Goal: Task Accomplishment & Management: Manage account settings

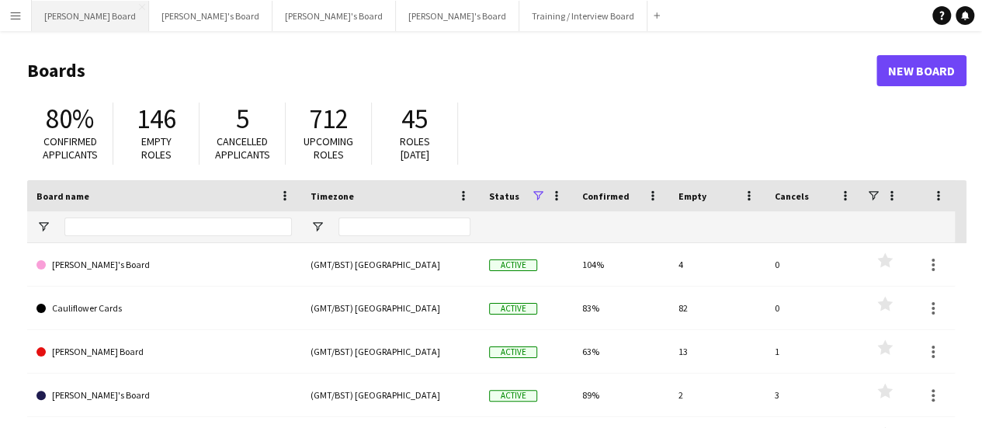
click at [70, 12] on button "[PERSON_NAME] Board Close" at bounding box center [90, 16] width 117 height 30
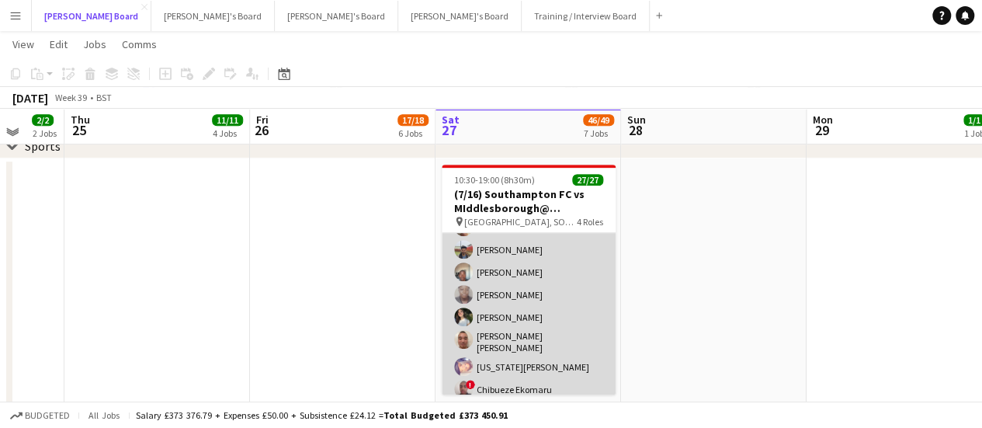
scroll to position [356, 0]
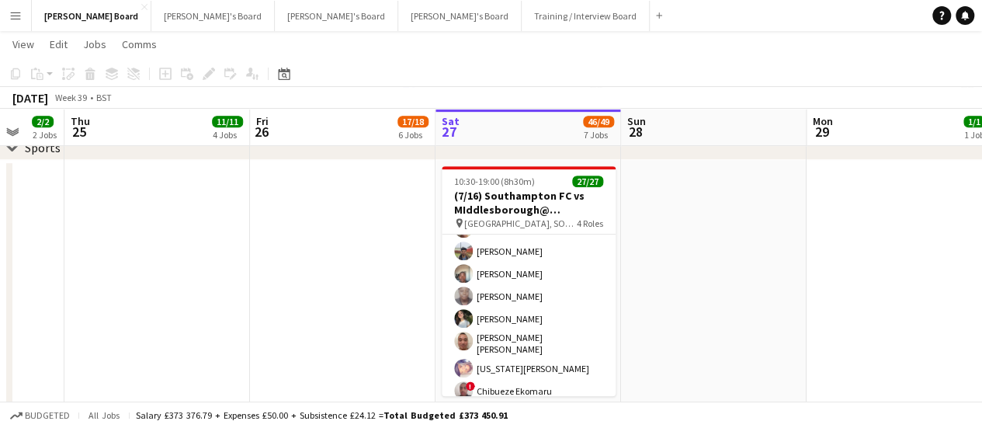
click at [865, 196] on app-date-cell at bounding box center [900, 358] width 186 height 396
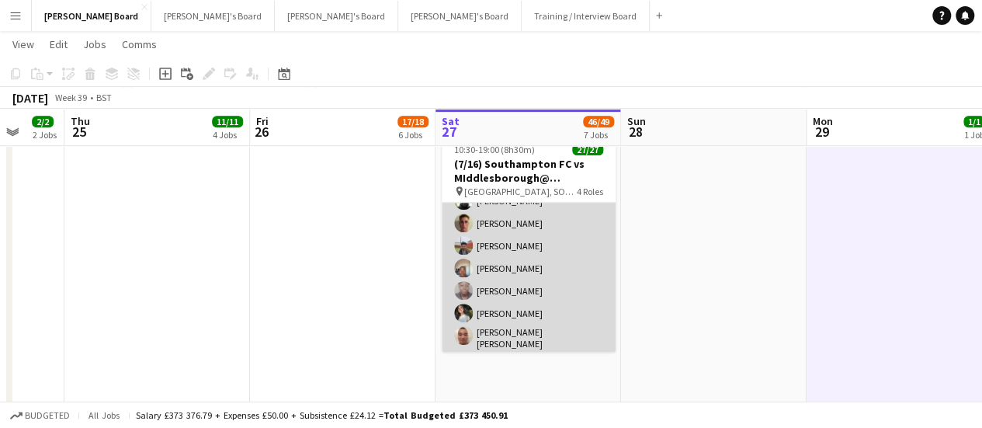
scroll to position [562, 0]
click at [561, 277] on app-card-role "Retail Kiosk 2A 20/20 13:00-17:00 (4h) ! [PERSON_NAME] [PERSON_NAME] ! [PERSON_…" at bounding box center [529, 136] width 174 height 485
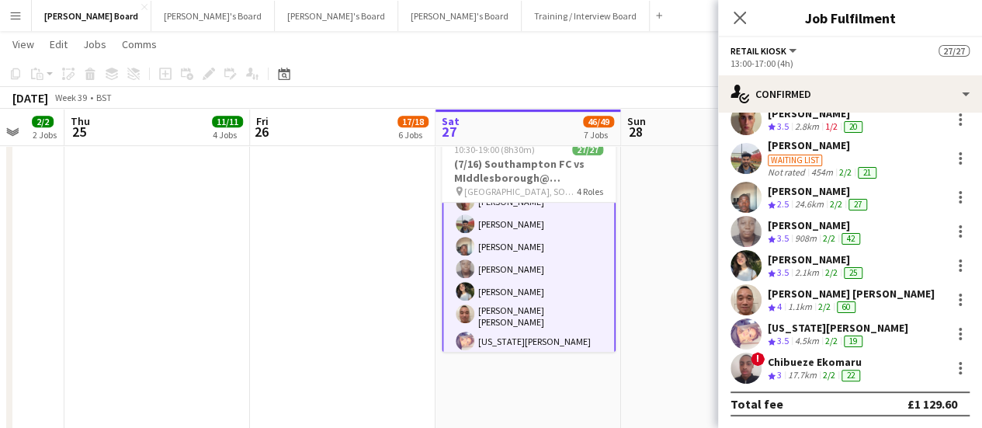
scroll to position [422, 0]
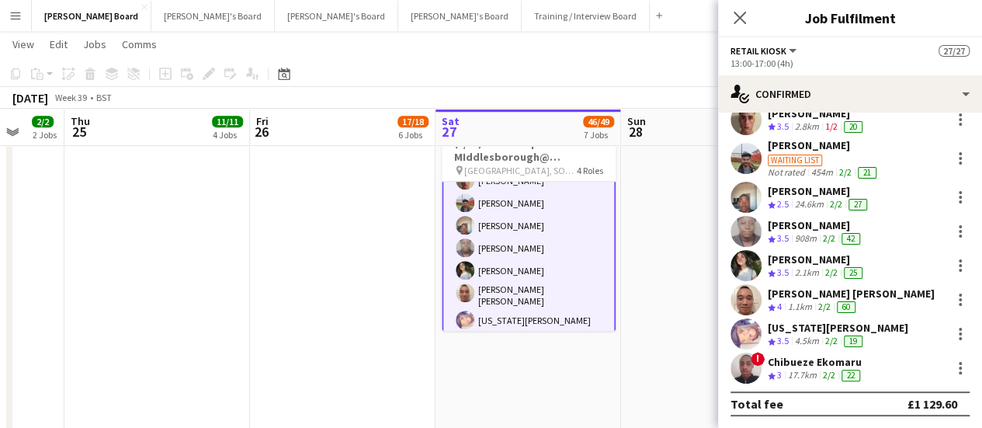
click at [781, 246] on div "! [PERSON_NAME] Crew rating 3.5 1.8km 2/2 33 [PERSON_NAME] Crew rating 3 415m 1…" at bounding box center [850, 38] width 264 height 689
click at [800, 270] on div "2.1km" at bounding box center [807, 272] width 30 height 13
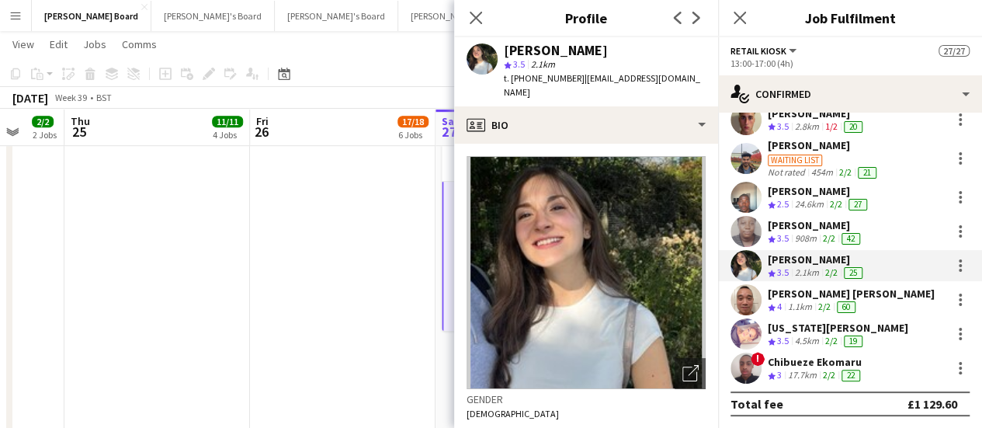
click at [841, 300] on div "60" at bounding box center [846, 306] width 25 height 13
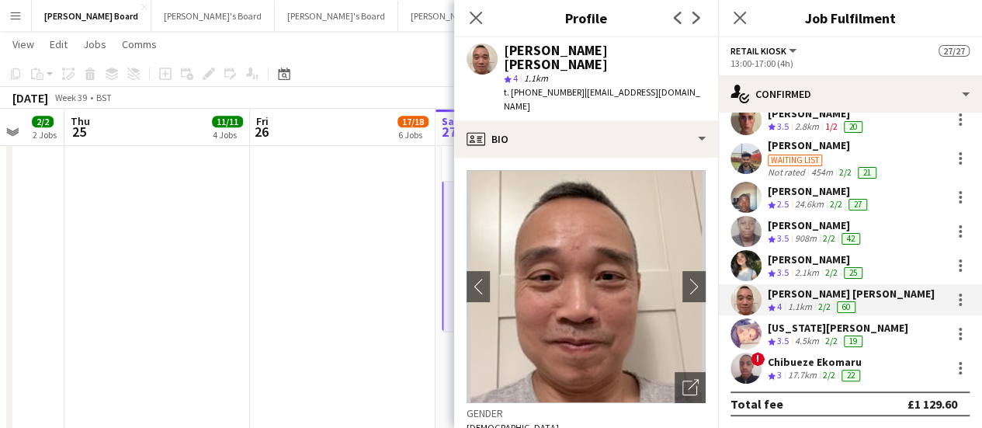
click at [814, 328] on div "[US_STATE][PERSON_NAME]" at bounding box center [838, 328] width 141 height 14
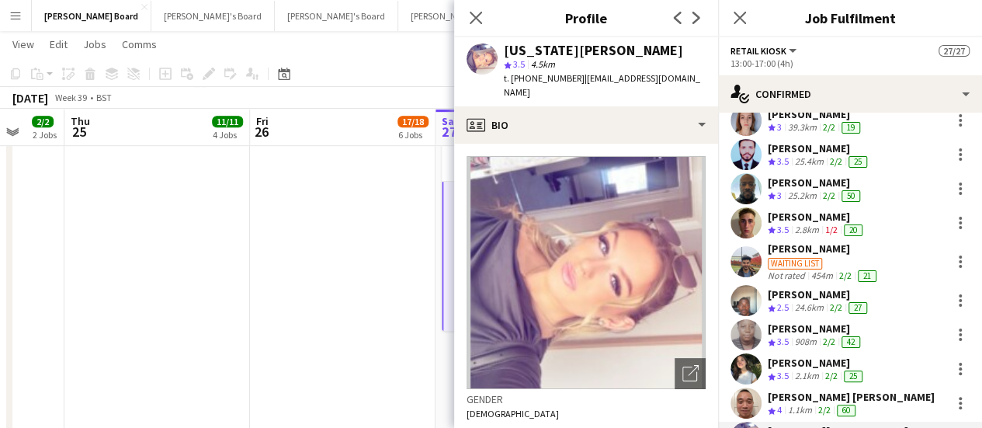
scroll to position [463, 0]
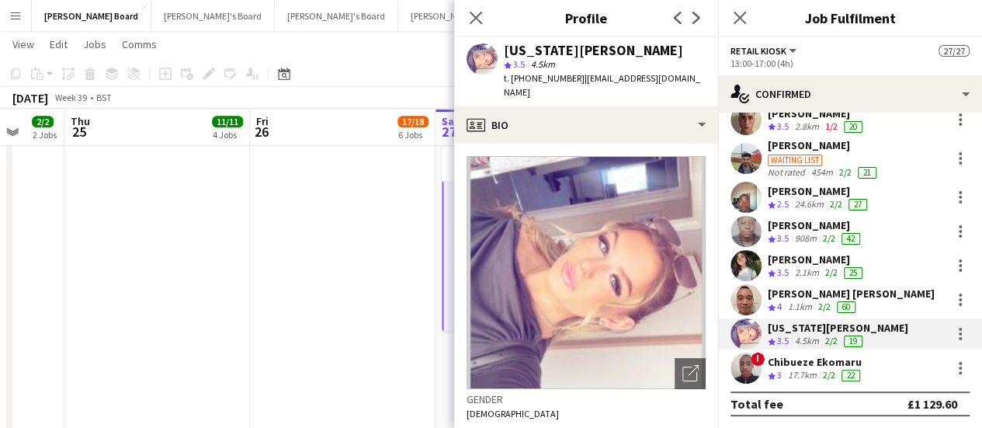
drag, startPoint x: 828, startPoint y: 269, endPoint x: 866, endPoint y: 267, distance: 37.3
click at [866, 267] on div "25" at bounding box center [853, 272] width 25 height 13
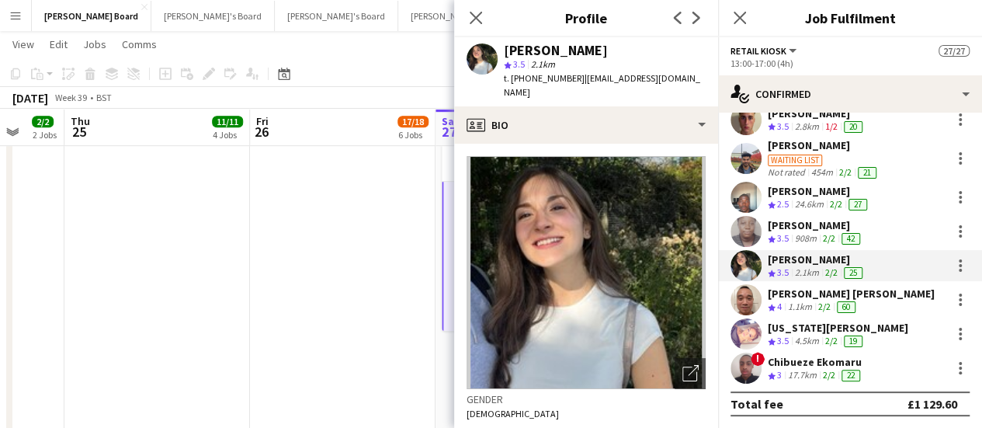
click at [135, 243] on app-date-cell at bounding box center [157, 293] width 186 height 396
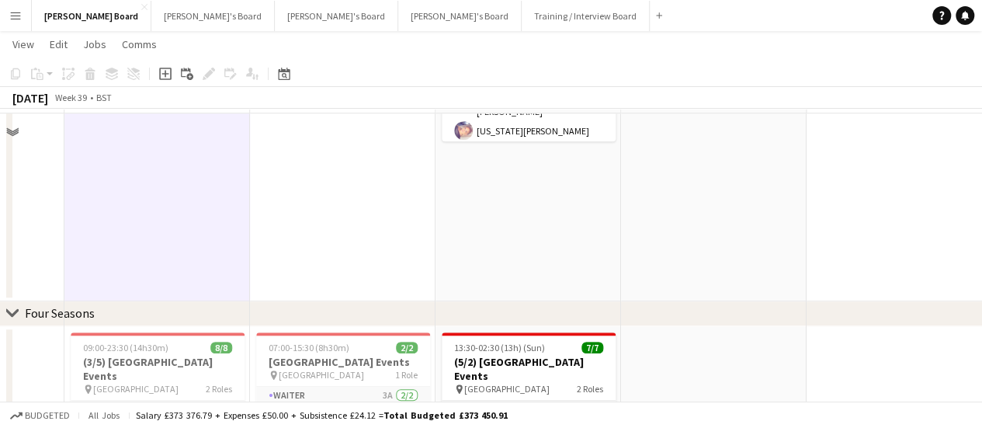
scroll to position [623, 0]
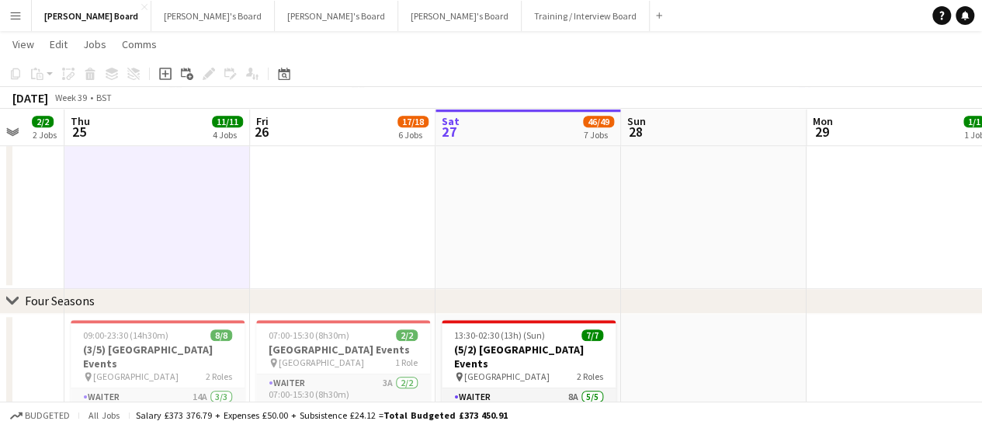
click at [627, 217] on app-date-cell at bounding box center [714, 91] width 186 height 396
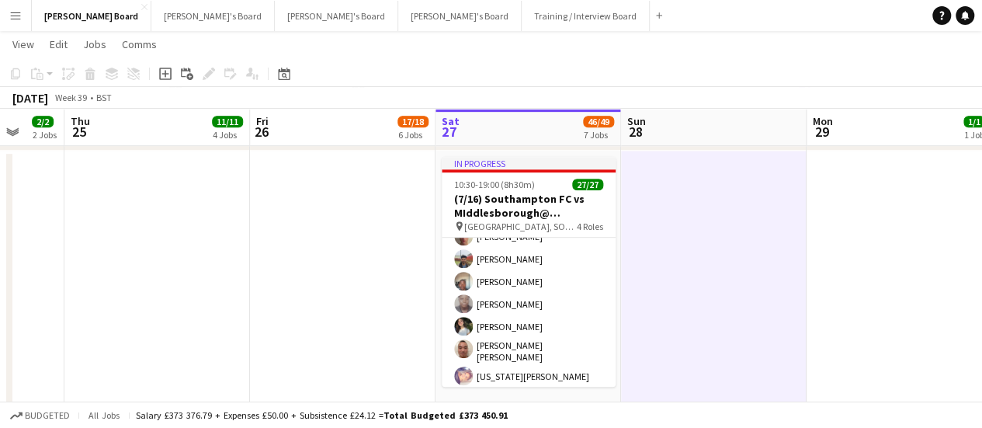
scroll to position [355, 0]
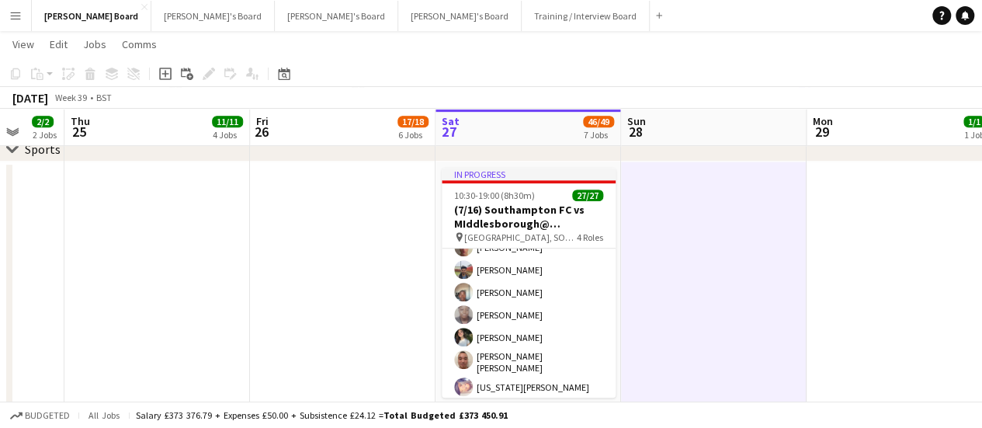
click at [154, 30] on div "[PERSON_NAME] Board Close [PERSON_NAME]'s Board Close [PERSON_NAME]'s Board Clo…" at bounding box center [349, 15] width 637 height 31
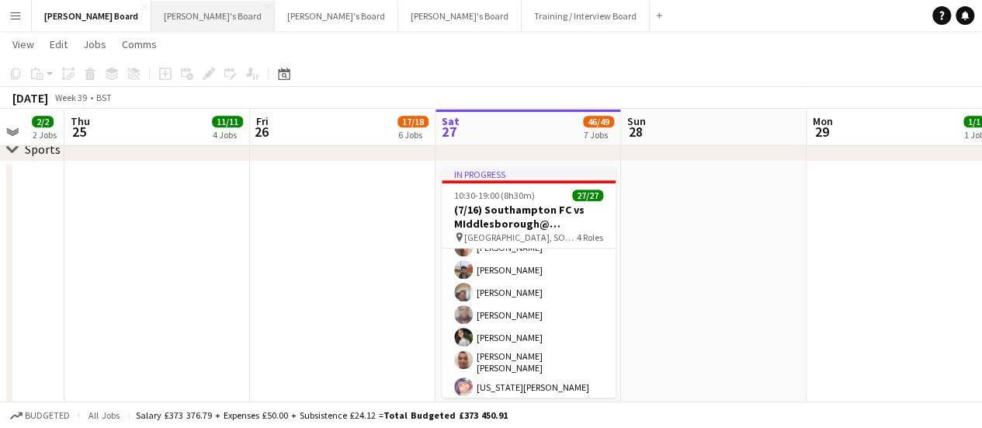
click at [155, 23] on button "[PERSON_NAME]'s Board Close" at bounding box center [212, 16] width 123 height 30
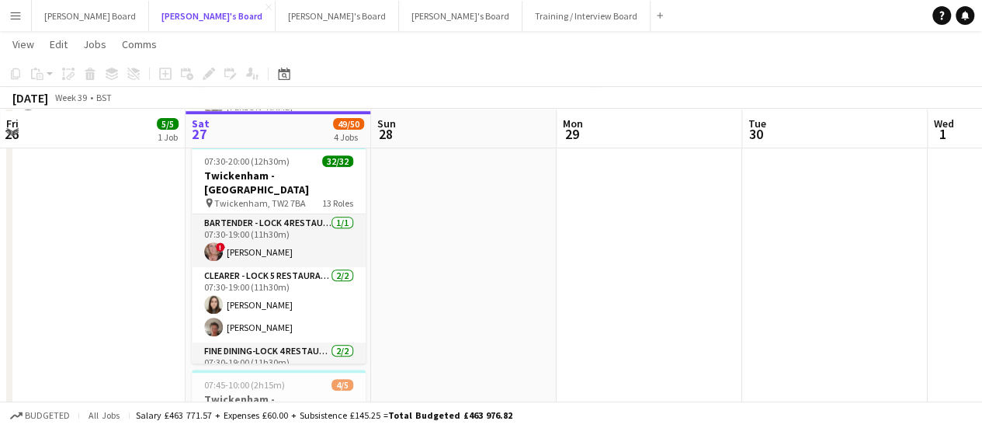
scroll to position [285, 0]
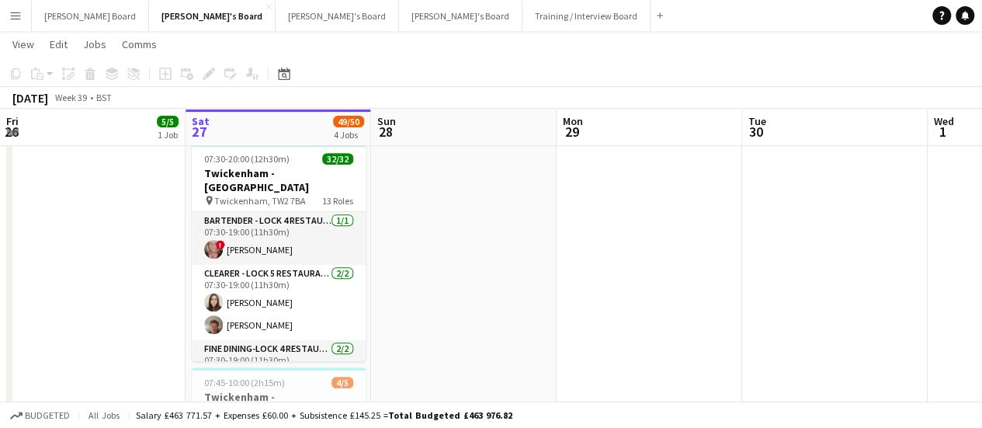
click at [541, 108] on div "[DATE] Week 39 • BST" at bounding box center [491, 98] width 982 height 22
click at [57, 22] on button "[PERSON_NAME] Board Close" at bounding box center [90, 16] width 117 height 30
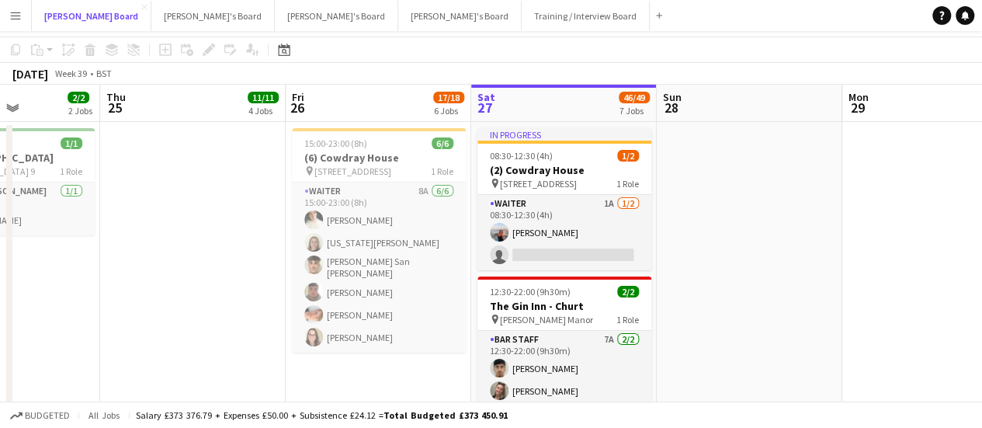
scroll to position [11, 0]
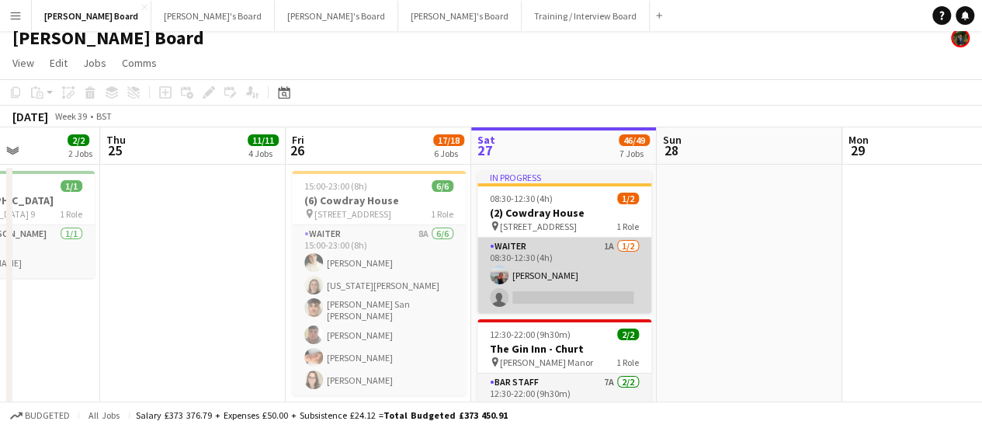
click at [551, 263] on app-card-role "Waiter 1A [DATE] 08:30-12:30 (4h) [PERSON_NAME] single-neutral-actions" at bounding box center [565, 275] width 174 height 75
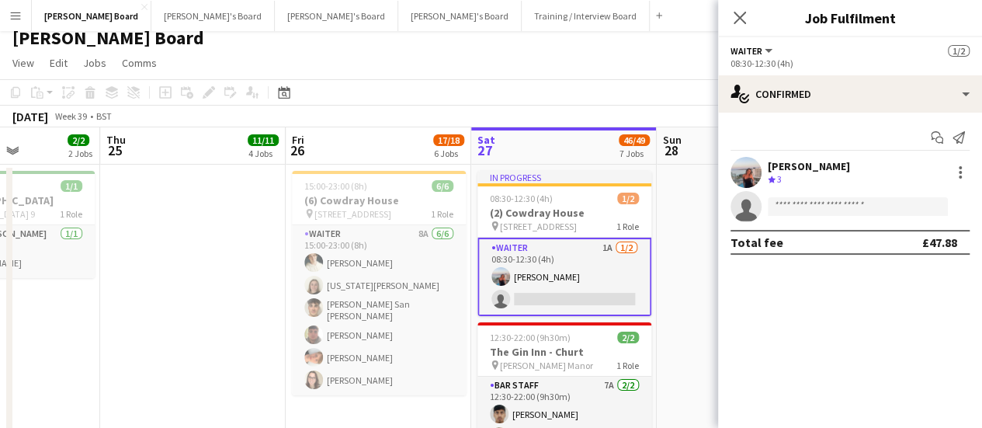
click at [792, 162] on div "[PERSON_NAME]" at bounding box center [809, 166] width 82 height 14
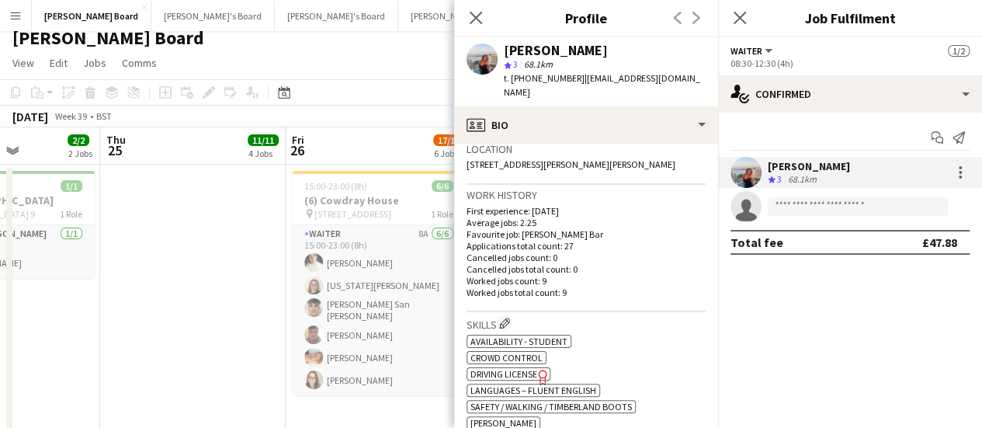
scroll to position [368, 0]
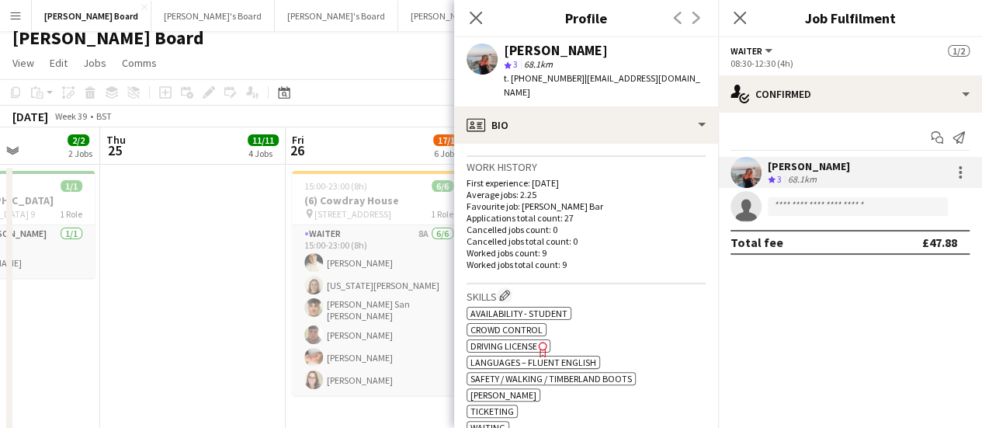
click at [382, 97] on app-toolbar "Copy Paste Paste Ctrl+V Paste with crew Ctrl+Shift+V Paste linked Job [GEOGRAPH…" at bounding box center [491, 92] width 982 height 26
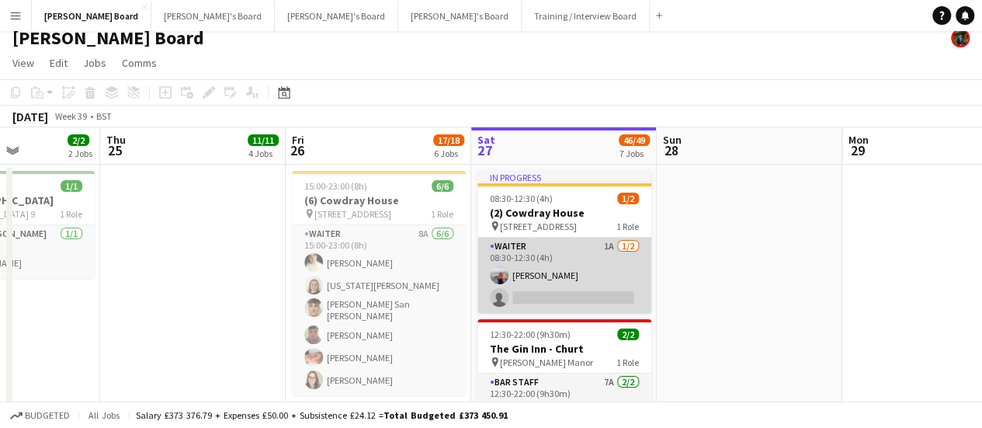
click at [557, 266] on app-card-role "Waiter 1A [DATE] 08:30-12:30 (4h) [PERSON_NAME] single-neutral-actions" at bounding box center [565, 275] width 174 height 75
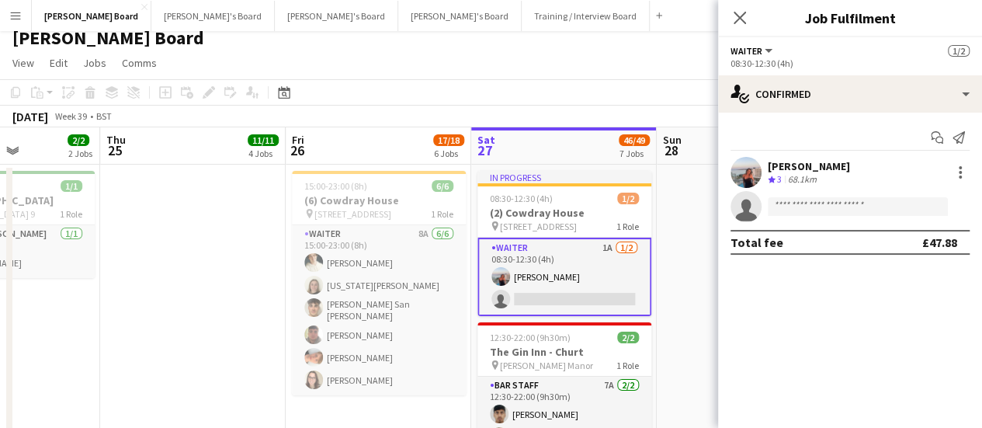
click at [640, 72] on app-page-menu "View Day view expanded Day view collapsed Month view Date picker Jump to [DATE]…" at bounding box center [491, 65] width 982 height 30
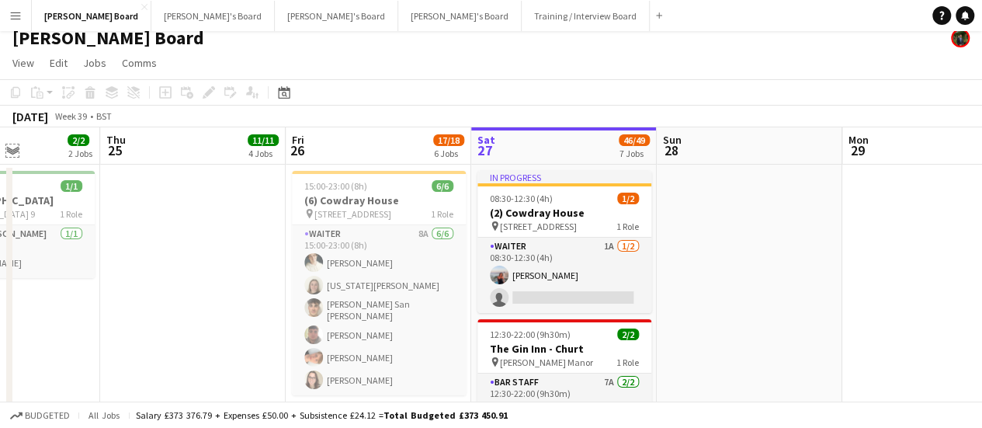
click at [6, 144] on button "Expand/collapse" at bounding box center [12, 150] width 12 height 12
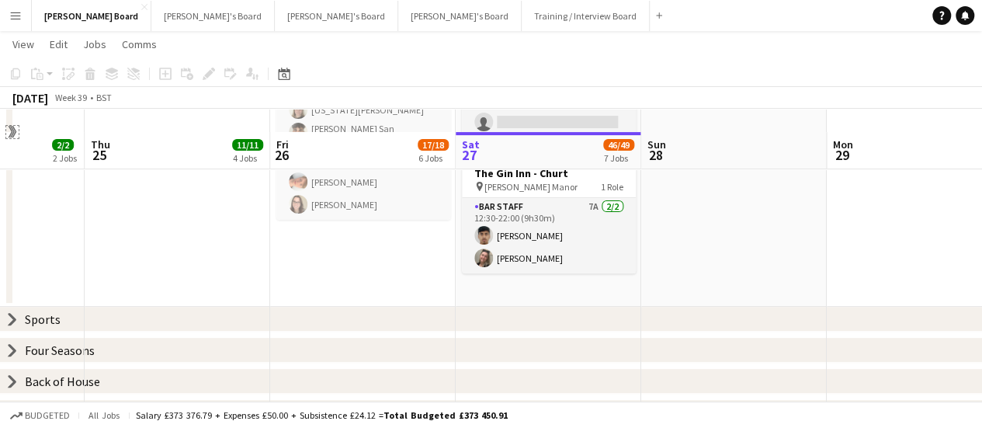
scroll to position [208, 0]
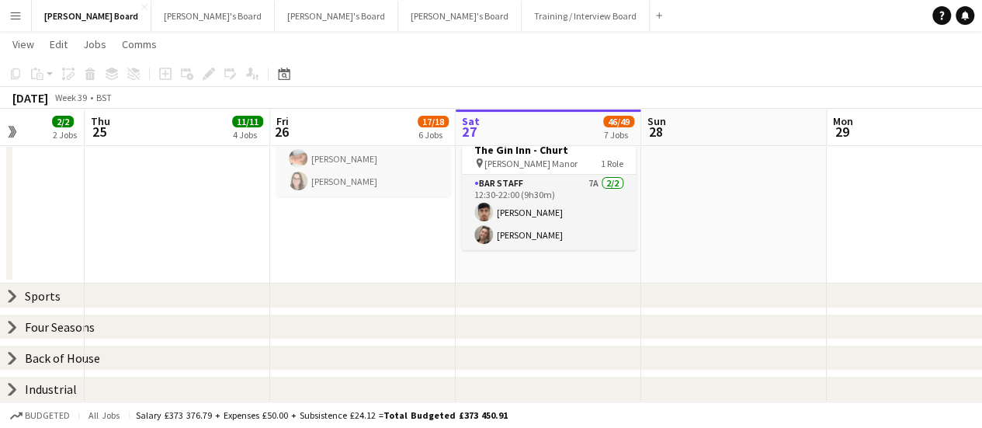
click at [9, 327] on icon "chevron-right" at bounding box center [12, 327] width 12 height 12
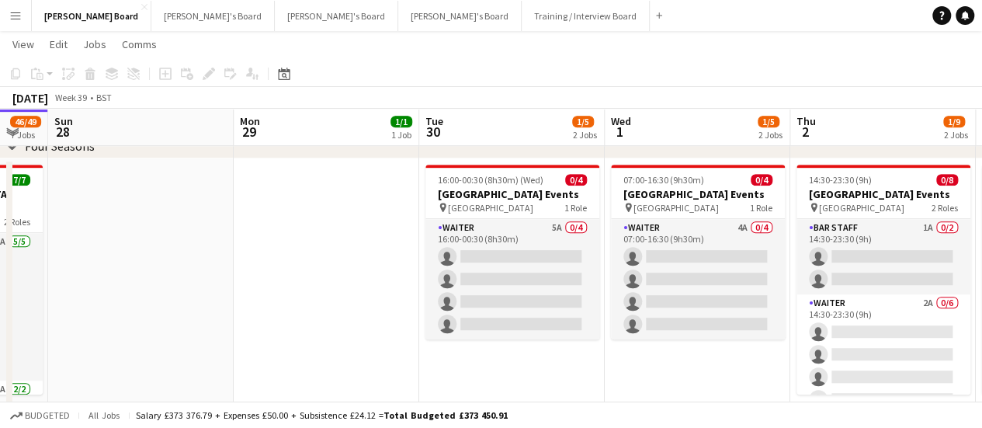
scroll to position [0, 469]
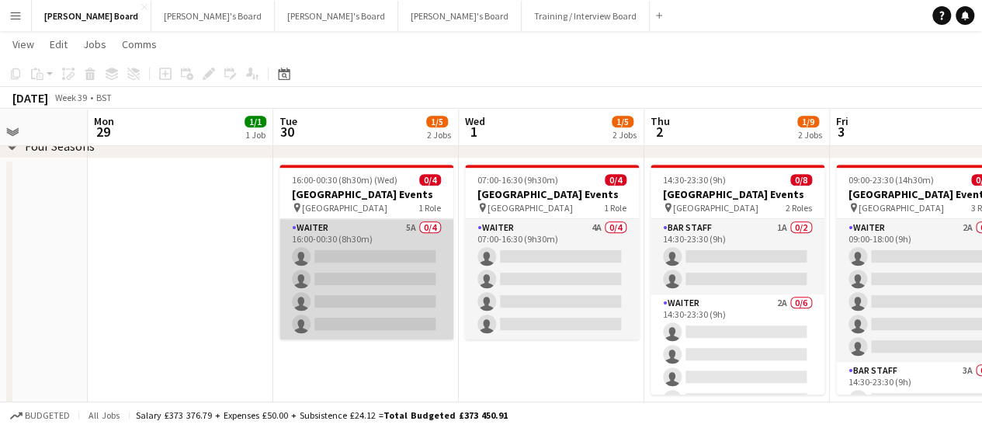
click at [379, 293] on app-card-role "Waiter 5A 0/4 16:00-00:30 (8h30m) single-neutral-actions single-neutral-actions…" at bounding box center [367, 279] width 174 height 120
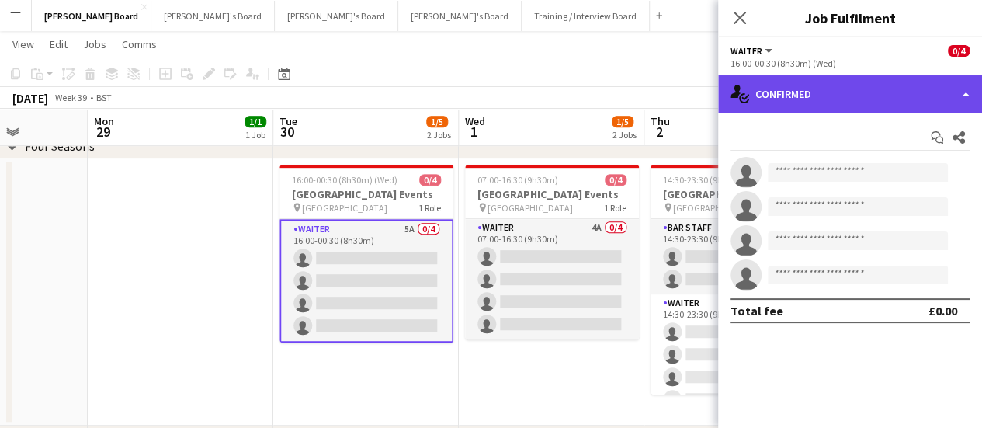
click at [902, 82] on div "single-neutral-actions-check-2 Confirmed" at bounding box center [850, 93] width 264 height 37
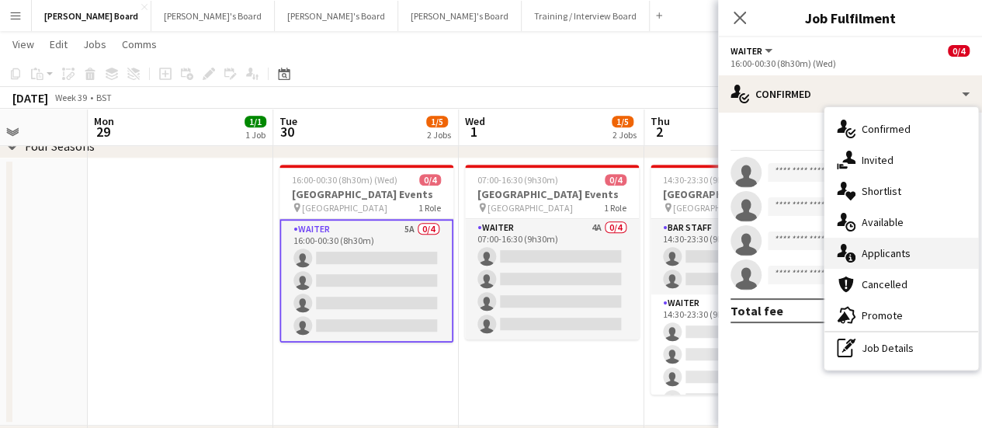
click at [895, 246] on span "Applicants" at bounding box center [886, 253] width 49 height 14
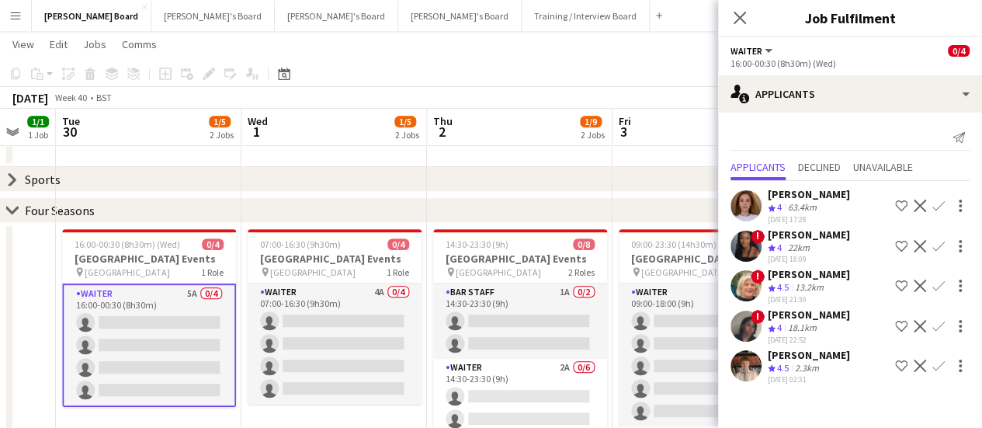
scroll to position [0, 689]
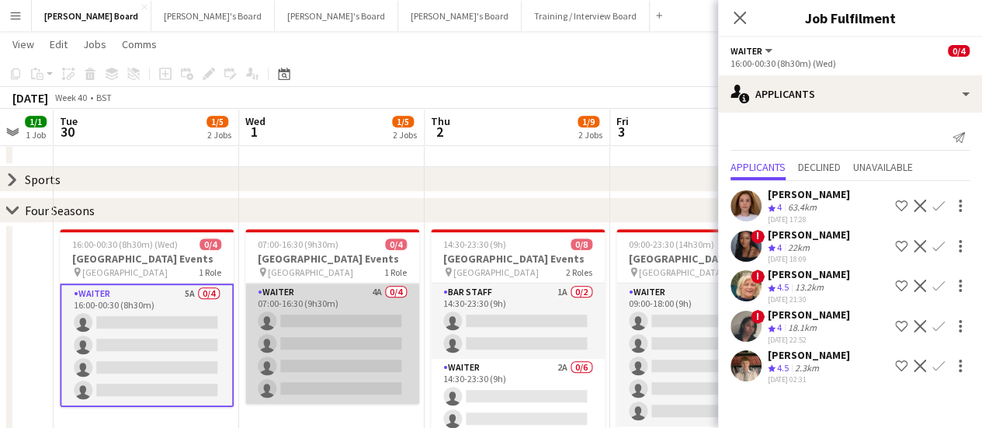
click at [360, 338] on app-card-role "Waiter 4A 0/4 07:00-16:30 (9h30m) single-neutral-actions single-neutral-actions…" at bounding box center [332, 343] width 174 height 120
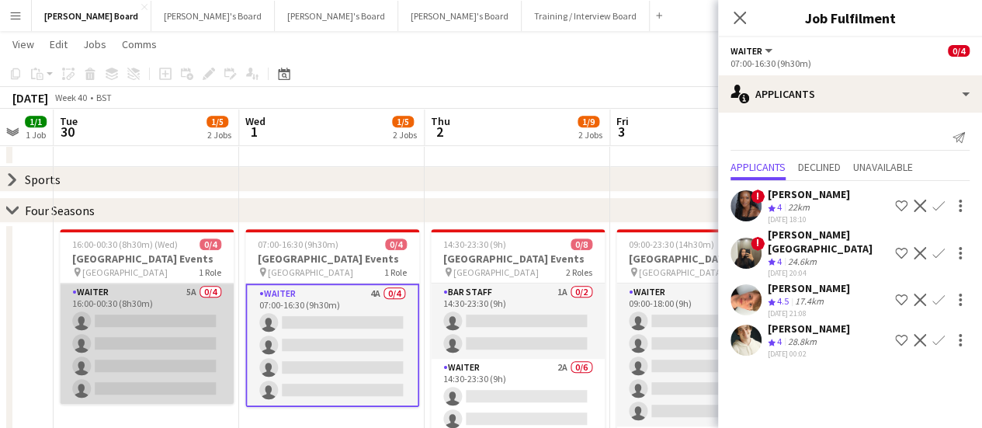
click at [155, 353] on app-card-role "Waiter 5A 0/4 16:00-00:30 (8h30m) single-neutral-actions single-neutral-actions…" at bounding box center [147, 343] width 174 height 120
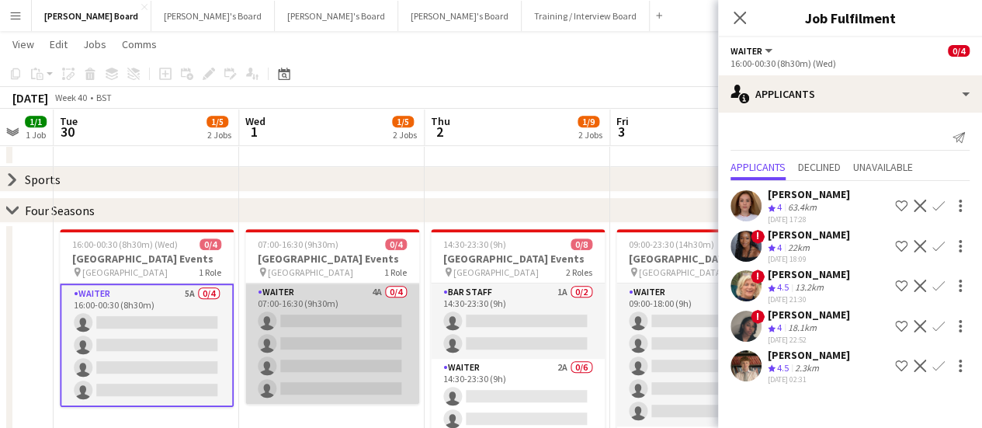
click at [360, 353] on app-card-role "Waiter 4A 0/4 07:00-16:30 (9h30m) single-neutral-actions single-neutral-actions…" at bounding box center [332, 343] width 174 height 120
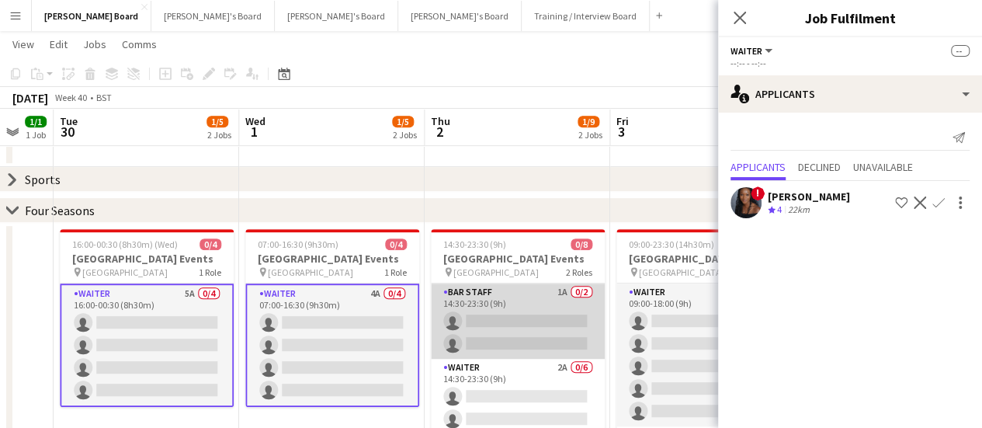
click at [491, 335] on app-card-role "BAR STAFF 1A 0/2 14:30-23:30 (9h) single-neutral-actions single-neutral-actions" at bounding box center [518, 320] width 174 height 75
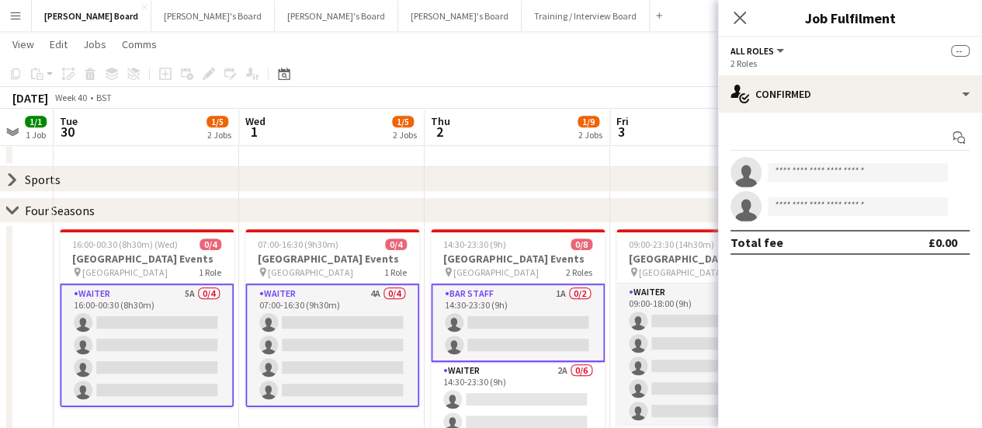
click at [182, 328] on app-card-role "Waiter 5A 0/4 16:00-00:30 (8h30m) single-neutral-actions single-neutral-actions…" at bounding box center [147, 344] width 174 height 123
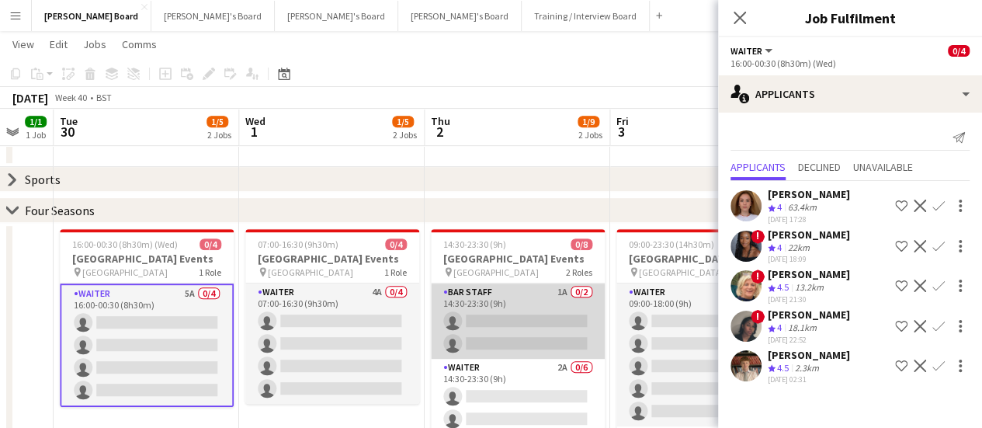
click at [474, 291] on app-card-role "BAR STAFF 1A 0/2 14:30-23:30 (9h) single-neutral-actions single-neutral-actions" at bounding box center [518, 320] width 174 height 75
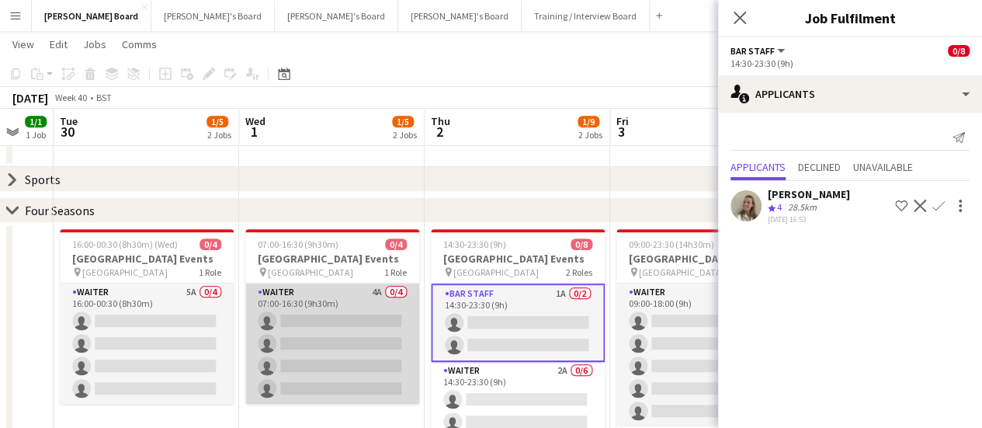
click at [342, 330] on app-card-role "Waiter 4A 0/4 07:00-16:30 (9h30m) single-neutral-actions single-neutral-actions…" at bounding box center [332, 343] width 174 height 120
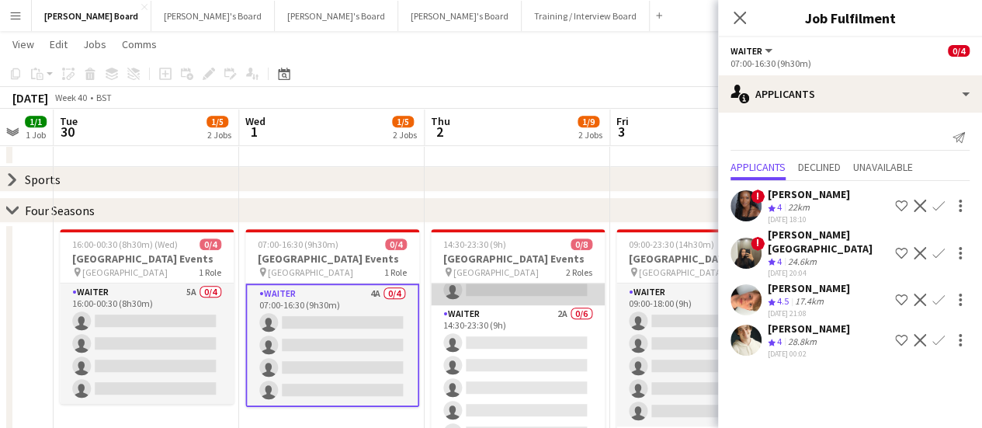
scroll to position [54, 0]
click at [830, 245] on div "[PERSON_NAME][GEOGRAPHIC_DATA]" at bounding box center [828, 241] width 121 height 28
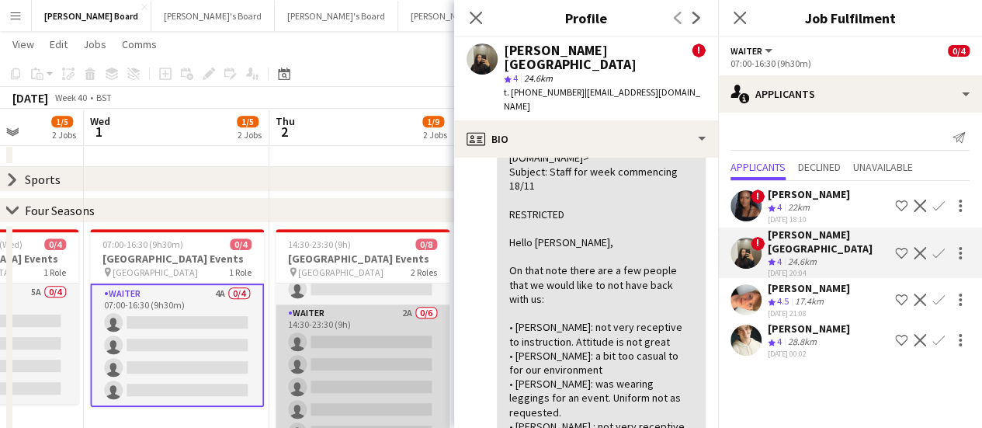
scroll to position [0, 0]
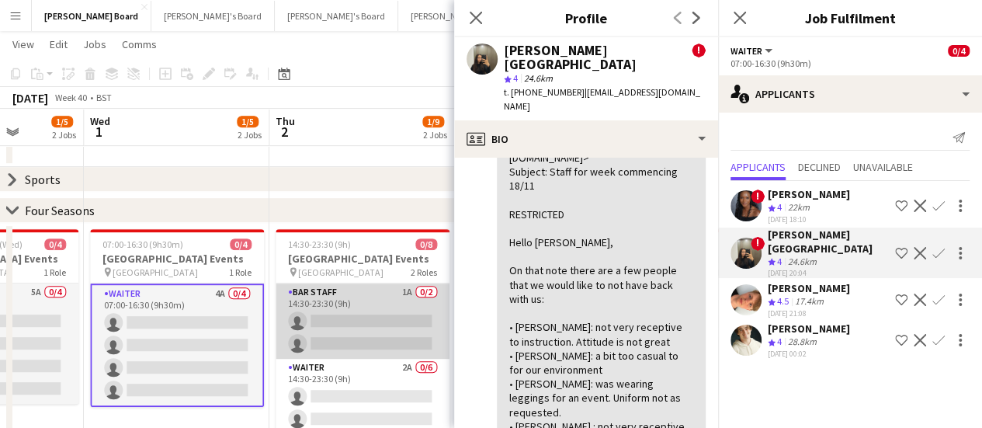
click at [368, 332] on app-card-role "BAR STAFF 1A 0/2 14:30-23:30 (9h) single-neutral-actions single-neutral-actions" at bounding box center [363, 320] width 174 height 75
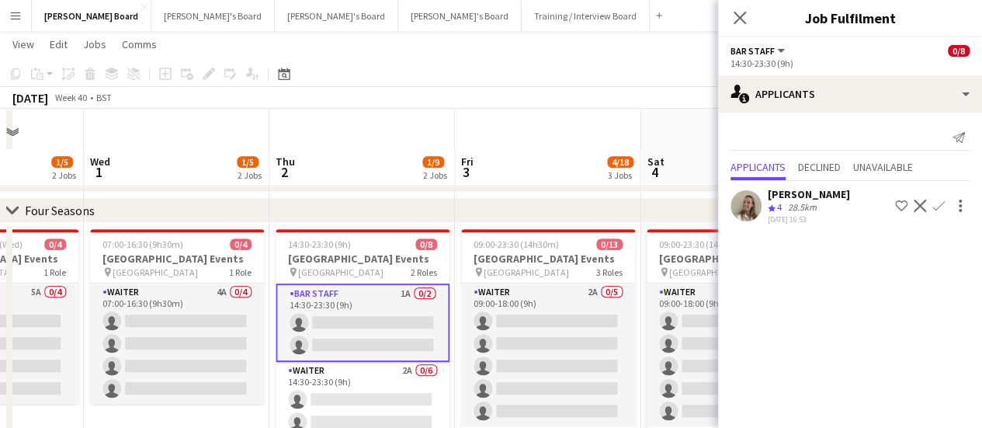
scroll to position [370, 0]
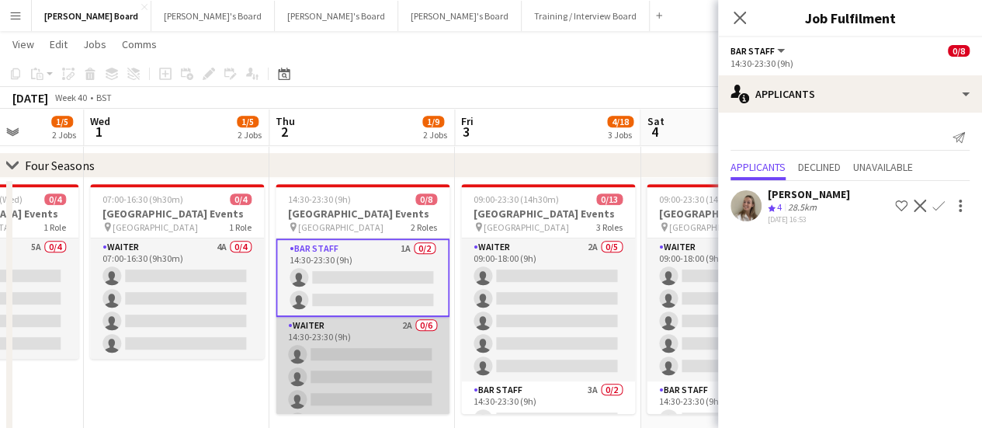
click at [376, 363] on app-card-role "Waiter 2A 0/6 14:30-23:30 (9h) single-neutral-actions single-neutral-actions si…" at bounding box center [363, 399] width 174 height 165
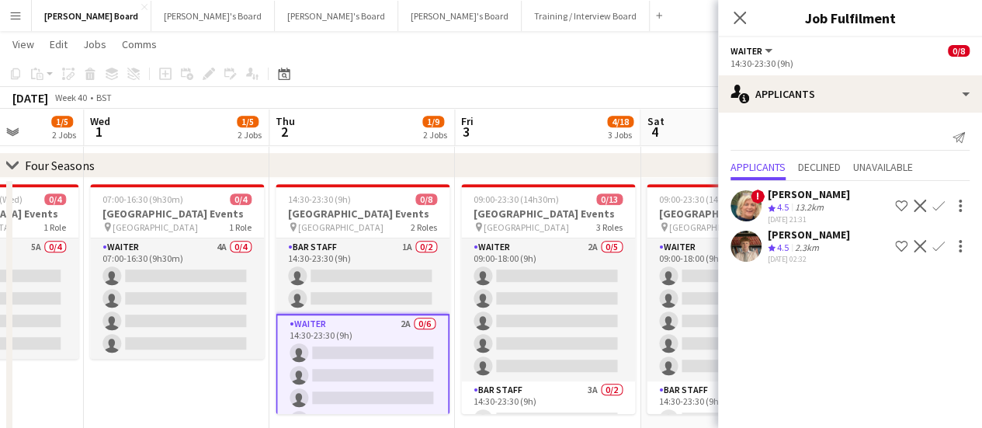
click at [795, 249] on div "2.3km" at bounding box center [807, 247] width 30 height 13
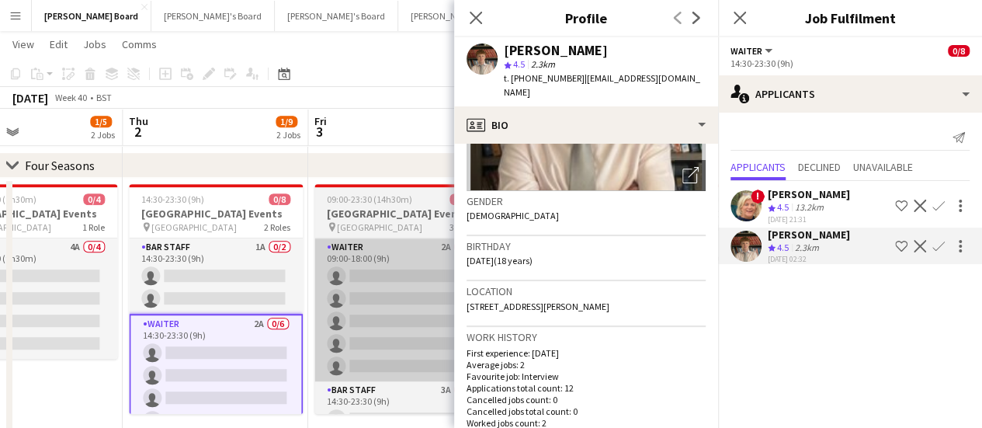
scroll to position [0, 992]
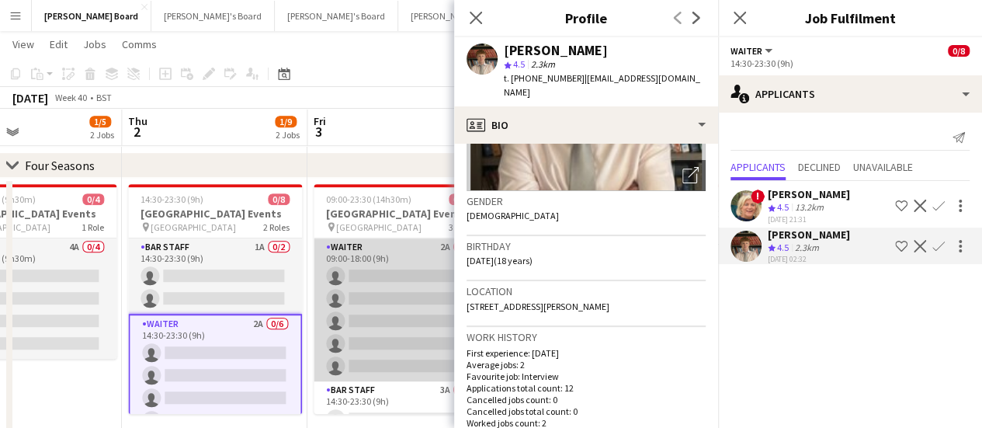
click at [394, 285] on app-card-role "Waiter 2A 0/5 09:00-18:00 (9h) single-neutral-actions single-neutral-actions si…" at bounding box center [401, 309] width 174 height 143
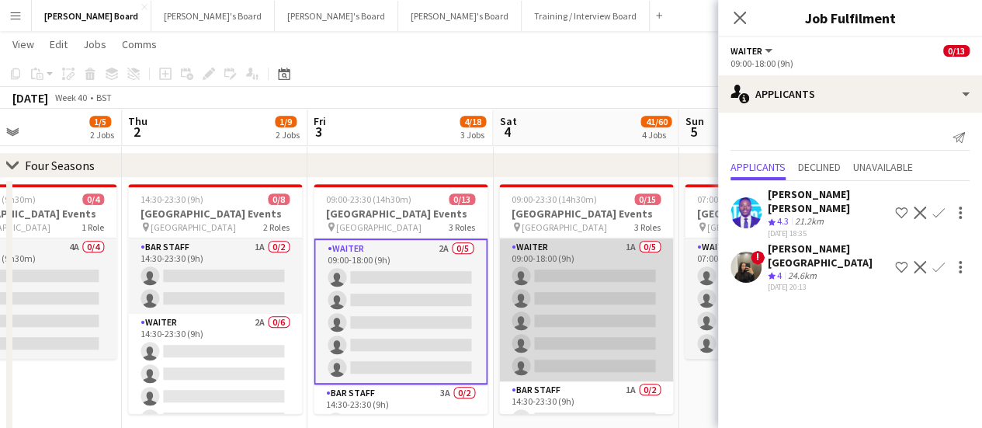
click at [512, 300] on app-card-role "Waiter 1A 0/5 09:00-18:00 (9h) single-neutral-actions single-neutral-actions si…" at bounding box center [586, 309] width 174 height 143
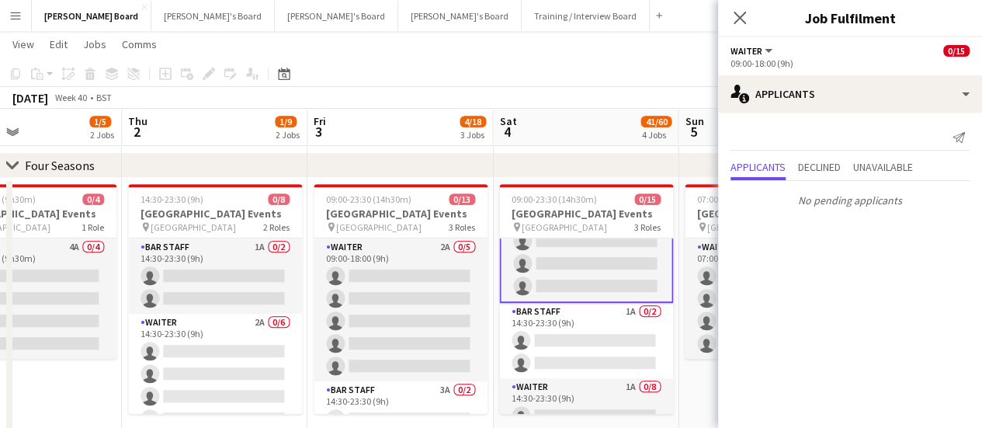
scroll to position [82, 0]
click at [908, 174] on span "Unavailable" at bounding box center [883, 168] width 60 height 23
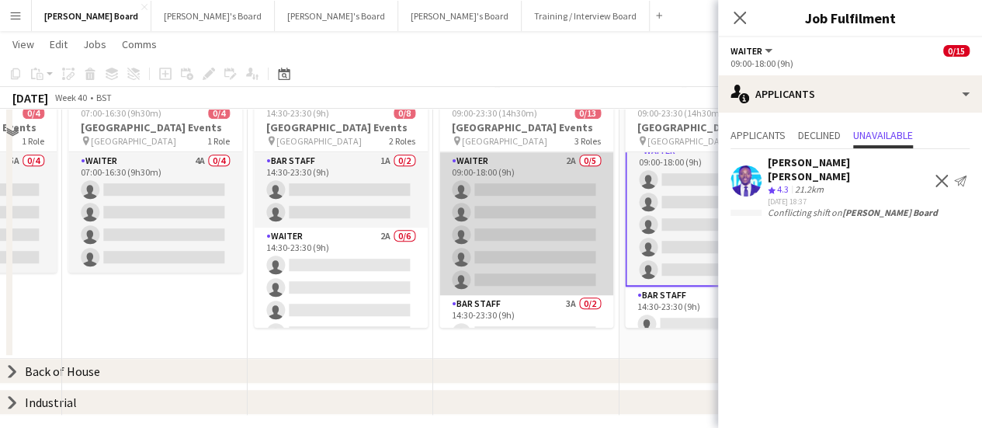
scroll to position [408, 0]
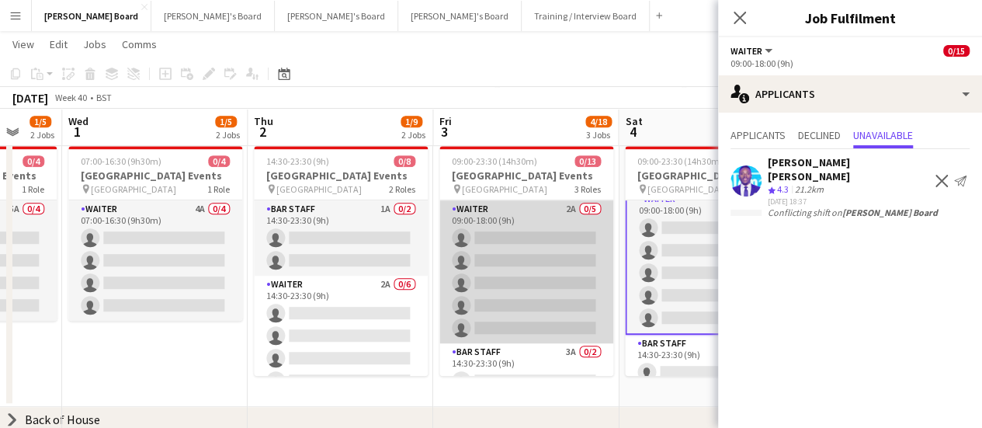
click at [509, 241] on app-card-role "Waiter 2A 0/5 09:00-18:00 (9h) single-neutral-actions single-neutral-actions si…" at bounding box center [526, 271] width 174 height 143
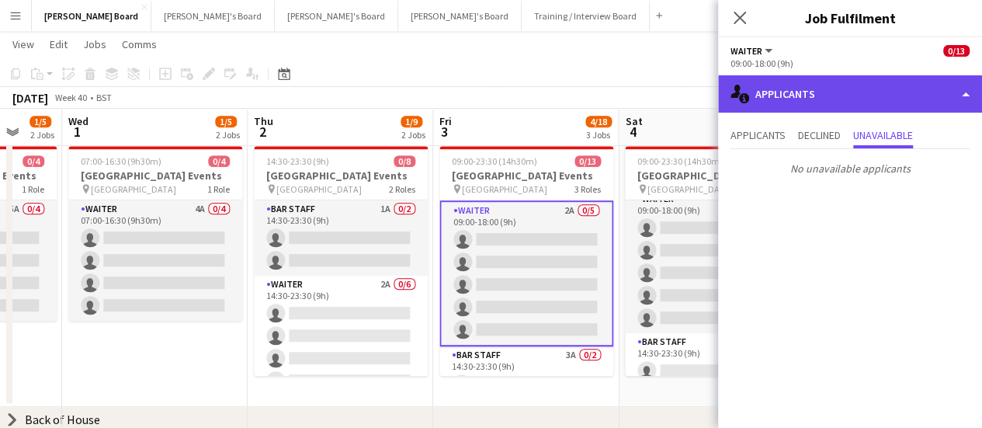
click at [922, 106] on div "single-neutral-actions-information Applicants" at bounding box center [850, 93] width 264 height 37
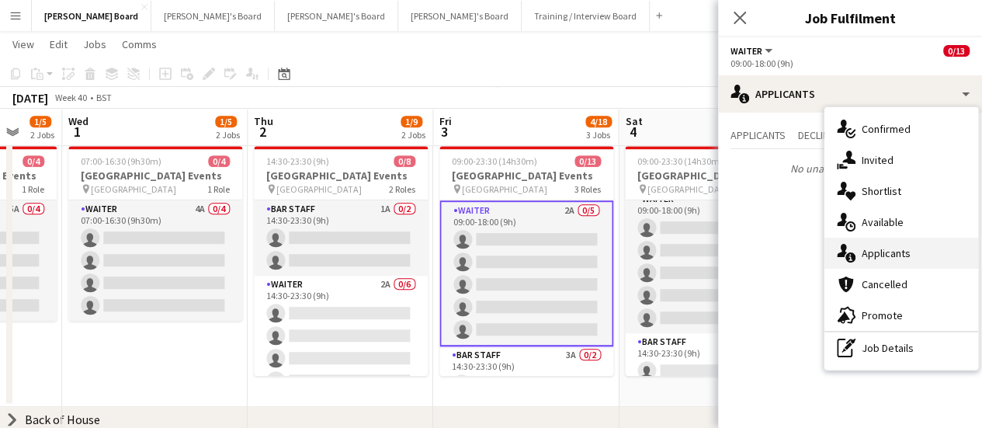
click at [885, 259] on span "Applicants" at bounding box center [886, 253] width 49 height 14
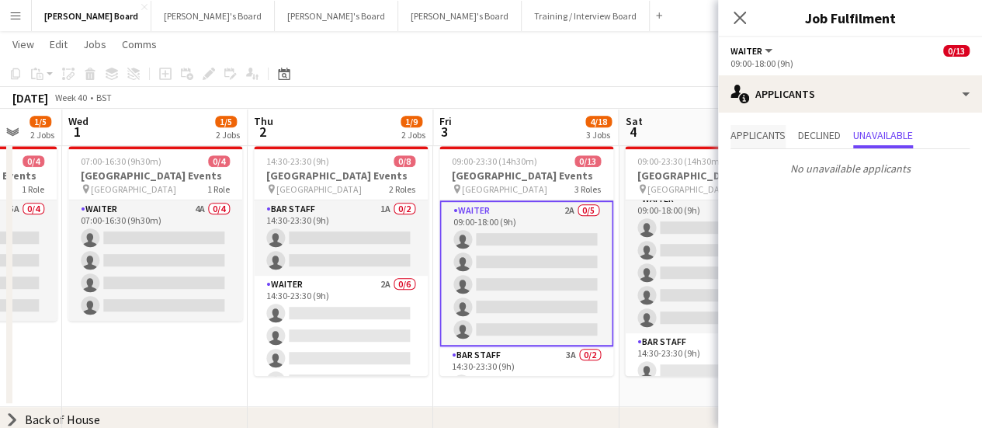
click at [762, 145] on span "Applicants" at bounding box center [758, 136] width 55 height 23
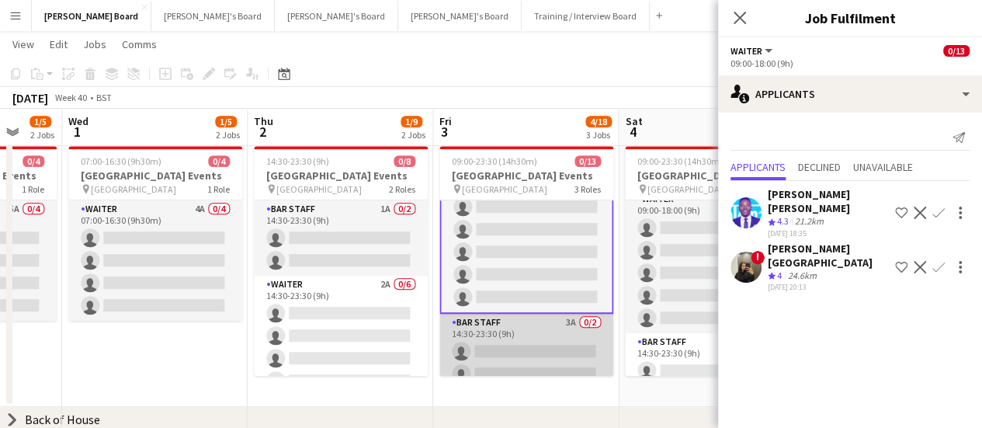
click at [520, 359] on app-card-role "BAR STAFF 3A 0/2 14:30-23:30 (9h) single-neutral-actions single-neutral-actions" at bounding box center [526, 351] width 174 height 75
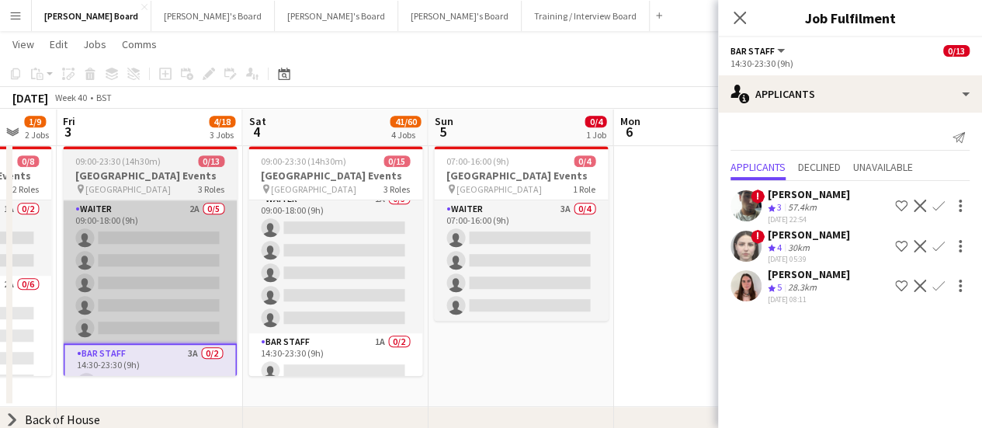
scroll to position [0, 1244]
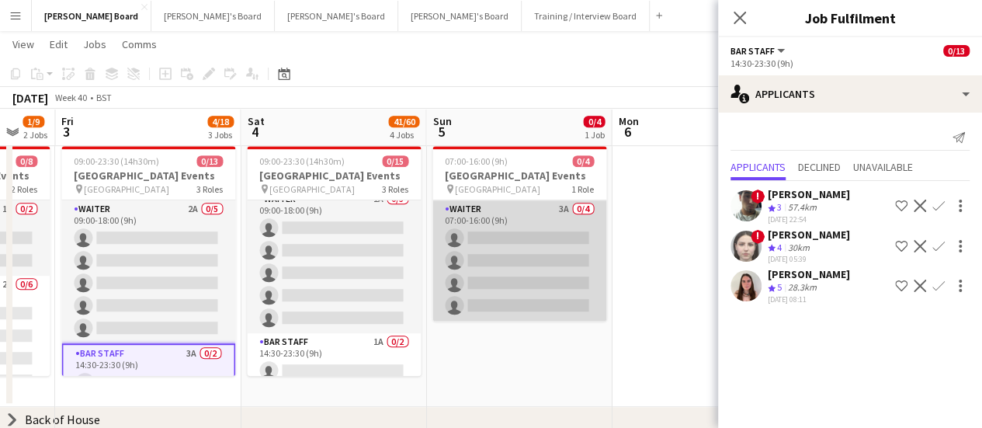
click at [564, 260] on app-card-role "Waiter 3A 0/4 07:00-16:00 (9h) single-neutral-actions single-neutral-actions si…" at bounding box center [519, 260] width 174 height 120
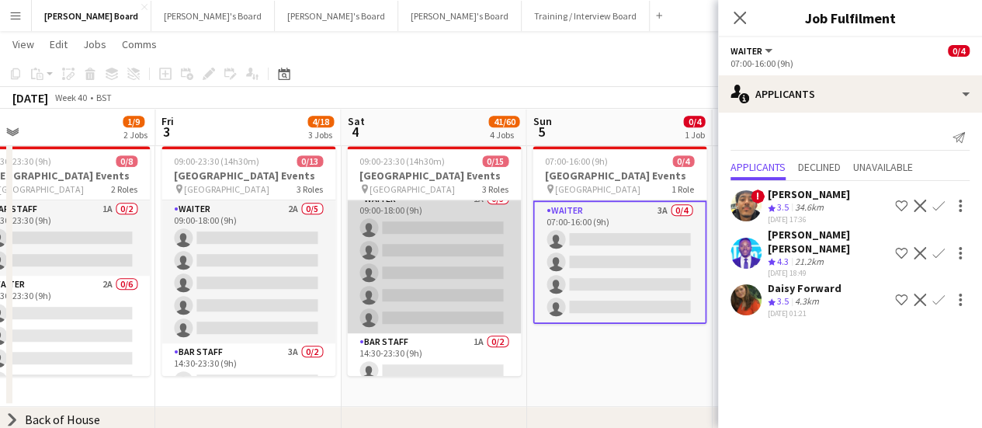
scroll to position [0, 1143]
click at [433, 280] on app-card-role "Waiter 1A 0/5 09:00-18:00 (9h) single-neutral-actions single-neutral-actions si…" at bounding box center [435, 261] width 174 height 143
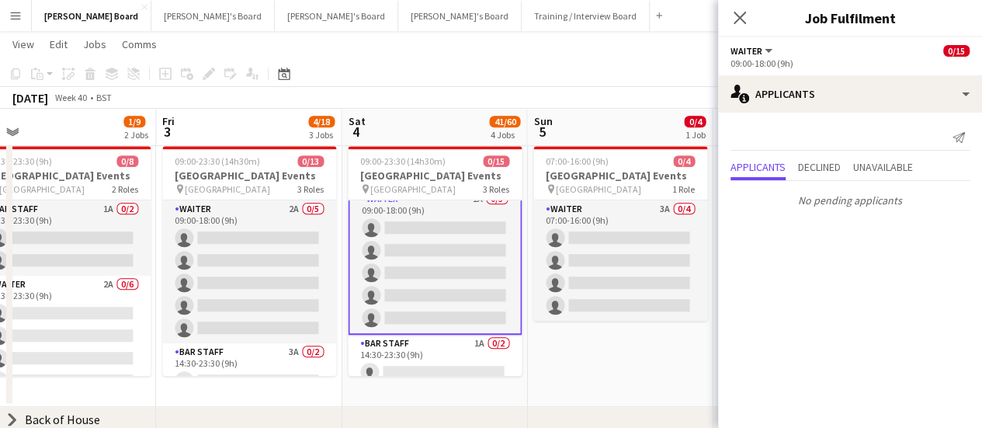
scroll to position [0, 0]
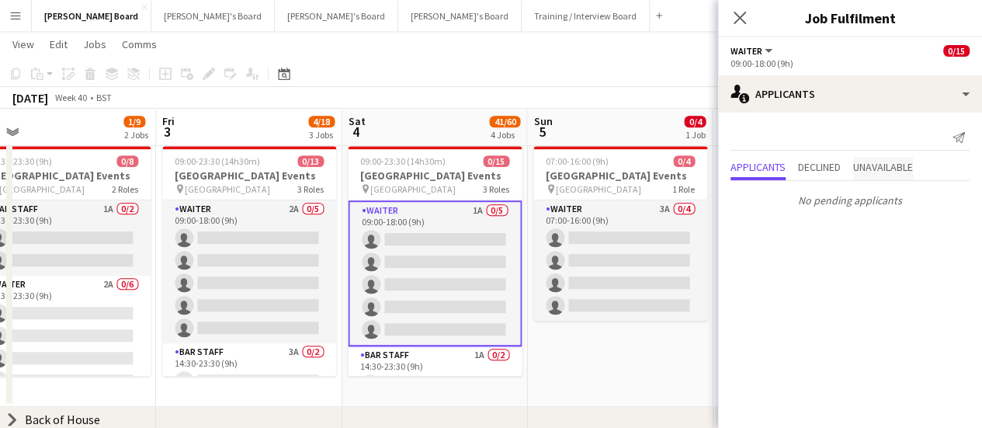
click at [894, 162] on span "Unavailable" at bounding box center [883, 167] width 60 height 11
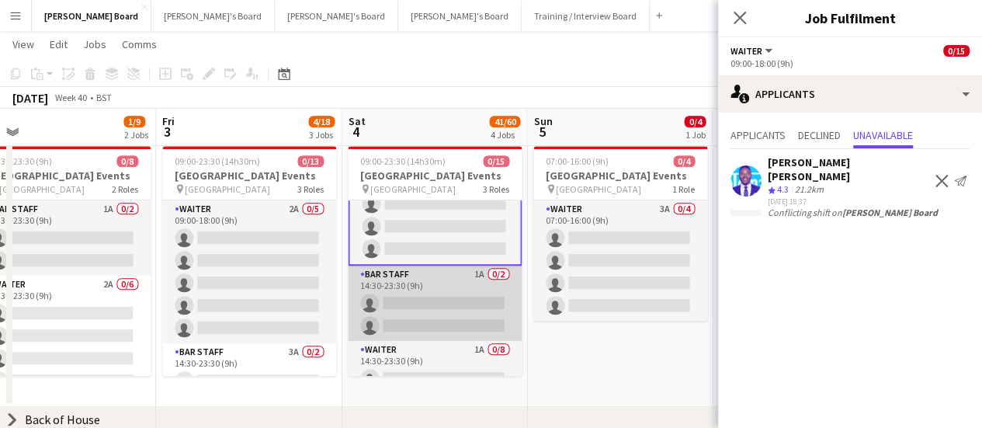
click at [424, 321] on app-card-role "BAR STAFF 1A 0/2 14:30-23:30 (9h) single-neutral-actions single-neutral-actions" at bounding box center [435, 303] width 174 height 75
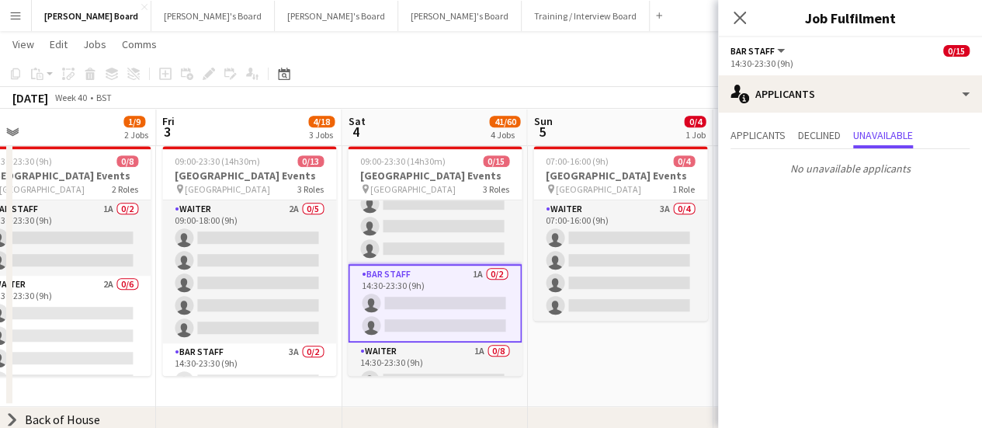
scroll to position [144, 0]
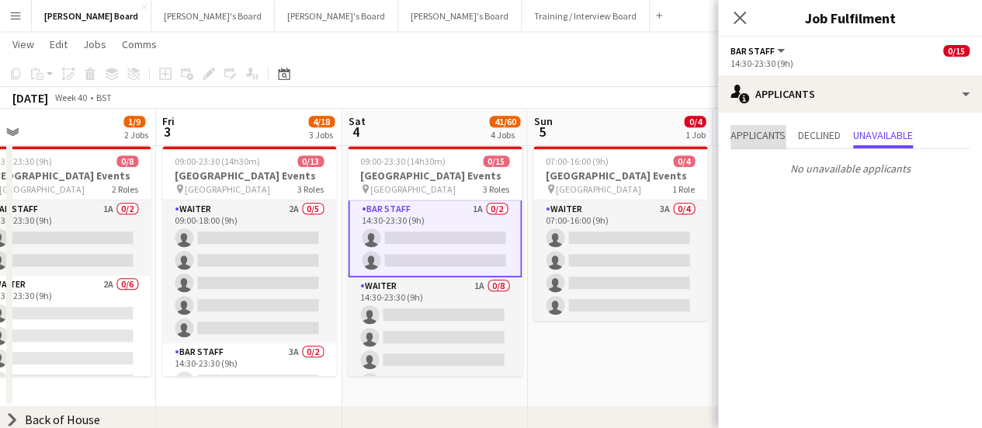
click at [758, 141] on span "Applicants" at bounding box center [758, 135] width 55 height 11
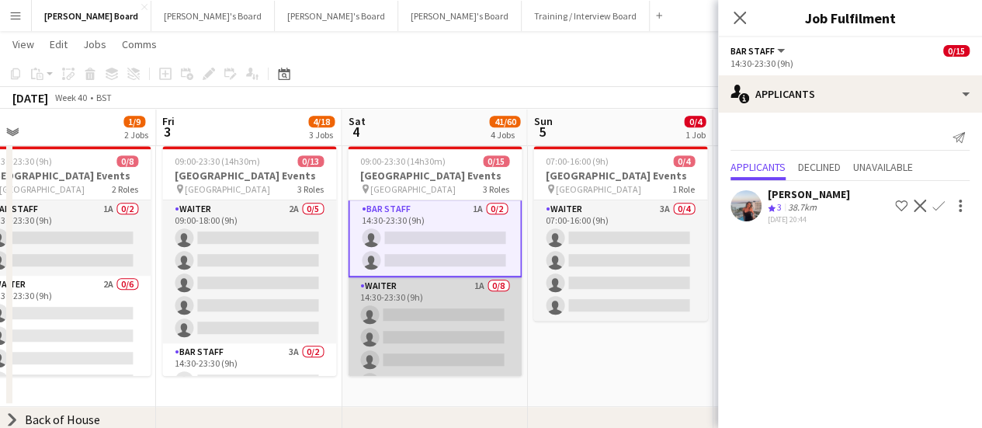
click at [421, 321] on app-card-role "Waiter 1A 0/8 14:30-23:30 (9h) single-neutral-actions single-neutral-actions si…" at bounding box center [435, 382] width 174 height 210
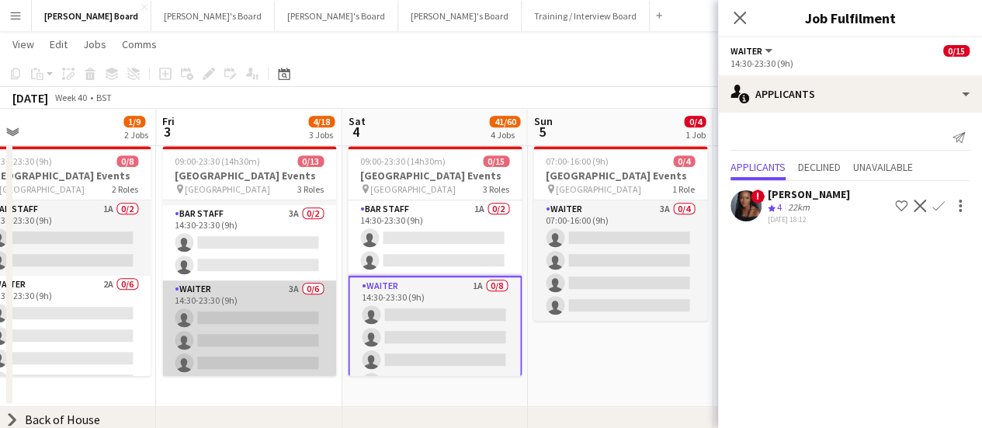
scroll to position [140, 0]
click at [253, 305] on app-card-role "Waiter 3A 0/6 14:30-23:30 (9h) single-neutral-actions single-neutral-actions si…" at bounding box center [249, 361] width 174 height 165
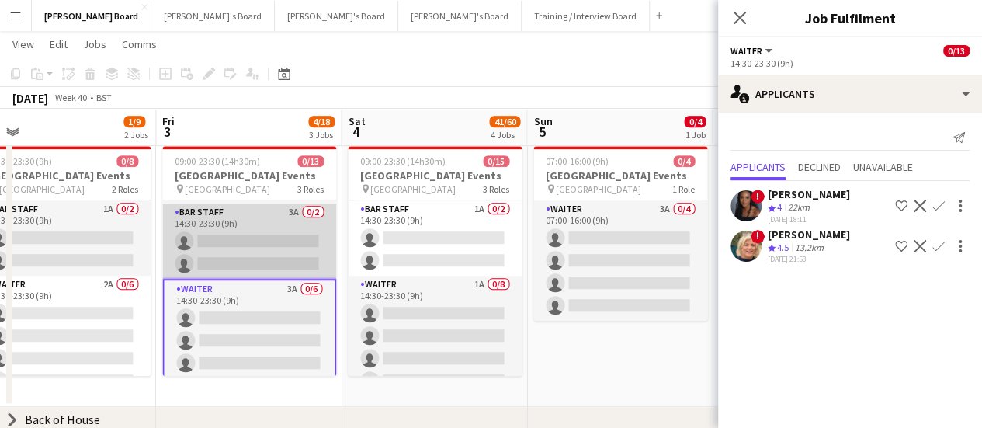
click at [276, 252] on app-card-role "BAR STAFF 3A 0/2 14:30-23:30 (9h) single-neutral-actions single-neutral-actions" at bounding box center [249, 240] width 174 height 75
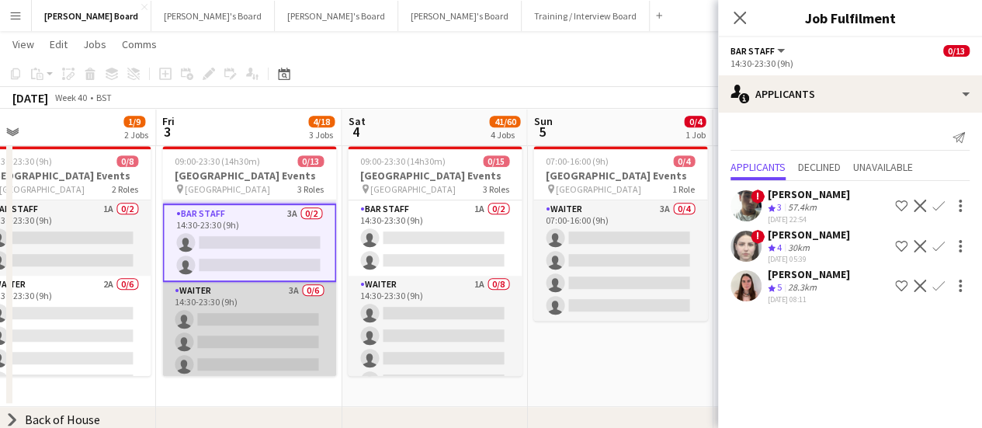
click at [275, 322] on app-card-role "Waiter 3A 0/6 14:30-23:30 (9h) single-neutral-actions single-neutral-actions si…" at bounding box center [249, 364] width 174 height 165
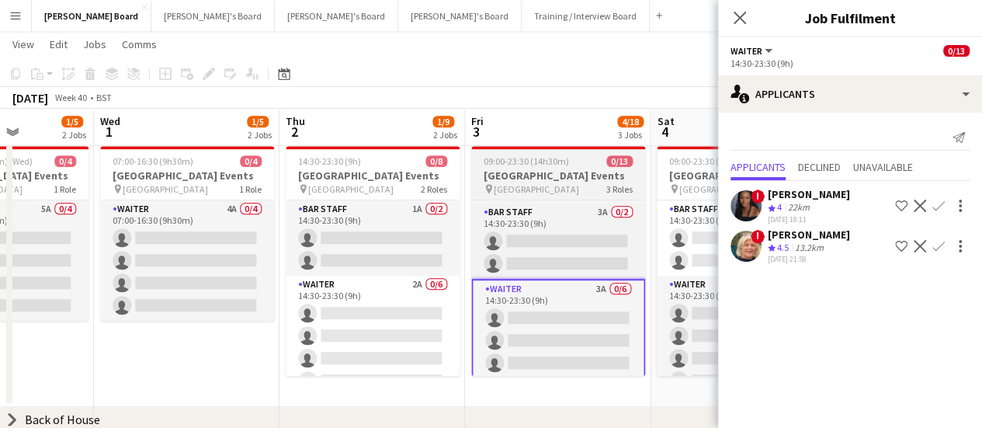
scroll to position [0, 831]
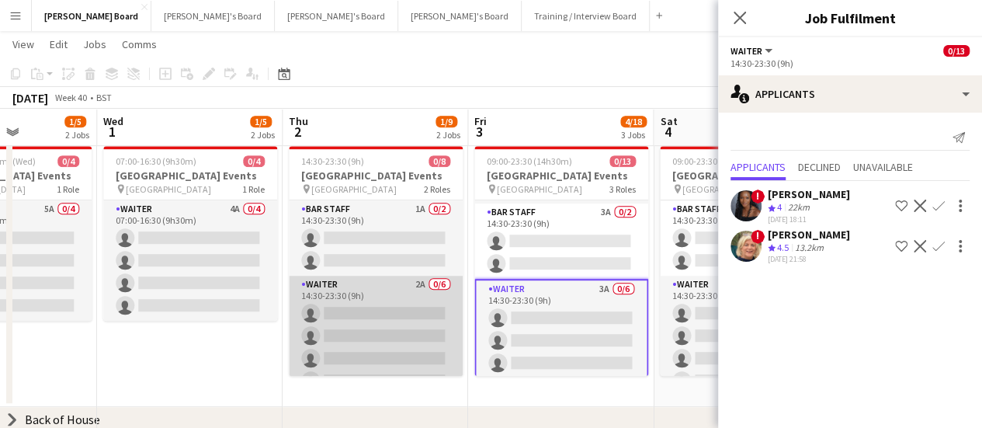
click at [379, 325] on app-card-role "Waiter 2A 0/6 14:30-23:30 (9h) single-neutral-actions single-neutral-actions si…" at bounding box center [376, 358] width 174 height 165
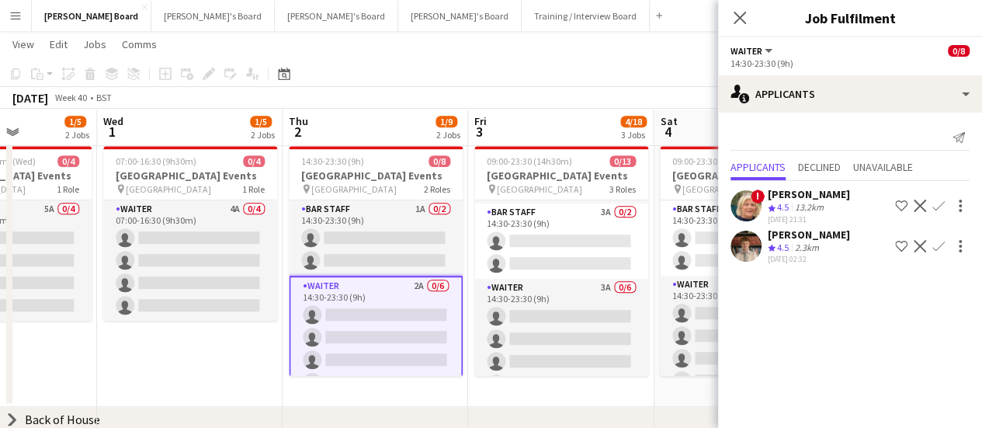
scroll to position [0, 728]
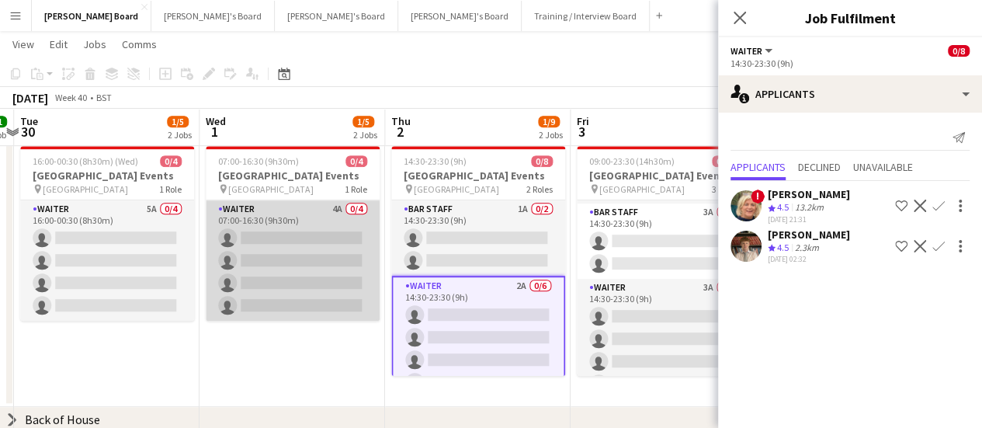
click at [319, 272] on app-card-role "Waiter 4A 0/4 07:00-16:30 (9h30m) single-neutral-actions single-neutral-actions…" at bounding box center [293, 260] width 174 height 120
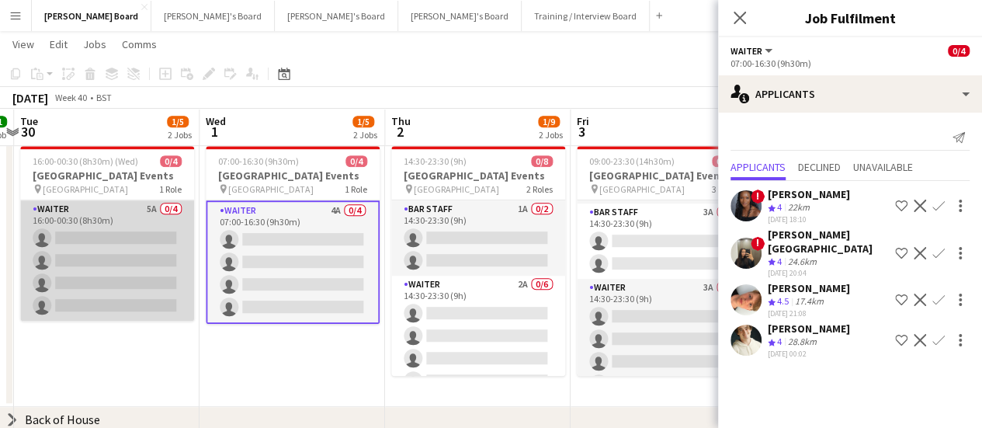
click at [148, 262] on app-card-role "Waiter 5A 0/4 16:00-00:30 (8h30m) single-neutral-actions single-neutral-actions…" at bounding box center [107, 260] width 174 height 120
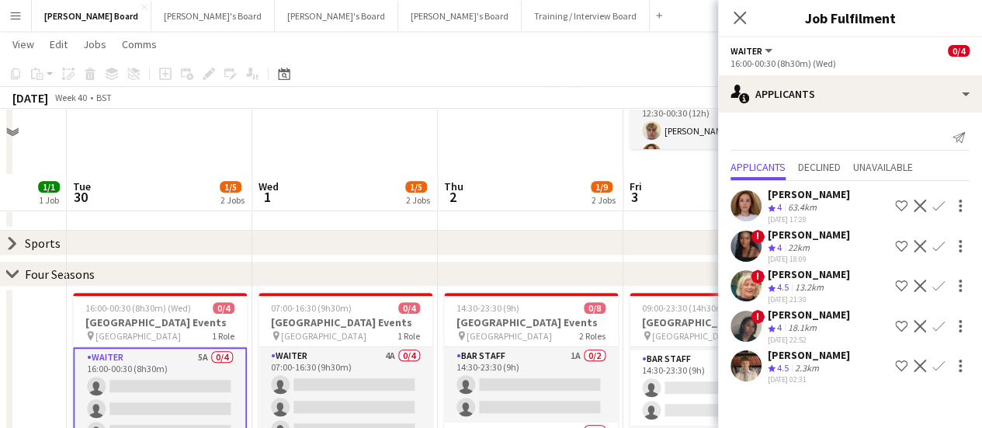
scroll to position [407, 0]
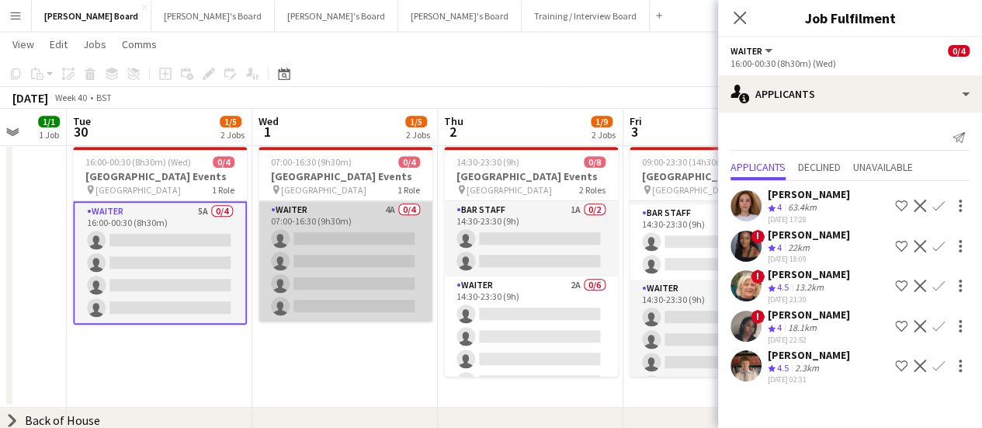
click at [318, 249] on app-card-role "Waiter 4A 0/4 07:00-16:30 (9h30m) single-neutral-actions single-neutral-actions…" at bounding box center [346, 261] width 174 height 120
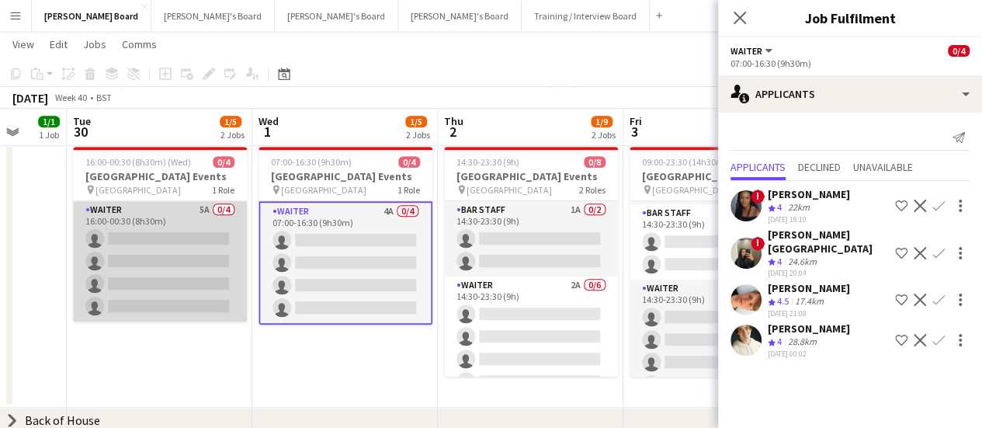
click at [179, 254] on app-card-role "Waiter 5A 0/4 16:00-00:30 (8h30m) single-neutral-actions single-neutral-actions…" at bounding box center [160, 261] width 174 height 120
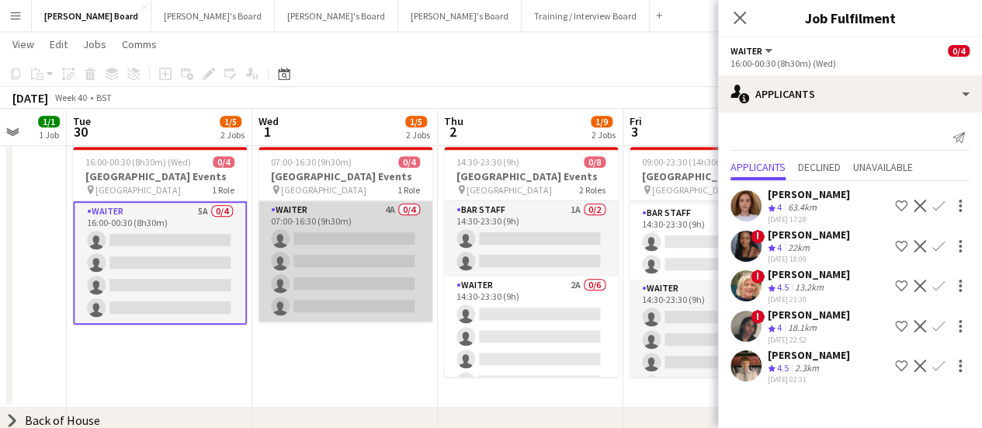
click at [399, 256] on app-card-role "Waiter 4A 0/4 07:00-16:30 (9h30m) single-neutral-actions single-neutral-actions…" at bounding box center [346, 261] width 174 height 120
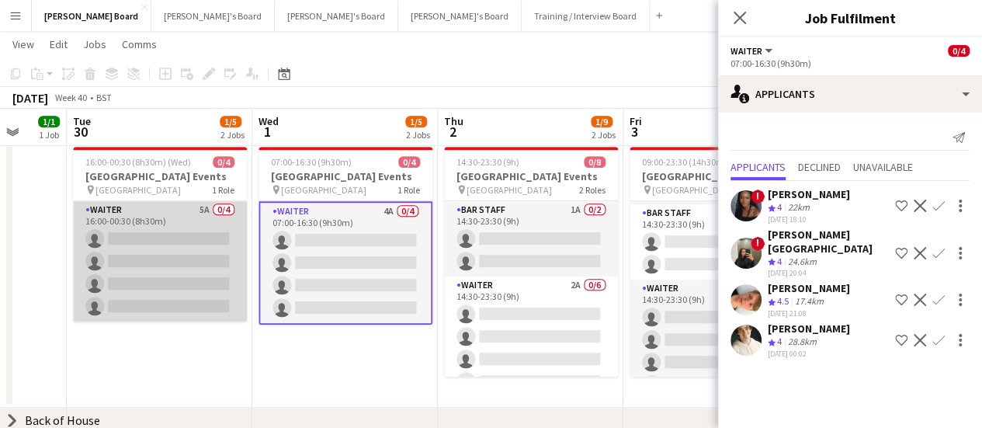
click at [194, 261] on app-card-role "Waiter 5A 0/4 16:00-00:30 (8h30m) single-neutral-actions single-neutral-actions…" at bounding box center [160, 261] width 174 height 120
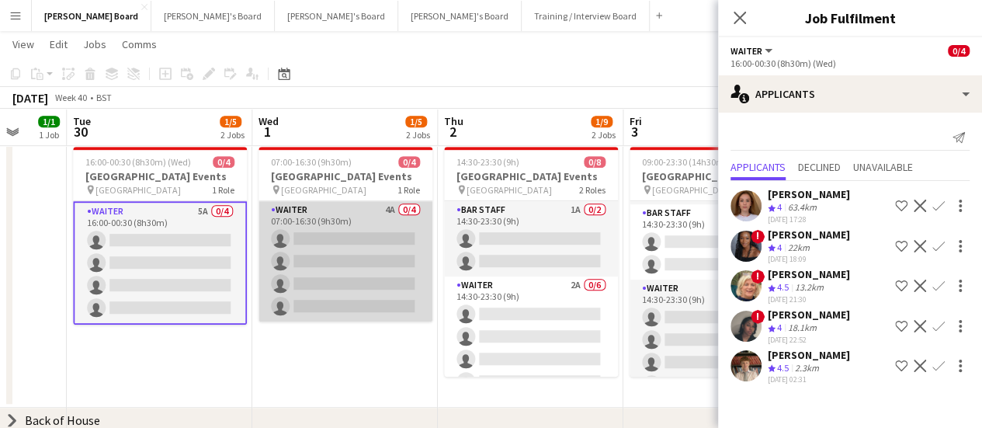
click at [343, 252] on app-card-role "Waiter 4A 0/4 07:00-16:30 (9h30m) single-neutral-actions single-neutral-actions…" at bounding box center [346, 261] width 174 height 120
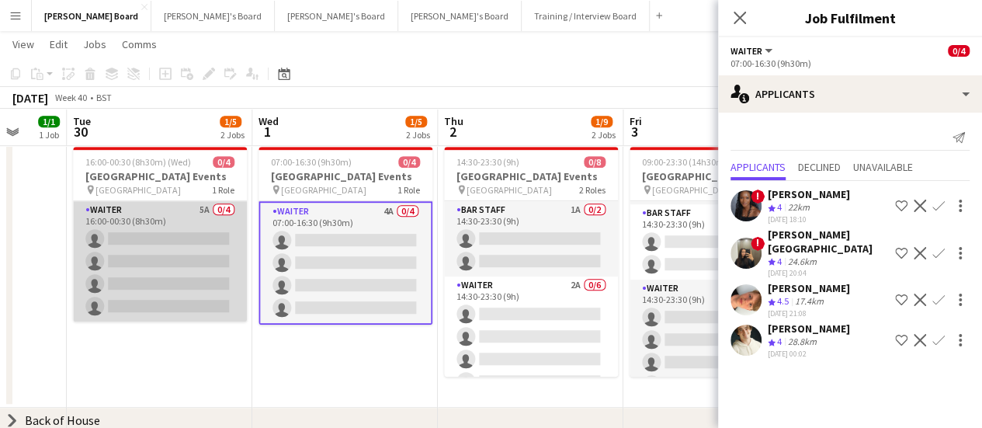
click at [182, 248] on app-card-role "Waiter 5A 0/4 16:00-00:30 (8h30m) single-neutral-actions single-neutral-actions…" at bounding box center [160, 261] width 174 height 120
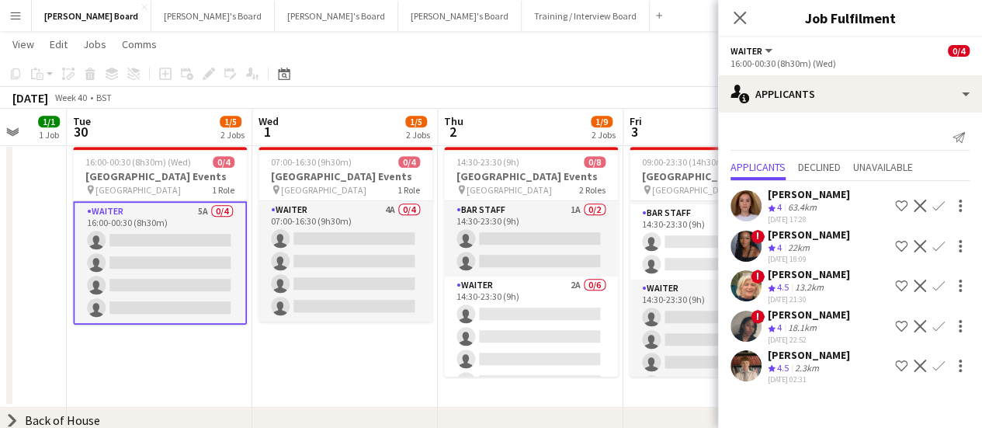
click at [936, 203] on app-icon "Confirm" at bounding box center [939, 206] width 12 height 12
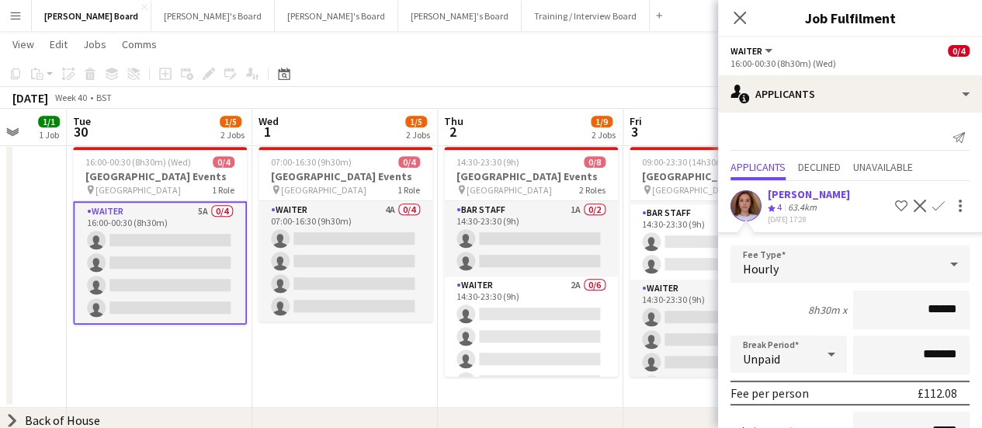
scroll to position [193, 0]
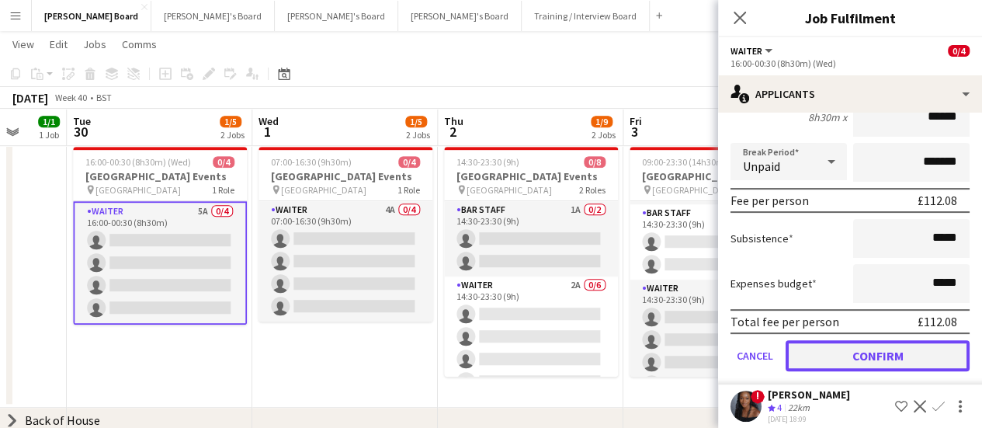
click at [877, 363] on button "Confirm" at bounding box center [878, 355] width 184 height 31
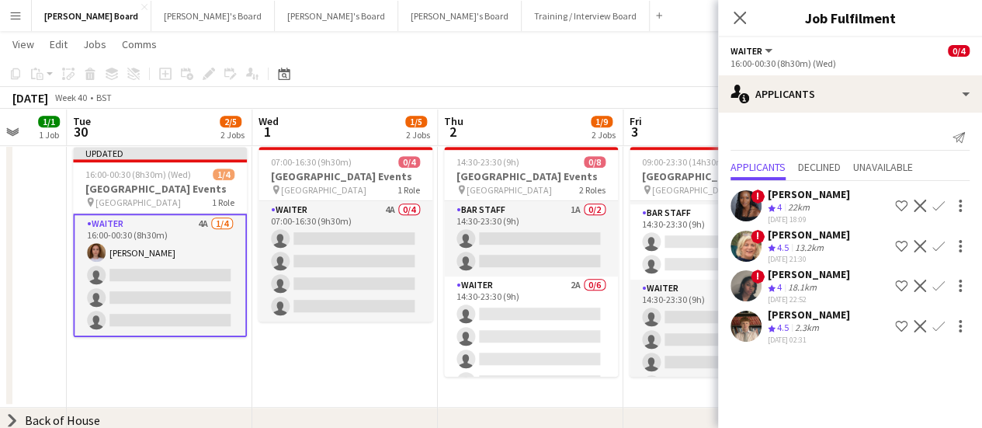
scroll to position [0, 0]
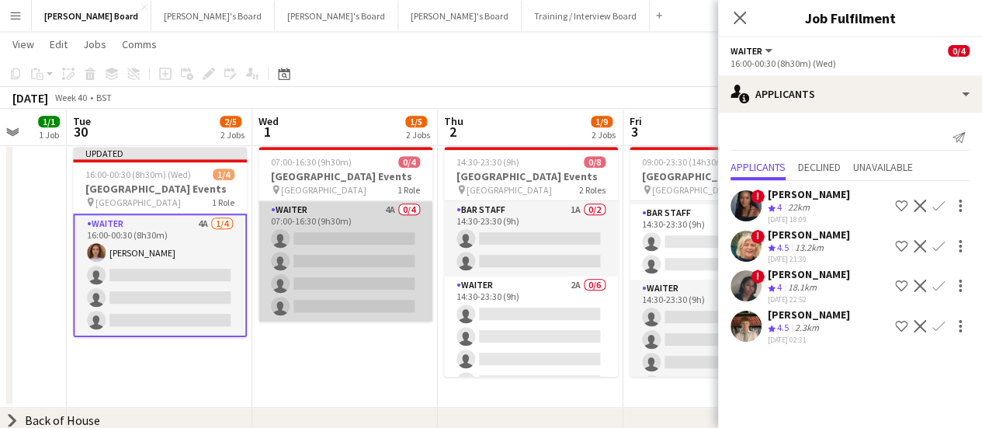
click at [362, 267] on app-card-role "Waiter 4A 0/4 07:00-16:30 (9h30m) single-neutral-actions single-neutral-actions…" at bounding box center [346, 261] width 174 height 120
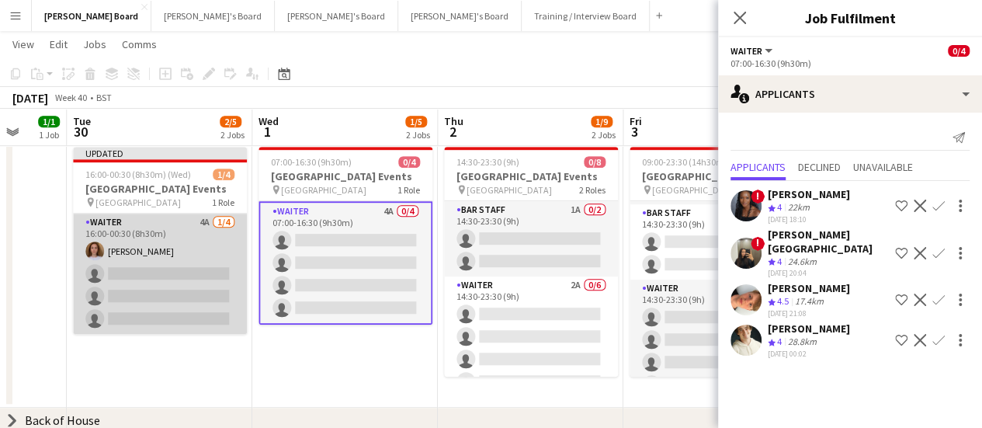
click at [183, 304] on app-card-role "Waiter 4A [DATE] 16:00-00:30 (8h30m) [PERSON_NAME] single-neutral-actions singl…" at bounding box center [160, 274] width 174 height 120
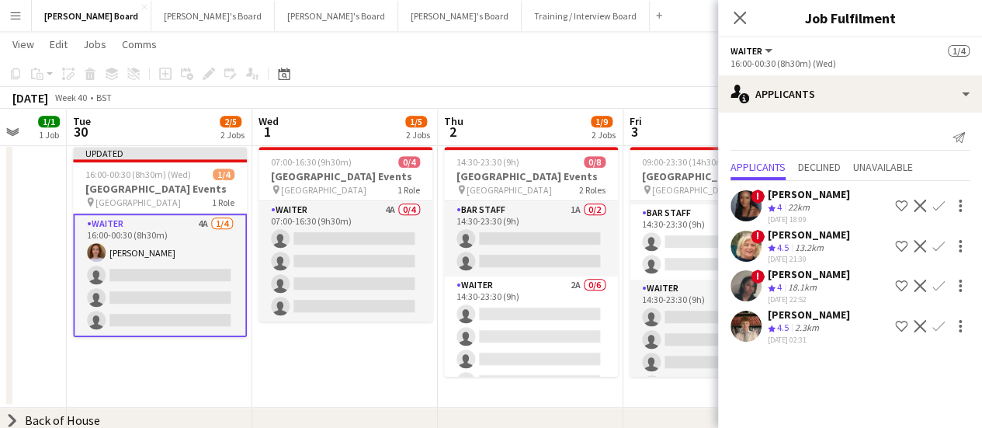
click at [815, 321] on div "2.3km" at bounding box center [807, 327] width 30 height 13
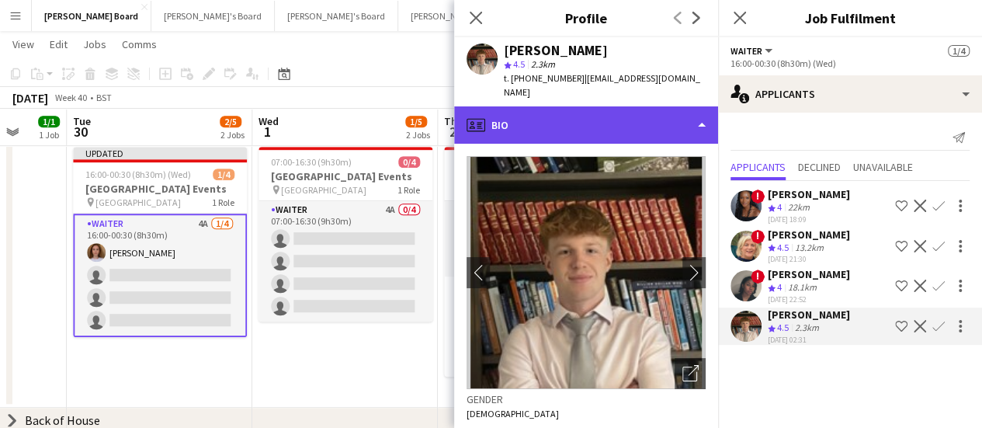
click at [606, 117] on div "profile Bio" at bounding box center [586, 124] width 264 height 37
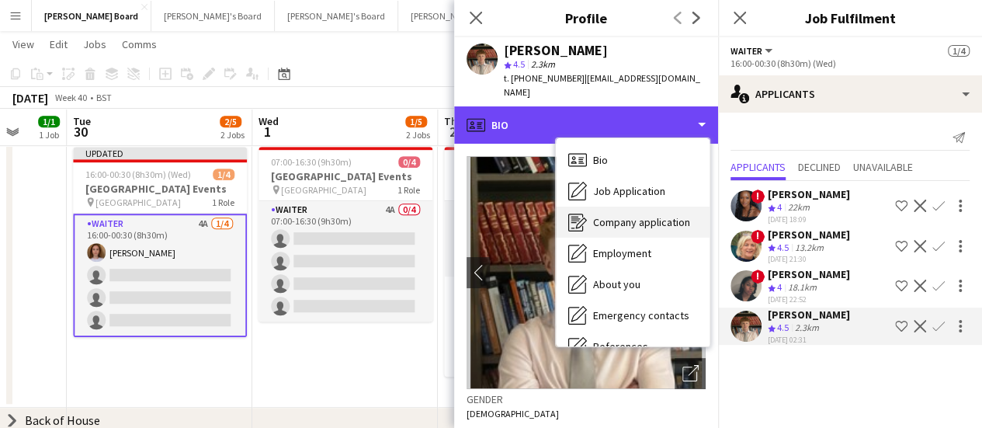
scroll to position [239, 0]
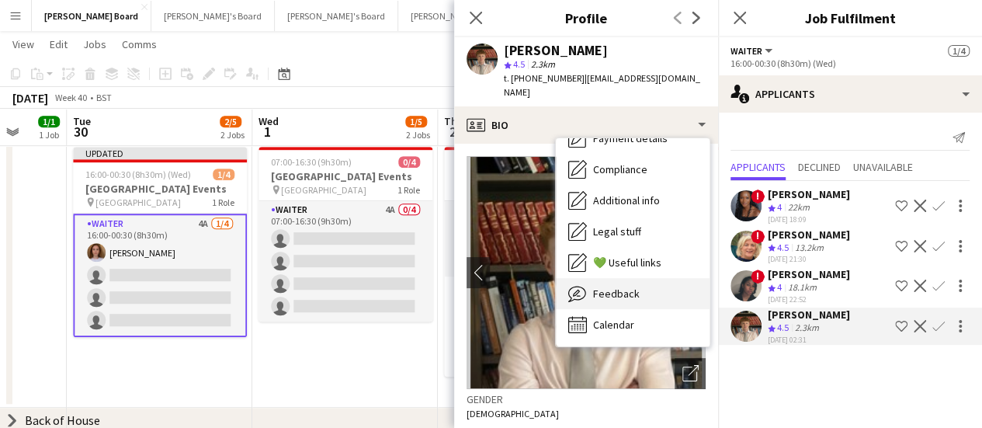
click at [636, 287] on span "Feedback" at bounding box center [616, 294] width 47 height 14
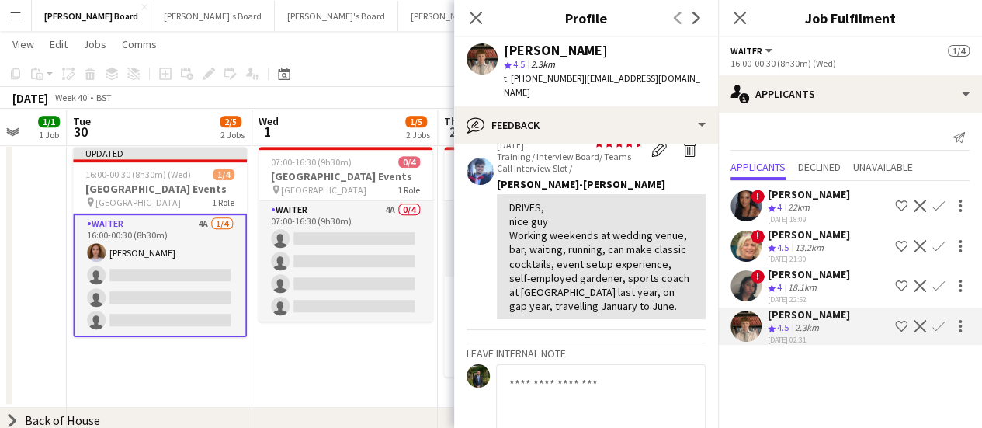
scroll to position [76, 0]
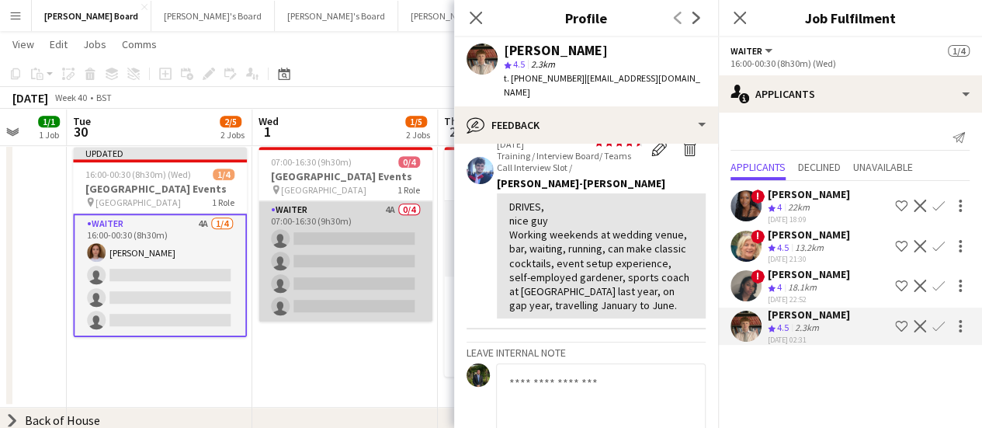
click at [320, 255] on app-card-role "Waiter 4A 0/4 07:00-16:30 (9h30m) single-neutral-actions single-neutral-actions…" at bounding box center [346, 261] width 174 height 120
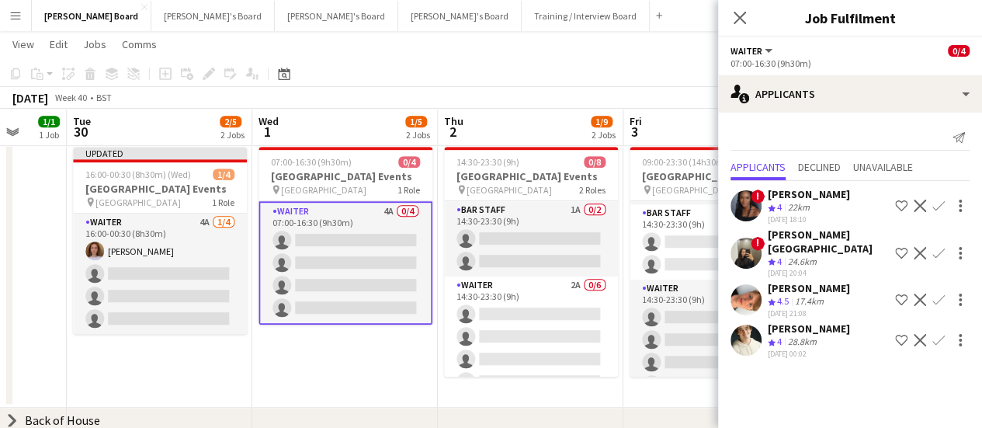
click at [940, 341] on app-icon "Confirm" at bounding box center [939, 340] width 12 height 12
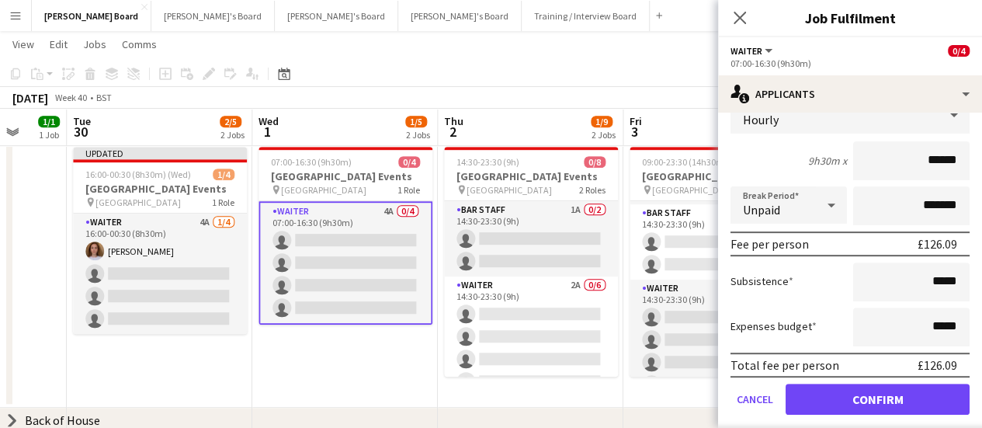
scroll to position [286, 0]
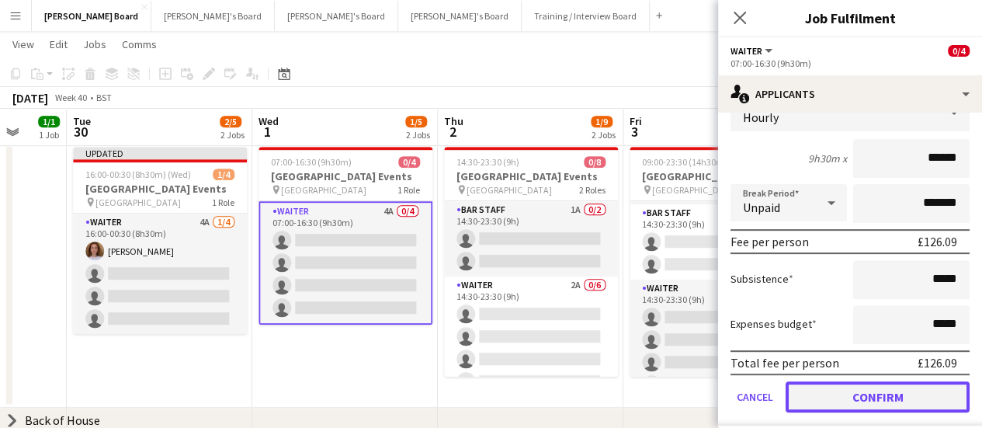
click at [884, 391] on button "Confirm" at bounding box center [878, 396] width 184 height 31
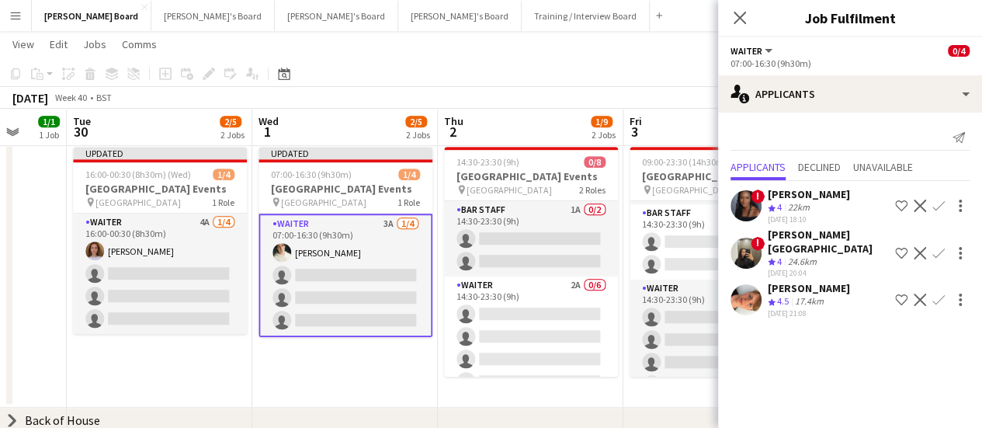
scroll to position [0, 0]
click at [572, 56] on app-page-menu "View Day view expanded Day view collapsed Month view Date picker Jump to [DATE]…" at bounding box center [491, 46] width 982 height 30
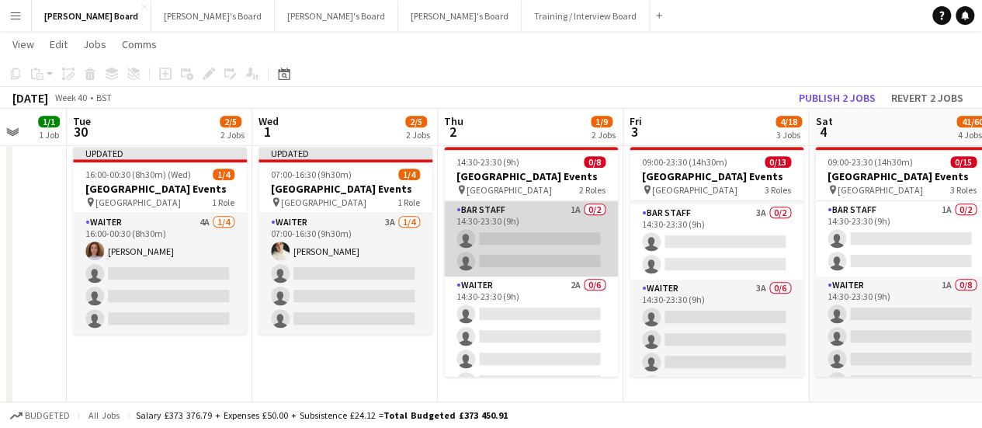
click at [571, 262] on app-card-role "BAR STAFF 1A 0/2 14:30-23:30 (9h) single-neutral-actions single-neutral-actions" at bounding box center [531, 238] width 174 height 75
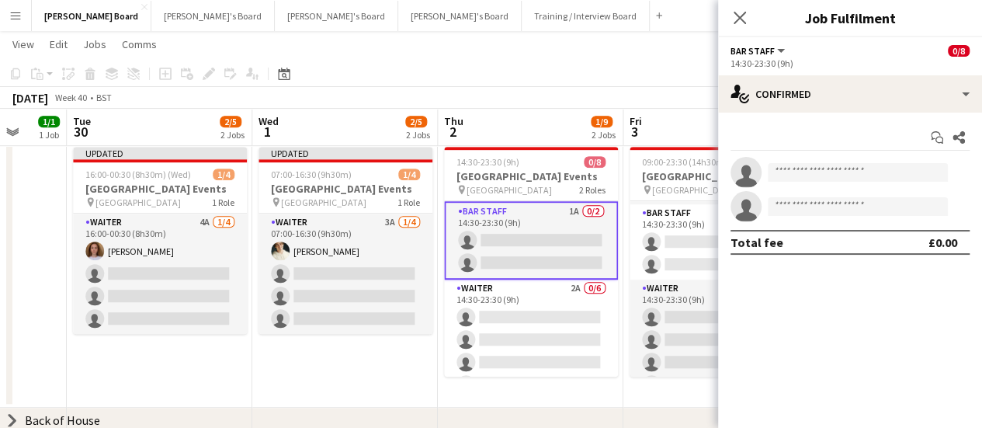
click at [837, 116] on div "Start chat Share single-neutral-actions single-neutral-actions Total fee £0.00" at bounding box center [850, 190] width 264 height 155
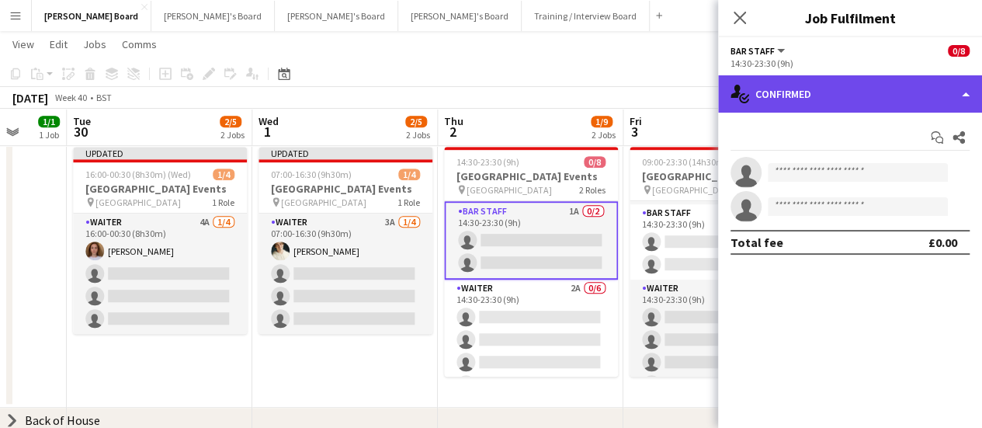
click at [912, 82] on div "single-neutral-actions-check-2 Confirmed" at bounding box center [850, 93] width 264 height 37
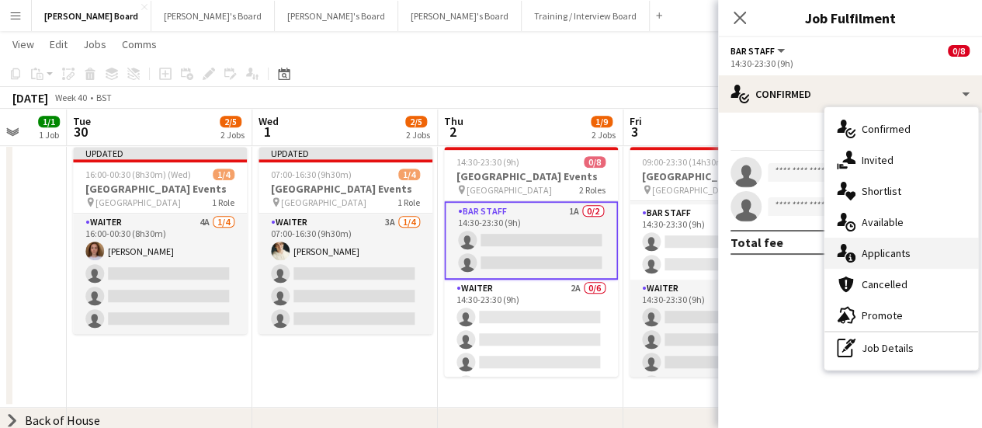
click at [887, 257] on span "Applicants" at bounding box center [886, 253] width 49 height 14
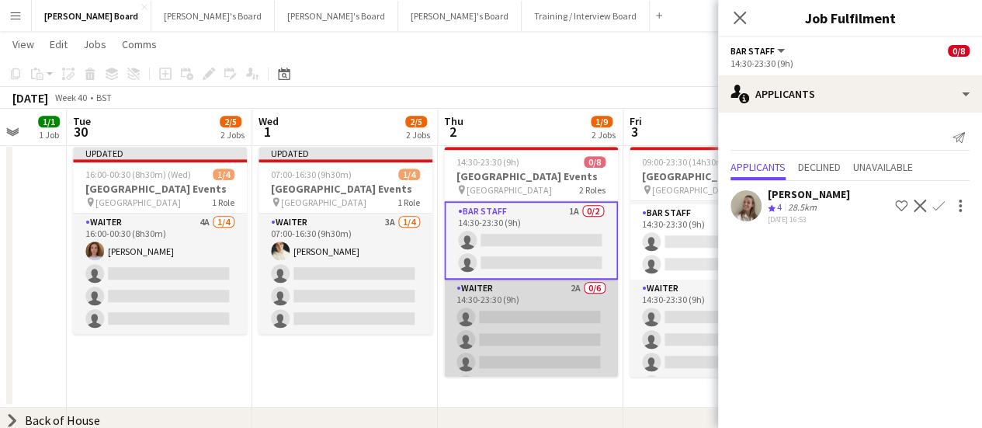
click at [533, 327] on app-card-role "Waiter 2A 0/6 14:30-23:30 (9h) single-neutral-actions single-neutral-actions si…" at bounding box center [531, 362] width 174 height 165
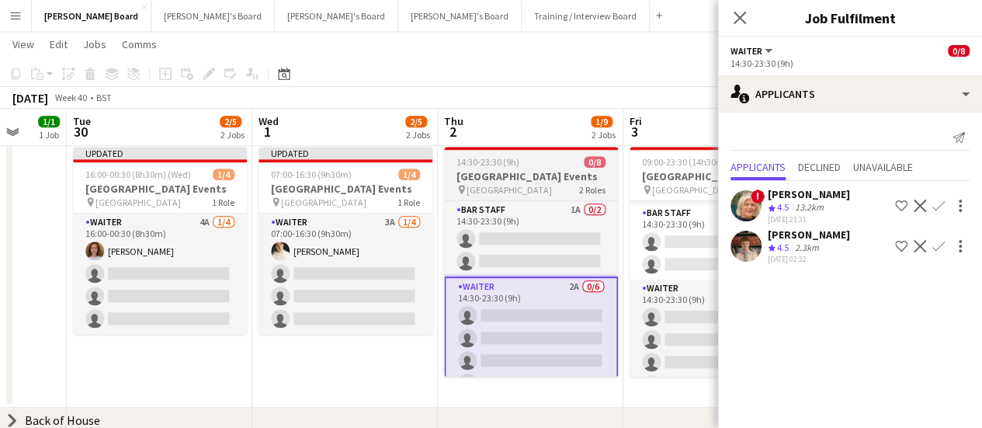
scroll to position [0, 801]
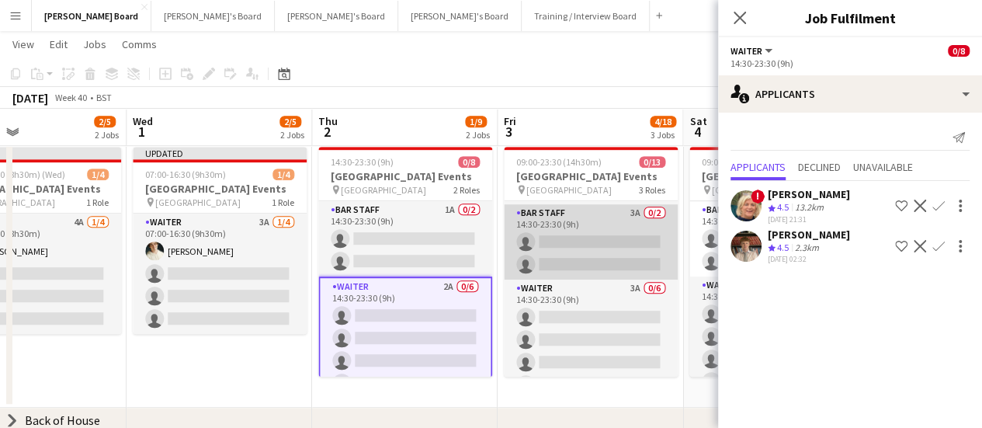
click at [598, 258] on app-card-role "BAR STAFF 3A 0/2 14:30-23:30 (9h) single-neutral-actions single-neutral-actions" at bounding box center [591, 241] width 174 height 75
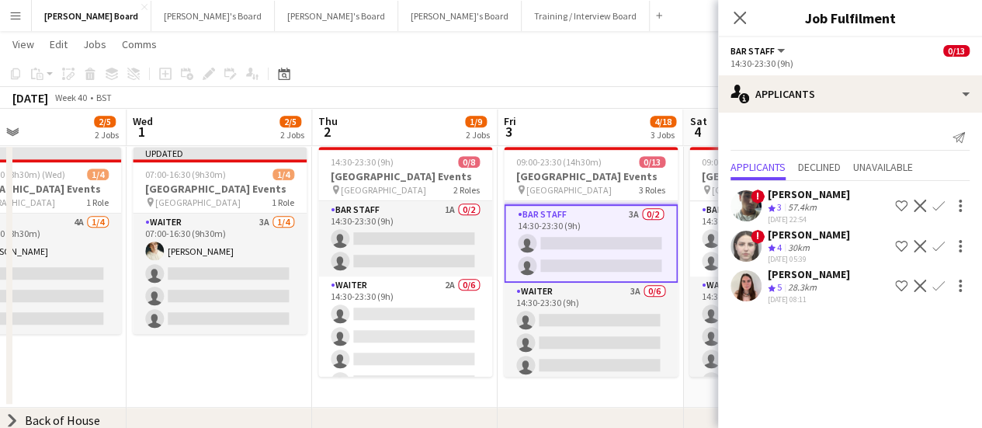
click at [940, 283] on app-icon "Confirm" at bounding box center [939, 286] width 12 height 12
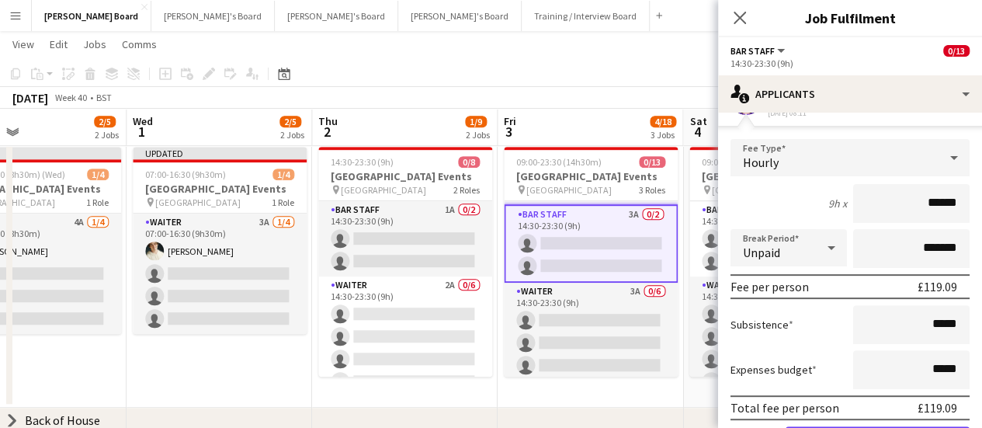
scroll to position [241, 0]
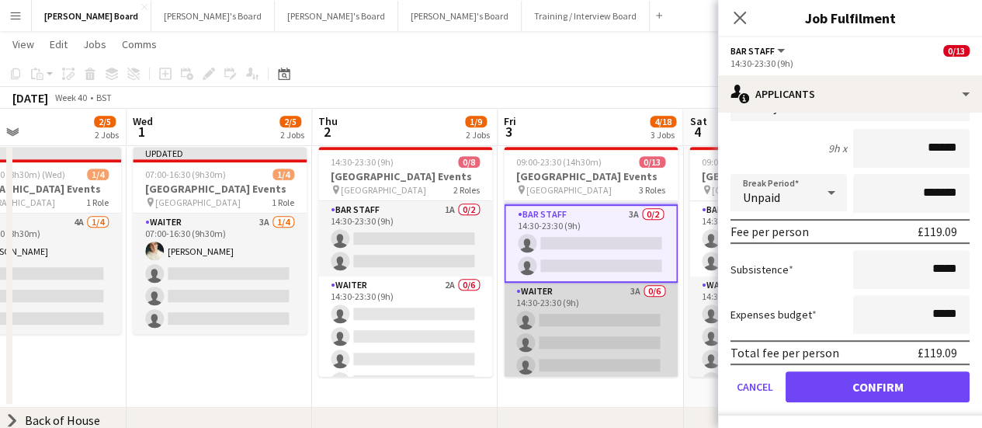
click at [594, 314] on app-card-role "Waiter 3A 0/6 14:30-23:30 (9h) single-neutral-actions single-neutral-actions si…" at bounding box center [591, 365] width 174 height 165
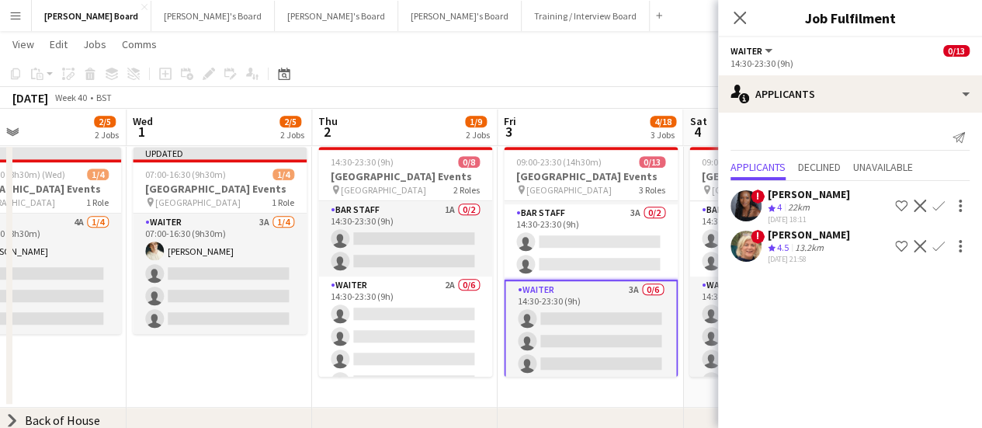
scroll to position [0, 0]
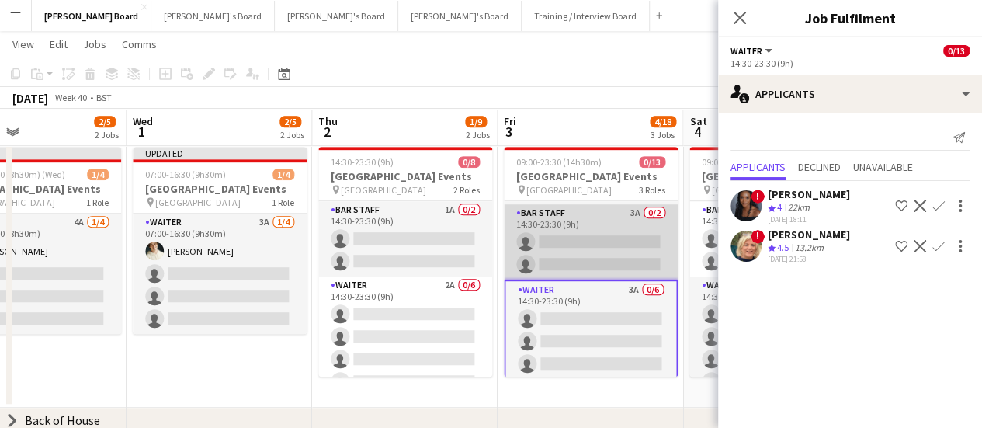
click at [602, 241] on app-card-role "BAR STAFF 3A 0/2 14:30-23:30 (9h) single-neutral-actions single-neutral-actions" at bounding box center [591, 241] width 174 height 75
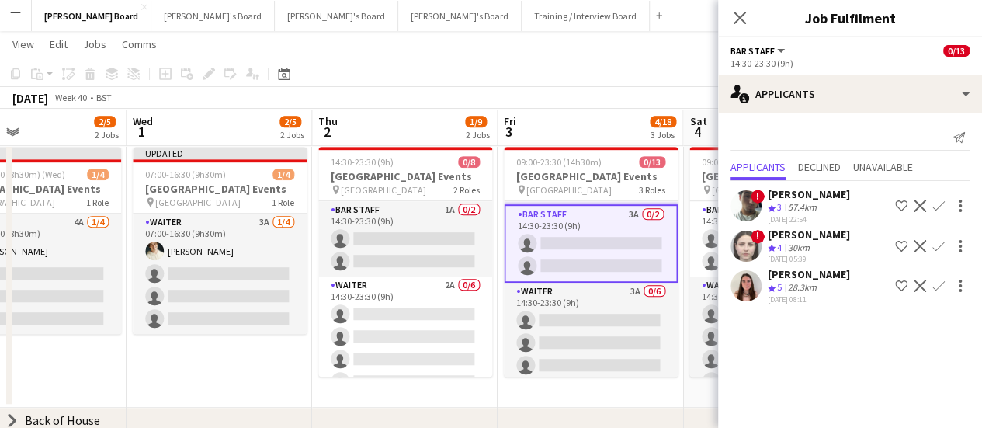
click at [943, 289] on app-icon "Confirm" at bounding box center [939, 286] width 12 height 12
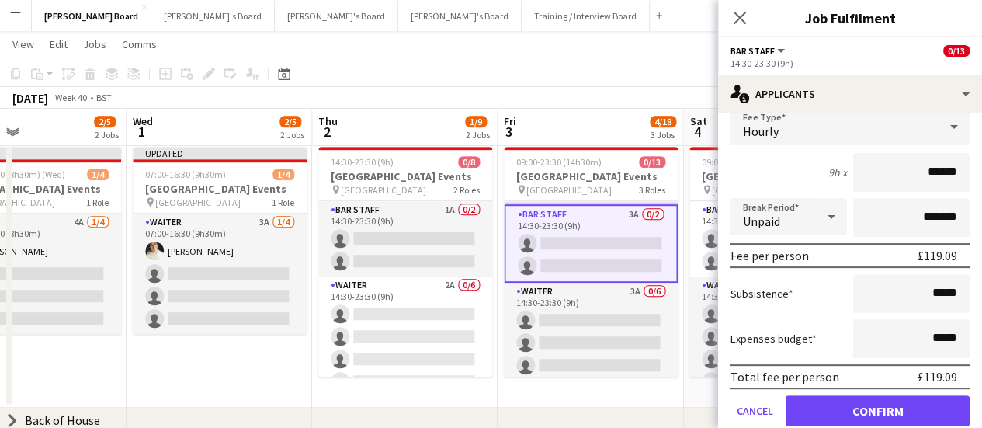
scroll to position [222, 0]
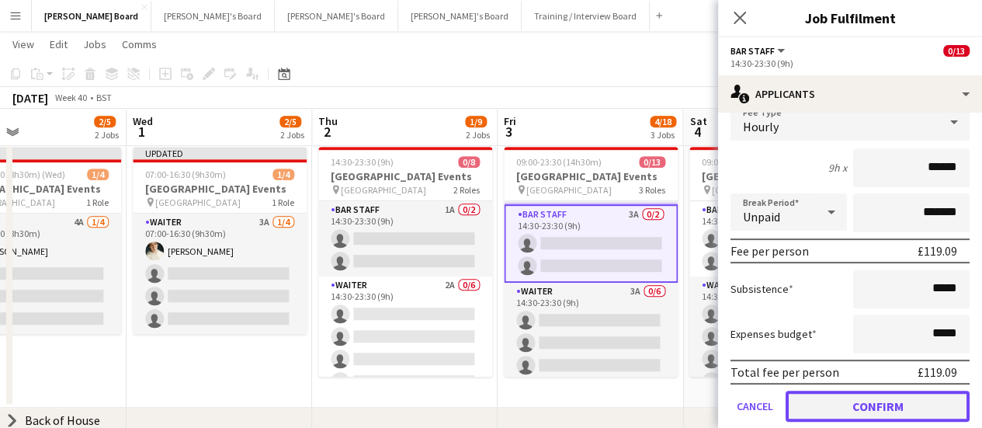
click at [857, 398] on button "Confirm" at bounding box center [878, 406] width 184 height 31
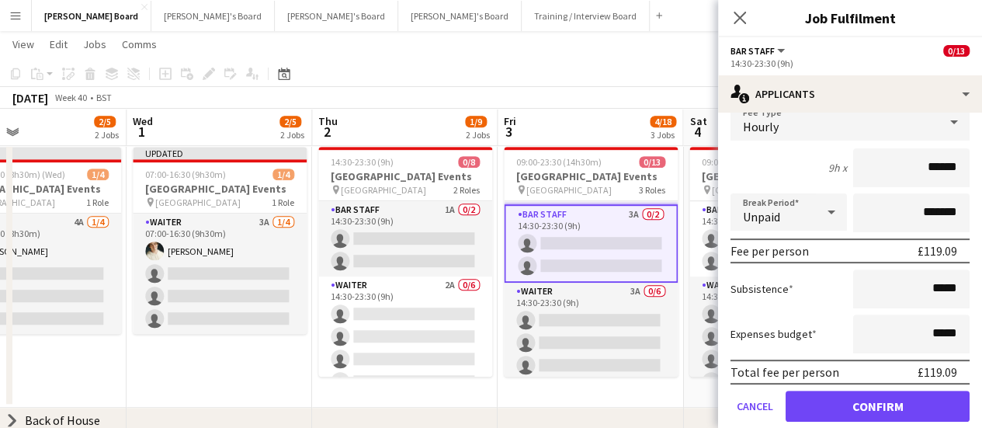
scroll to position [0, 0]
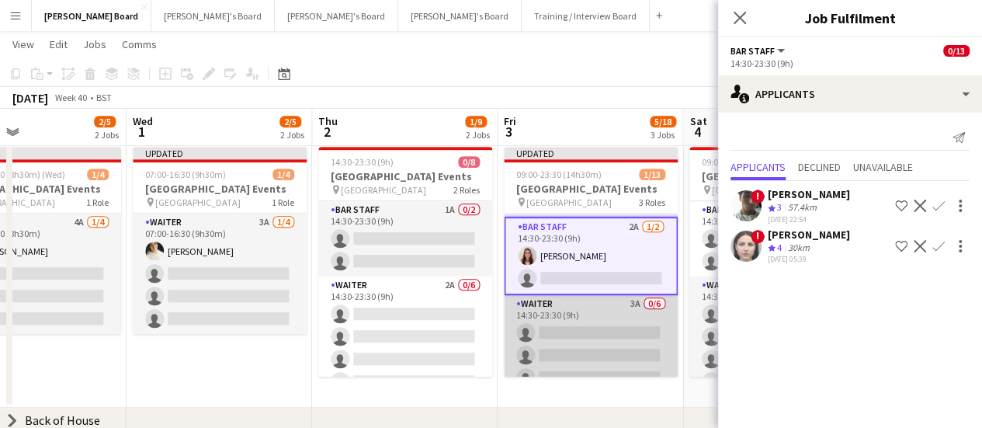
click at [553, 329] on app-card-role "Waiter 3A 0/6 14:30-23:30 (9h) single-neutral-actions single-neutral-actions si…" at bounding box center [591, 377] width 174 height 165
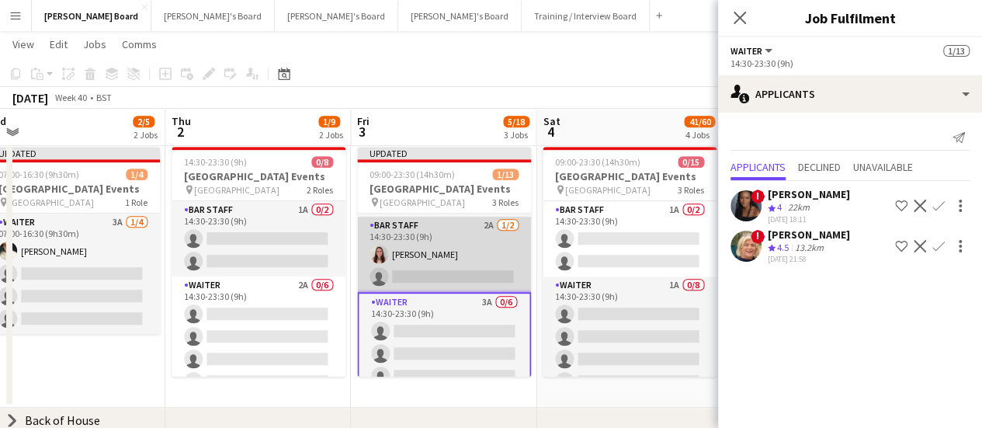
scroll to position [0, 949]
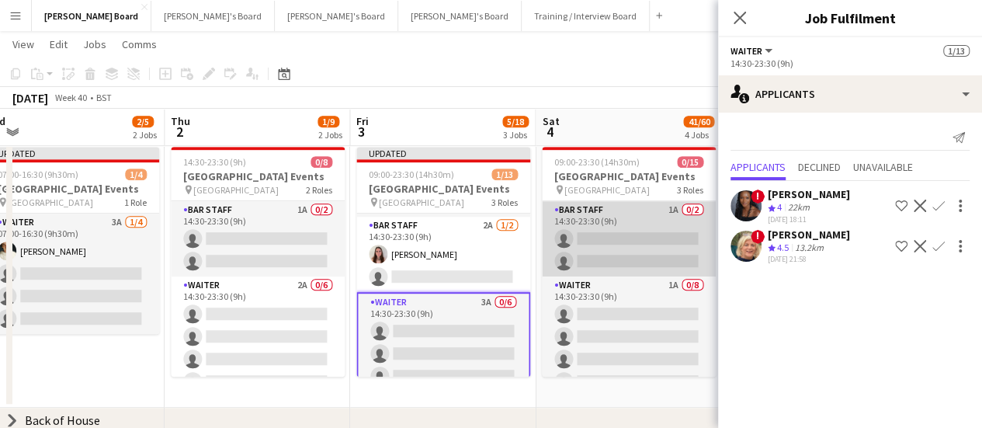
click at [628, 245] on app-card-role "BAR STAFF 1A 0/2 14:30-23:30 (9h) single-neutral-actions single-neutral-actions" at bounding box center [629, 238] width 174 height 75
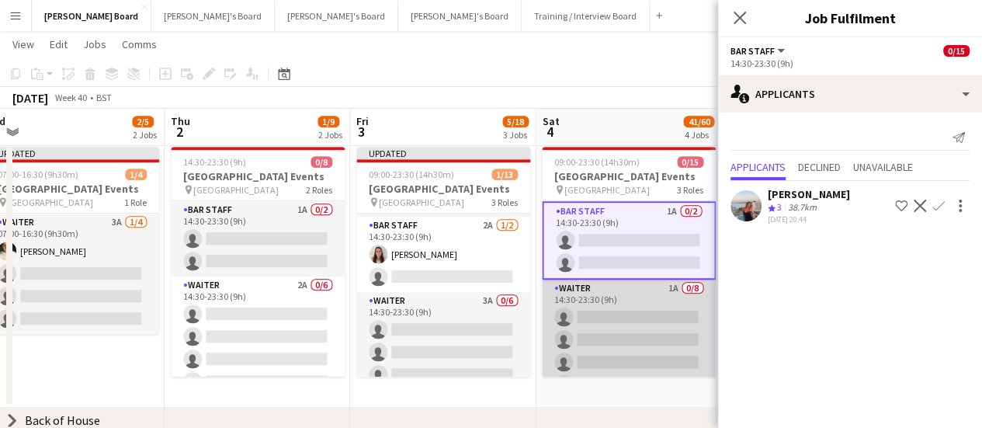
click at [632, 330] on app-card-role "Waiter 1A 0/8 14:30-23:30 (9h) single-neutral-actions single-neutral-actions si…" at bounding box center [629, 385] width 174 height 210
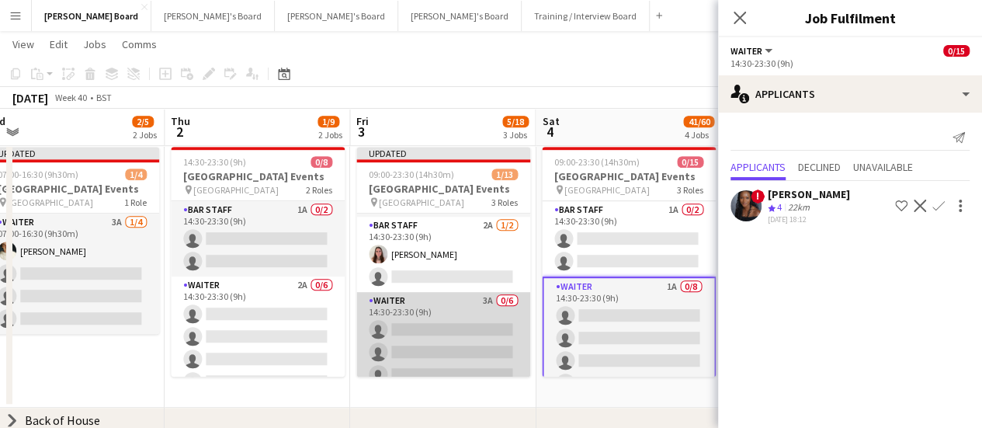
click at [445, 333] on app-card-role "Waiter 3A 0/6 14:30-23:30 (9h) single-neutral-actions single-neutral-actions si…" at bounding box center [443, 374] width 174 height 165
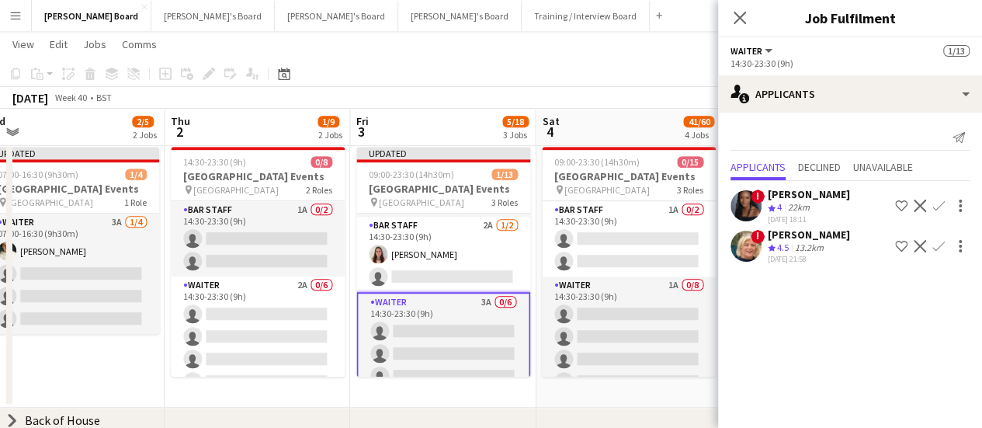
click at [933, 210] on app-icon "Confirm" at bounding box center [939, 206] width 12 height 12
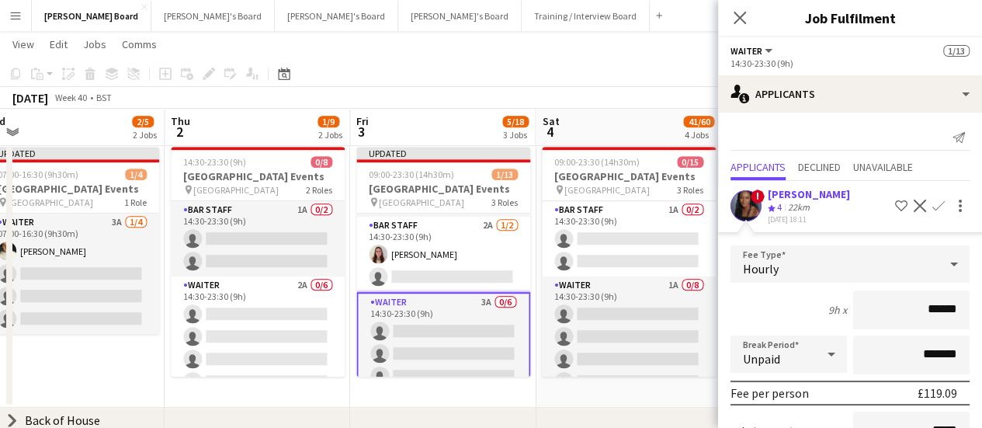
click at [514, 74] on app-toolbar "Copy Paste Paste Ctrl+V Paste with crew Ctrl+Shift+V Paste linked Job [GEOGRAPH…" at bounding box center [491, 74] width 982 height 26
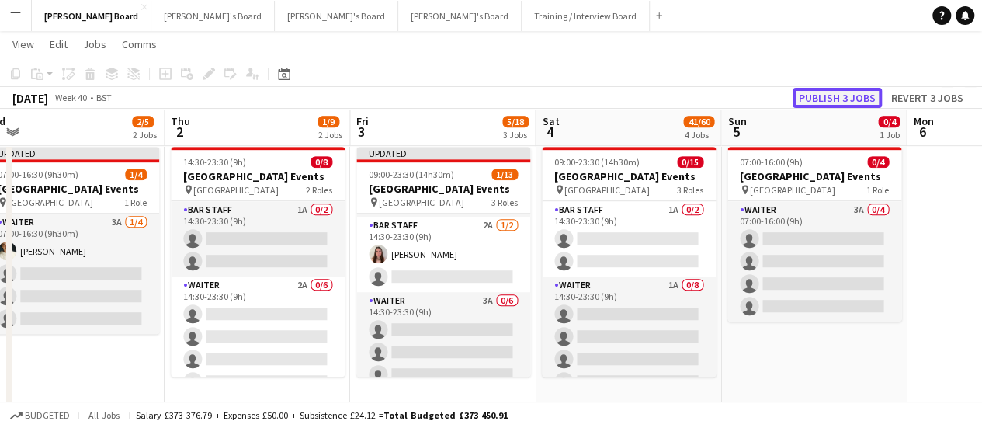
click at [846, 95] on button "Publish 3 jobs" at bounding box center [837, 98] width 89 height 20
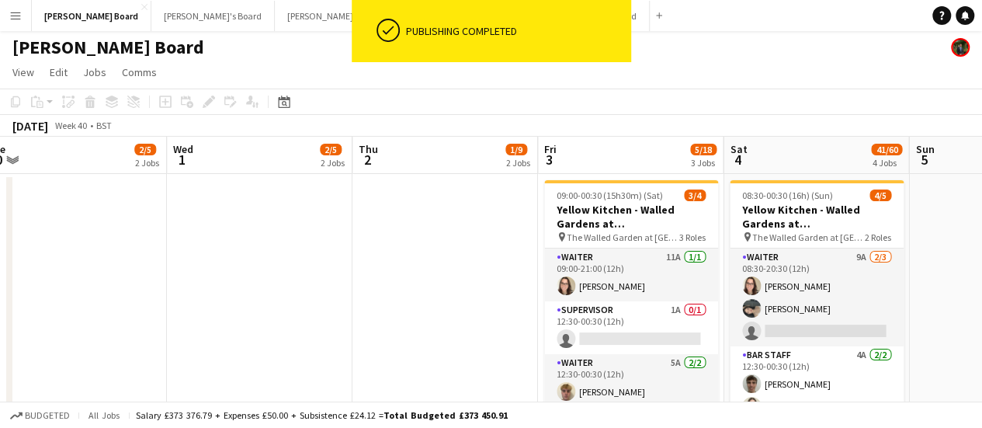
scroll to position [0, 762]
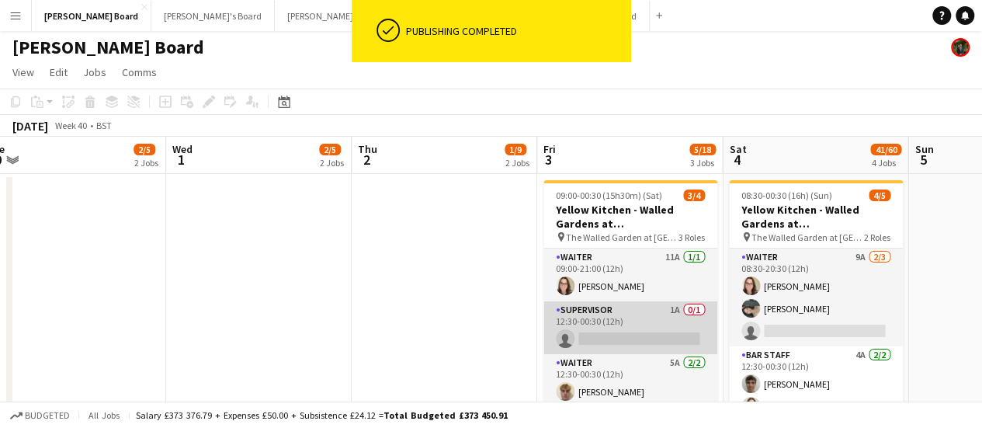
click at [645, 340] on app-card-role "Supervisor 1A 0/1 12:30-00:30 (12h) single-neutral-actions" at bounding box center [631, 327] width 174 height 53
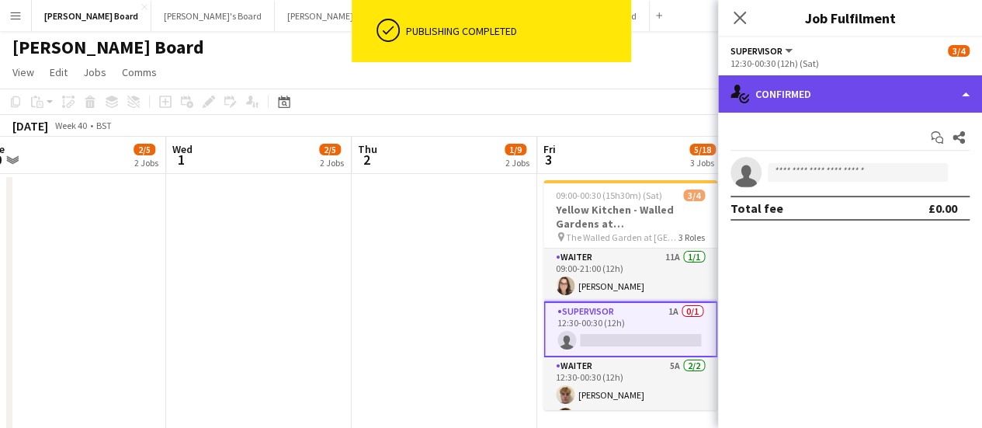
click at [868, 105] on div "single-neutral-actions-check-2 Confirmed" at bounding box center [850, 93] width 264 height 37
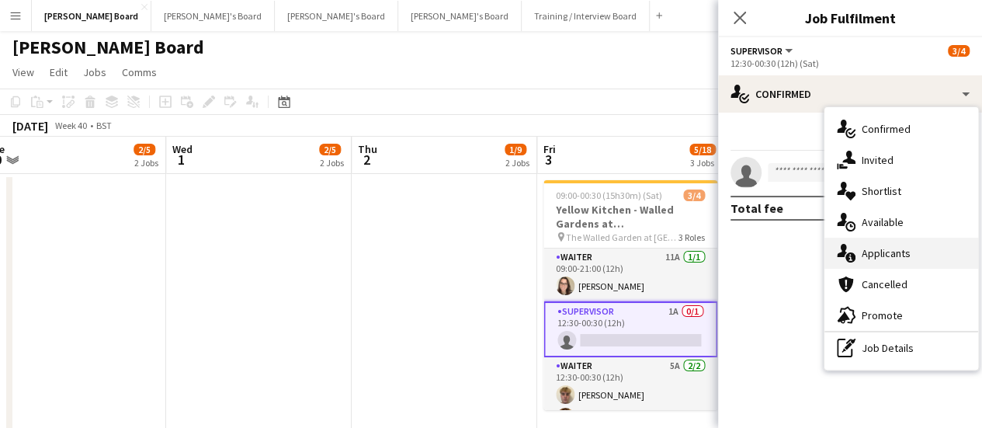
click at [900, 263] on div "single-neutral-actions-information Applicants" at bounding box center [902, 253] width 154 height 31
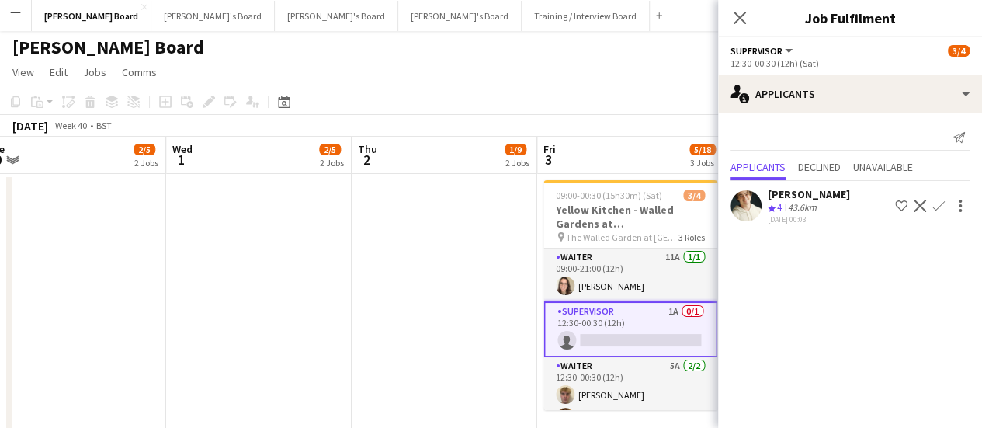
click at [792, 214] on div "[DATE] 00:03" at bounding box center [809, 219] width 82 height 10
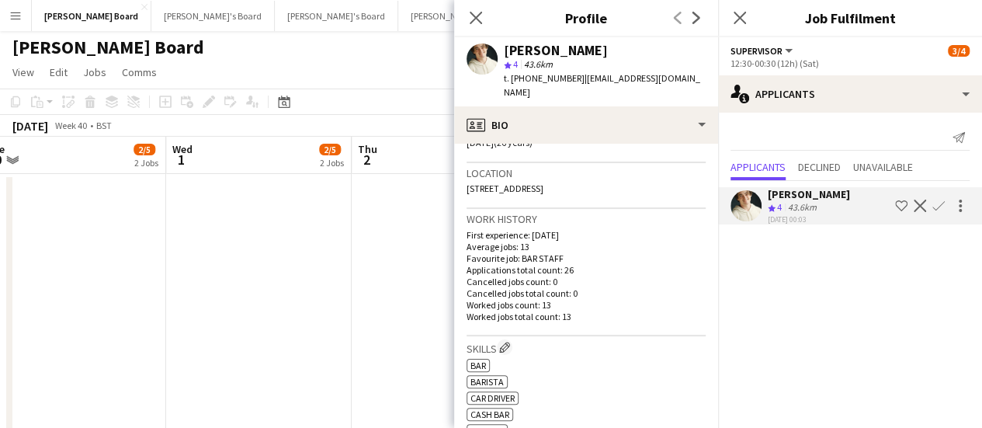
scroll to position [367, 0]
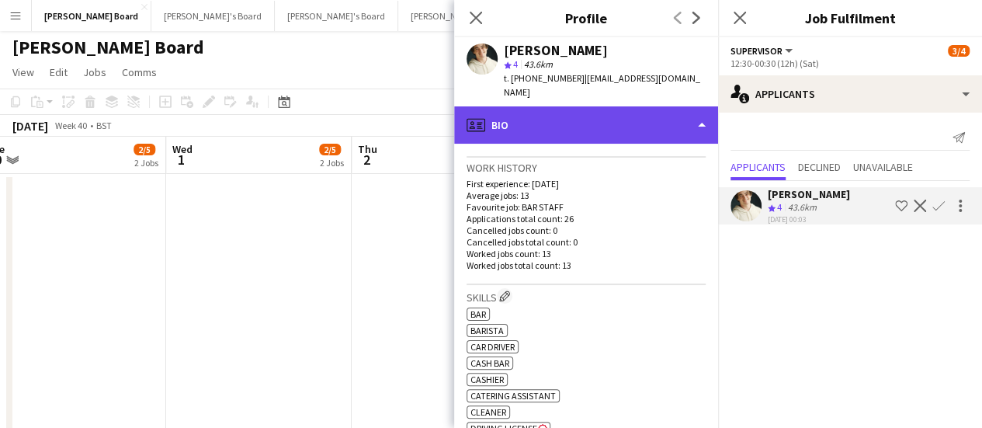
click at [612, 109] on div "profile Bio" at bounding box center [586, 124] width 264 height 37
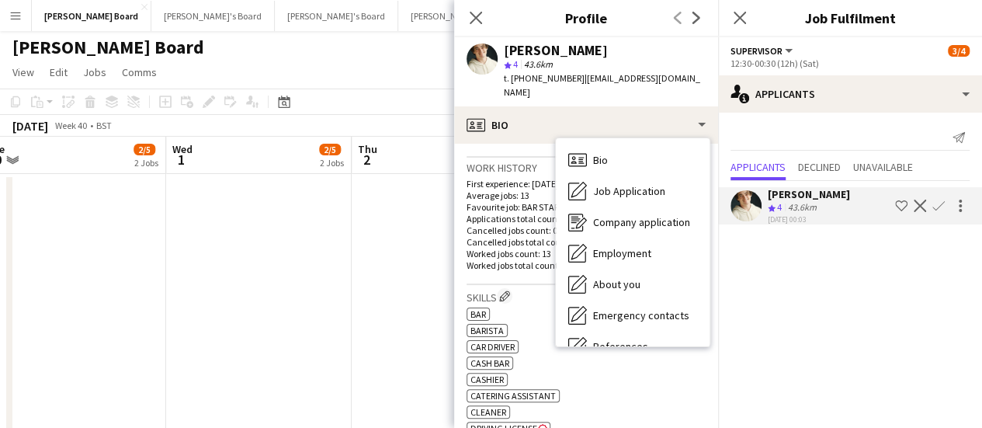
click at [530, 248] on p "Worked jobs count: 13" at bounding box center [586, 254] width 239 height 12
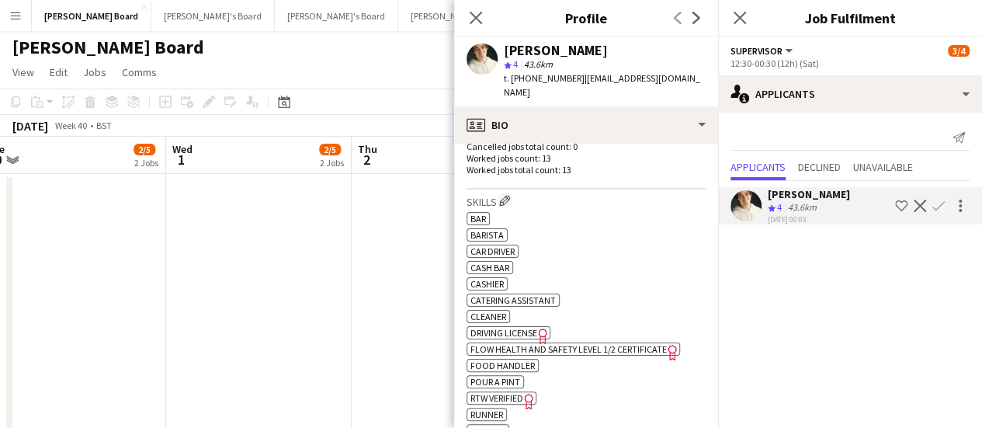
scroll to position [453, 0]
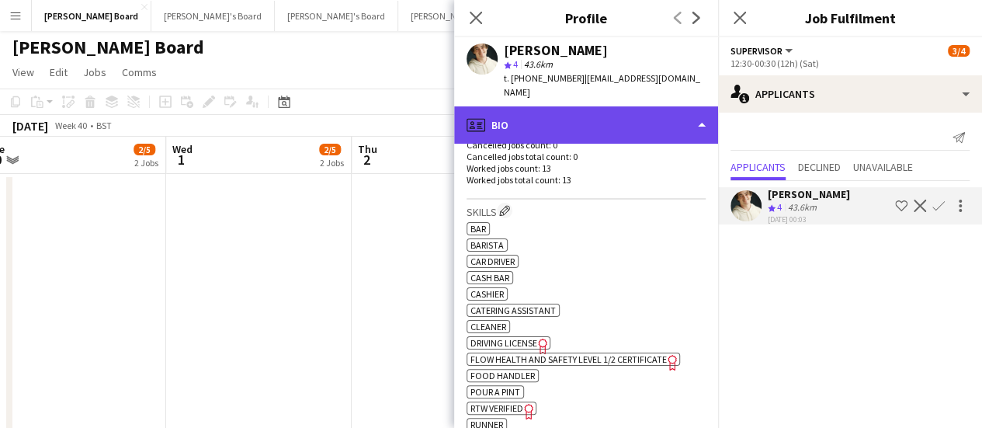
click at [641, 108] on div "profile Bio" at bounding box center [586, 124] width 264 height 37
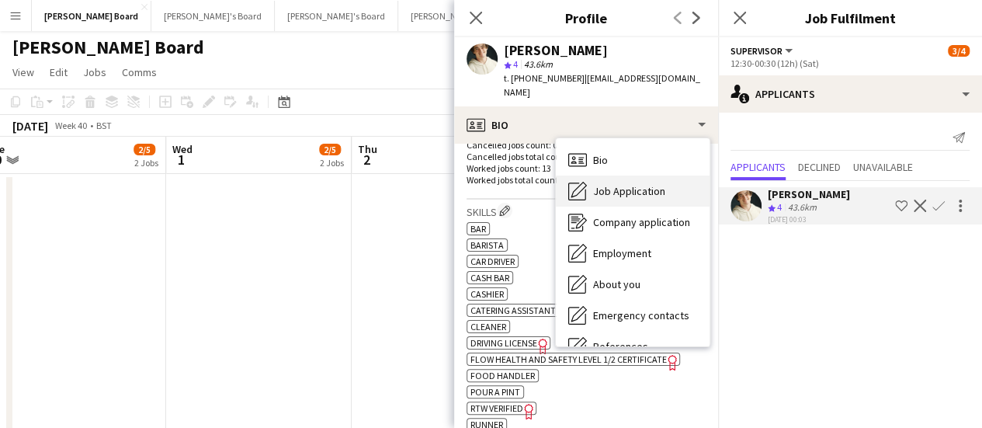
click at [646, 184] on span "Job Application" at bounding box center [629, 191] width 72 height 14
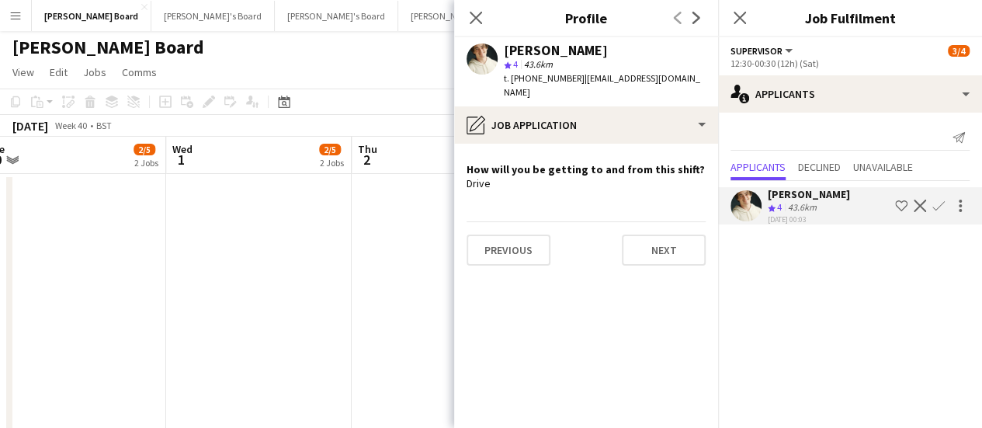
click at [424, 186] on app-date-cell at bounding box center [445, 333] width 186 height 318
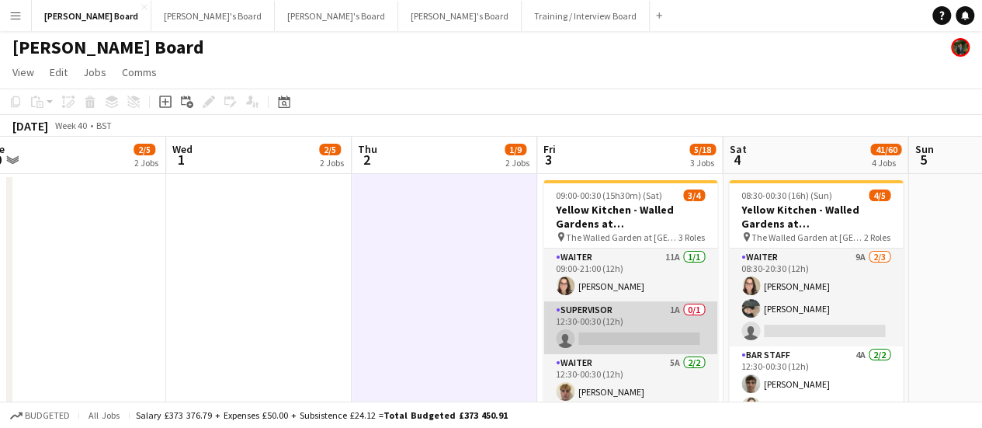
click at [628, 332] on app-card-role "Supervisor 1A 0/1 12:30-00:30 (12h) single-neutral-actions" at bounding box center [631, 327] width 174 height 53
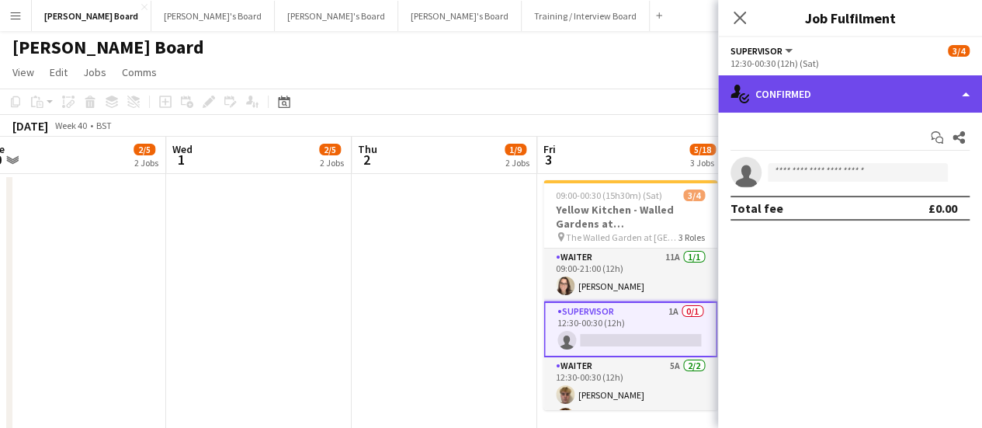
click at [871, 96] on div "single-neutral-actions-check-2 Confirmed" at bounding box center [850, 93] width 264 height 37
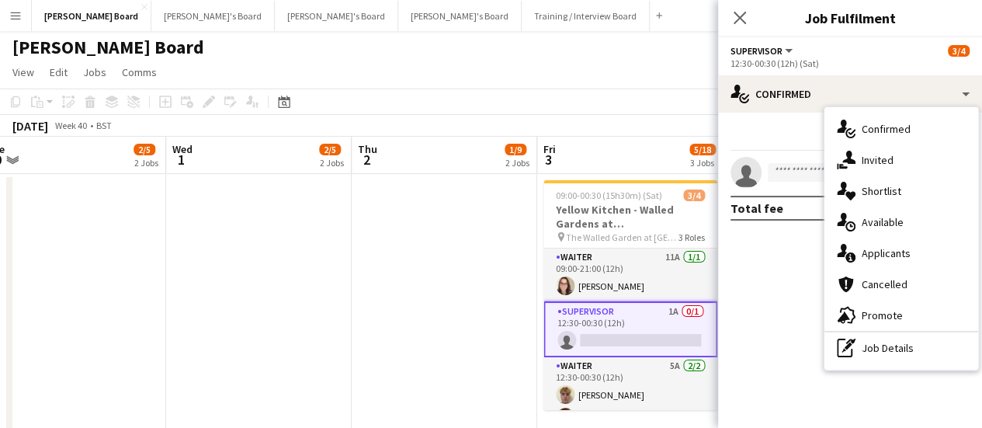
click at [890, 367] on div "single-neutral-actions-check-2 Confirmed single-neutral-actions-share-1 Invited…" at bounding box center [902, 238] width 154 height 262
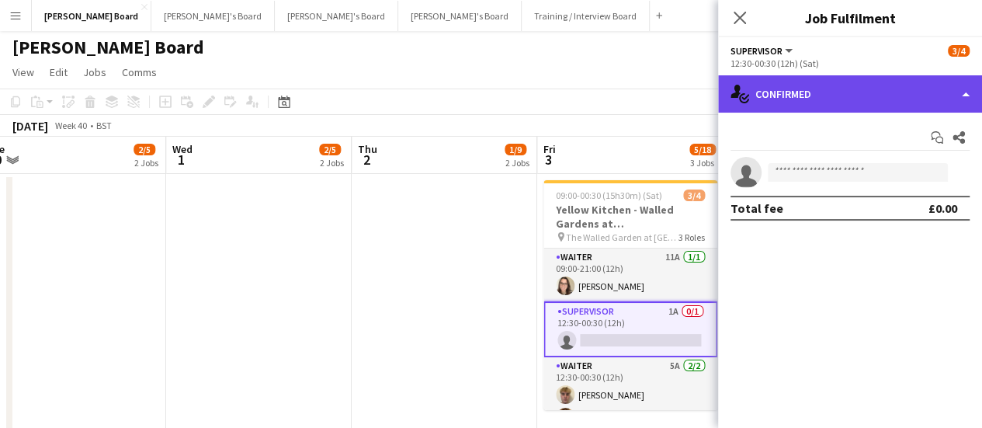
click at [860, 112] on div "single-neutral-actions-check-2 Confirmed" at bounding box center [850, 93] width 264 height 37
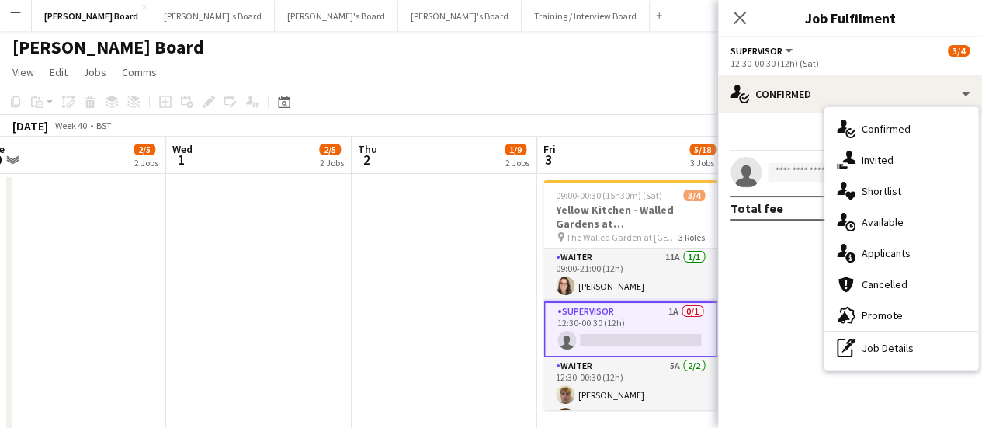
click at [891, 367] on div "single-neutral-actions-check-2 Confirmed single-neutral-actions-share-1 Invited…" at bounding box center [902, 238] width 154 height 262
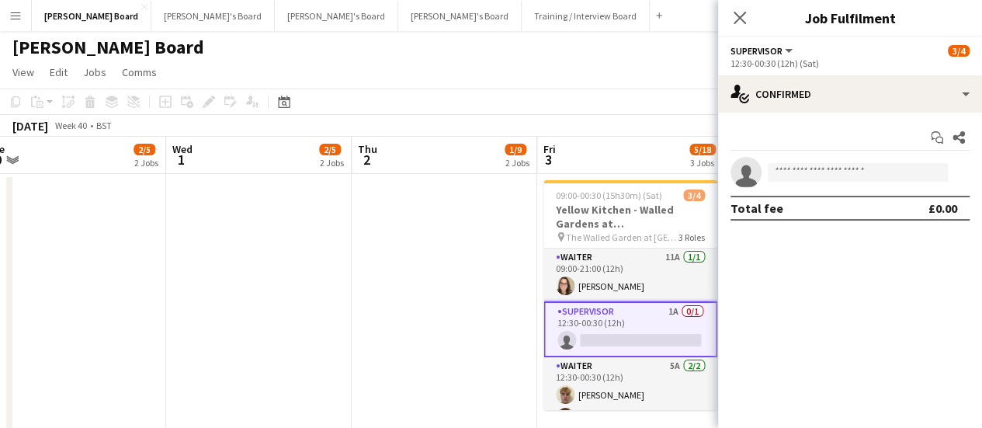
click at [868, 113] on div "Start chat Share single-neutral-actions Total fee £0.00" at bounding box center [850, 173] width 264 height 120
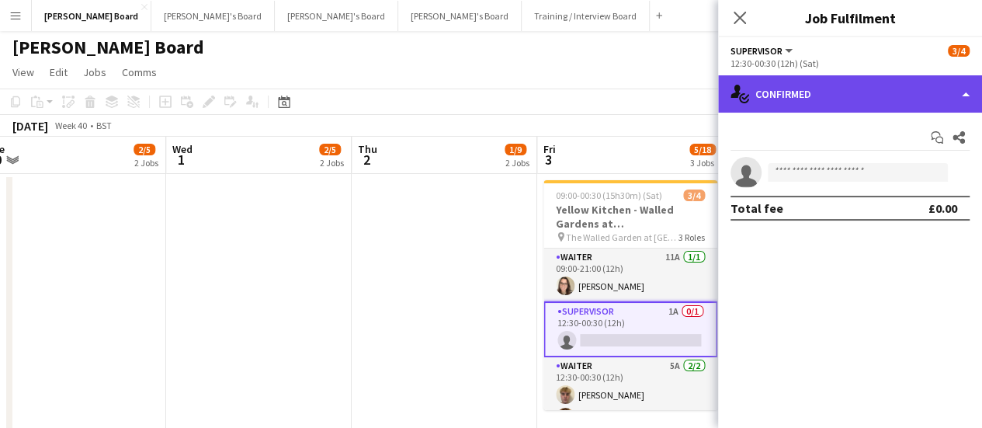
click at [887, 99] on div "single-neutral-actions-check-2 Confirmed" at bounding box center [850, 93] width 264 height 37
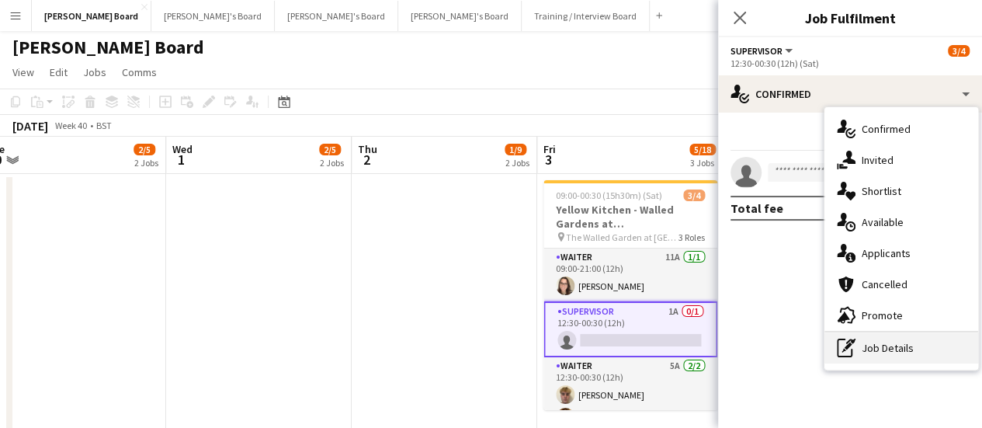
click at [892, 347] on div "pen-write Job Details" at bounding box center [902, 347] width 154 height 31
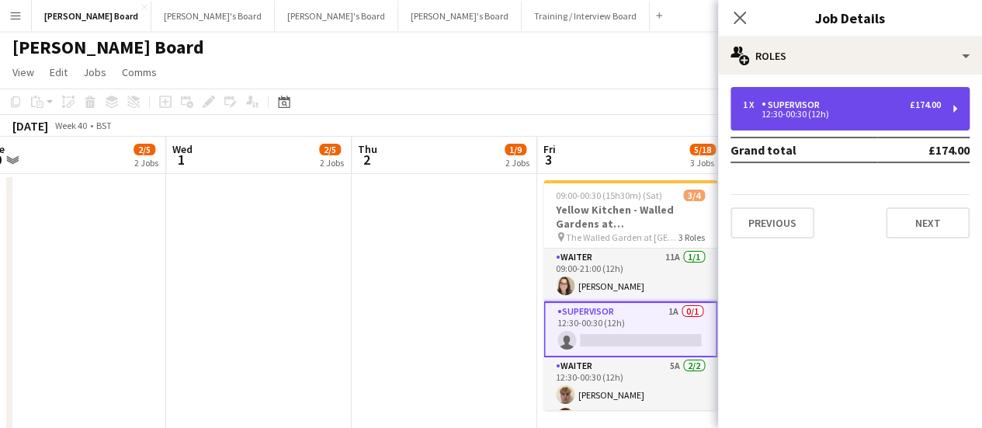
click at [801, 100] on div "Supervisor" at bounding box center [794, 104] width 64 height 11
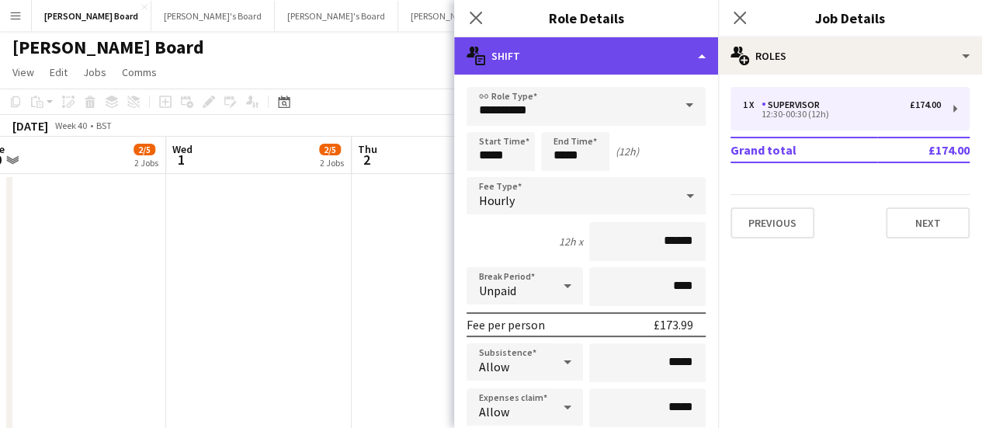
click at [634, 58] on div "multiple-actions-text Shift" at bounding box center [586, 55] width 264 height 37
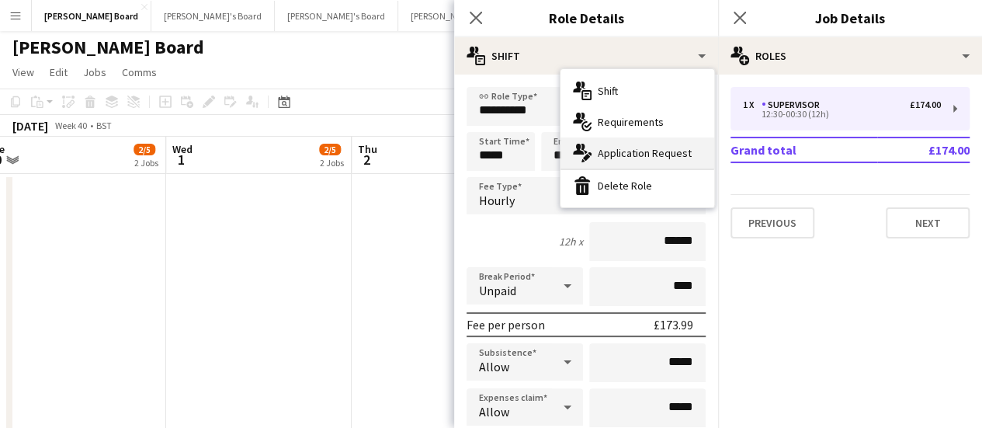
click at [637, 155] on span "Application Request" at bounding box center [645, 153] width 94 height 14
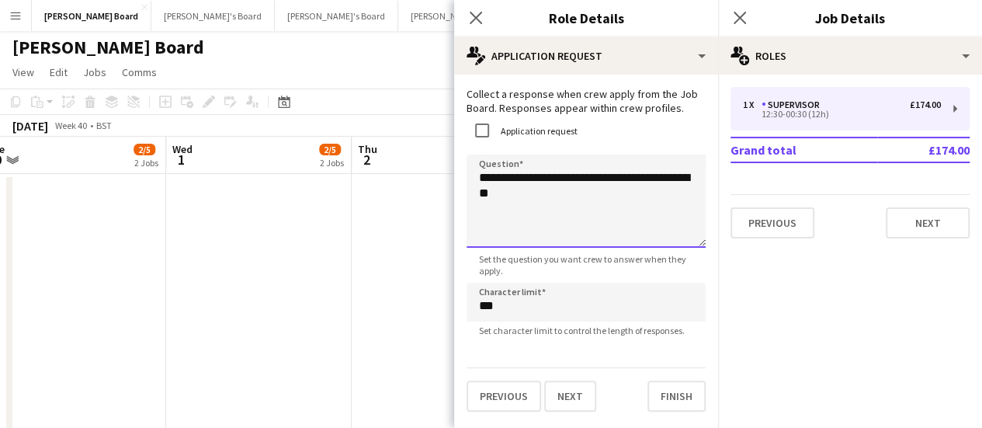
click at [593, 221] on textarea "**********" at bounding box center [586, 201] width 239 height 93
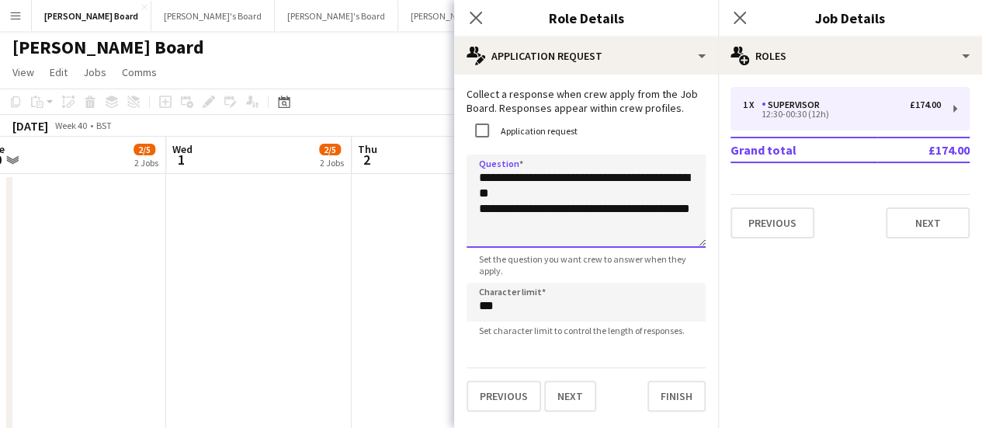
type textarea "**********"
click at [436, 264] on app-date-cell at bounding box center [445, 333] width 186 height 318
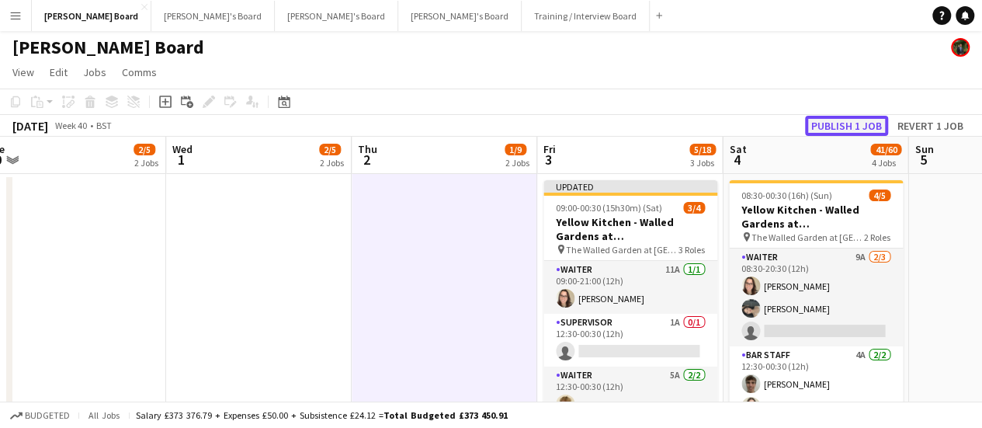
click at [854, 123] on button "Publish 1 job" at bounding box center [846, 126] width 83 height 20
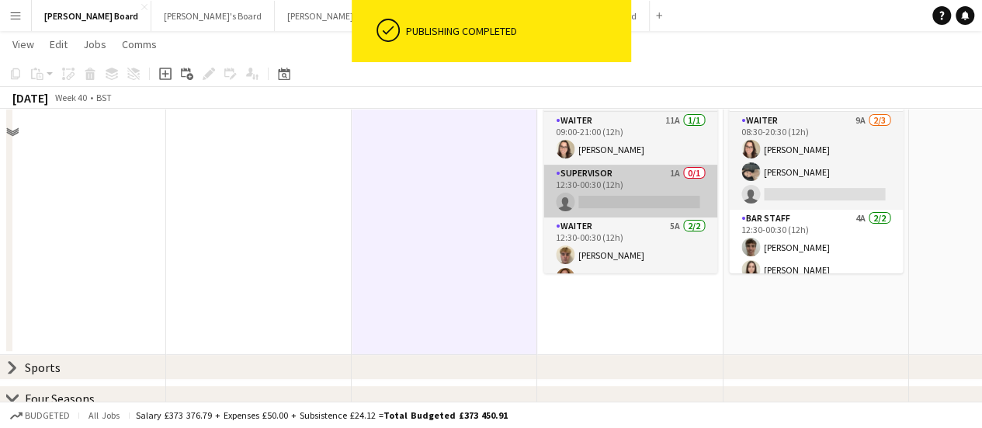
scroll to position [29, 0]
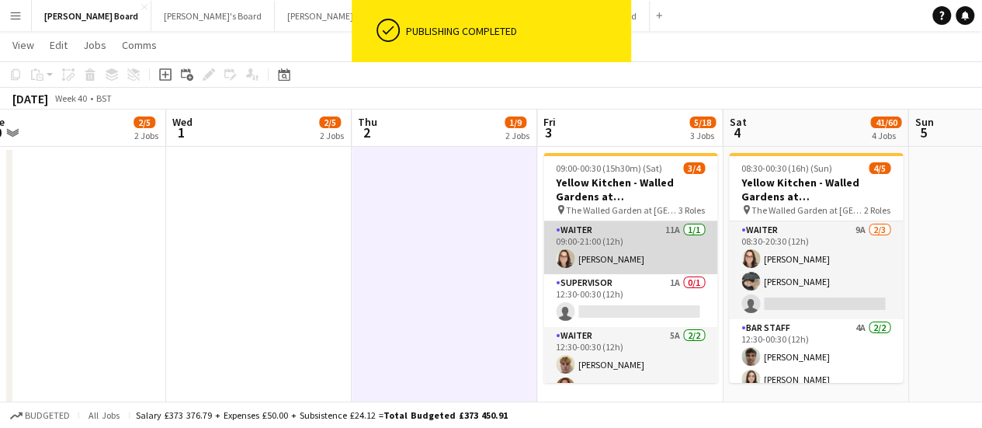
click at [644, 262] on app-card-role "Waiter 11A [DATE] 09:00-21:00 (12h) [PERSON_NAME]" at bounding box center [631, 247] width 174 height 53
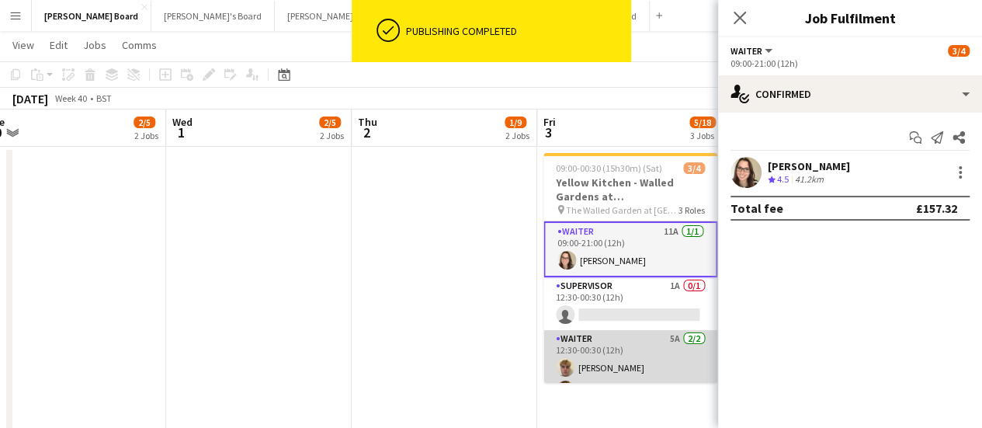
click at [662, 375] on app-card-role "Waiter 5A [DATE] 12:30-00:30 (12h) [PERSON_NAME] [PERSON_NAME]" at bounding box center [631, 367] width 174 height 75
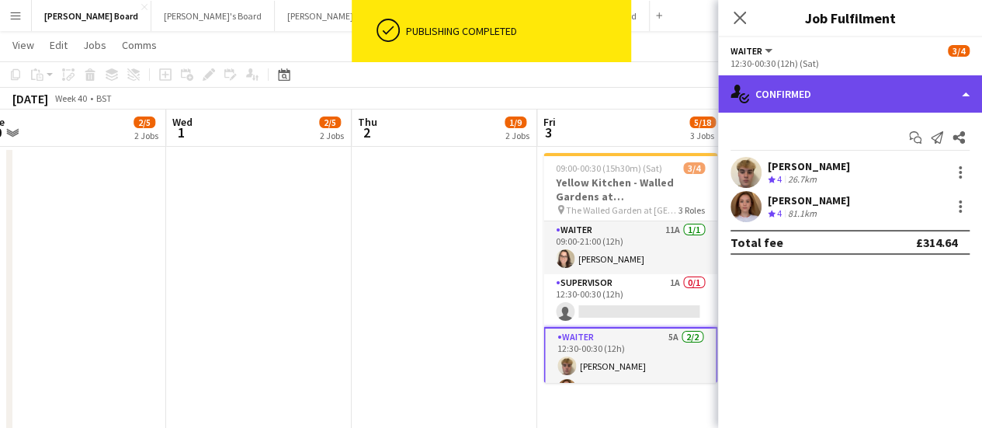
click at [872, 94] on div "single-neutral-actions-check-2 Confirmed" at bounding box center [850, 93] width 264 height 37
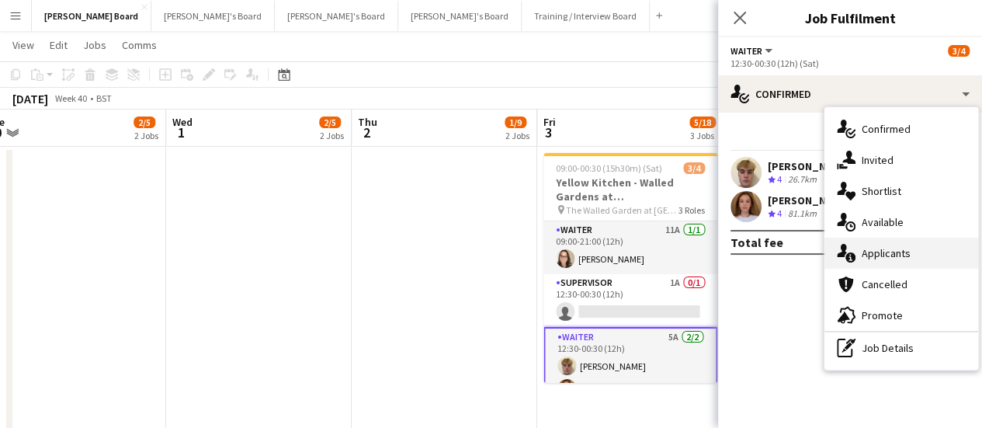
click at [890, 248] on span "Applicants" at bounding box center [886, 253] width 49 height 14
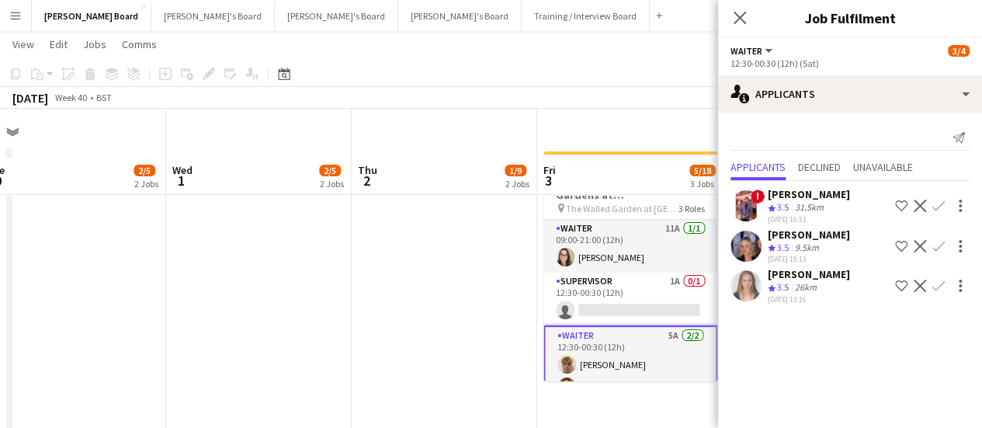
scroll to position [83, 0]
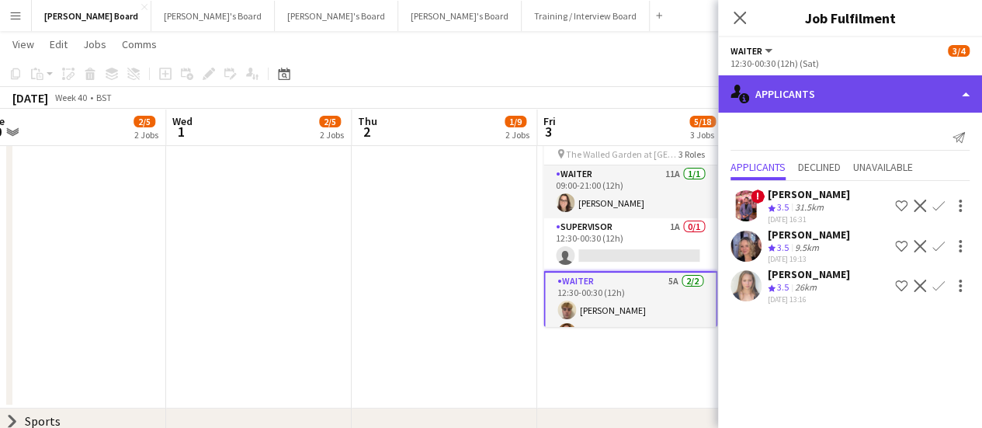
click at [853, 99] on div "single-neutral-actions-information Applicants" at bounding box center [850, 93] width 264 height 37
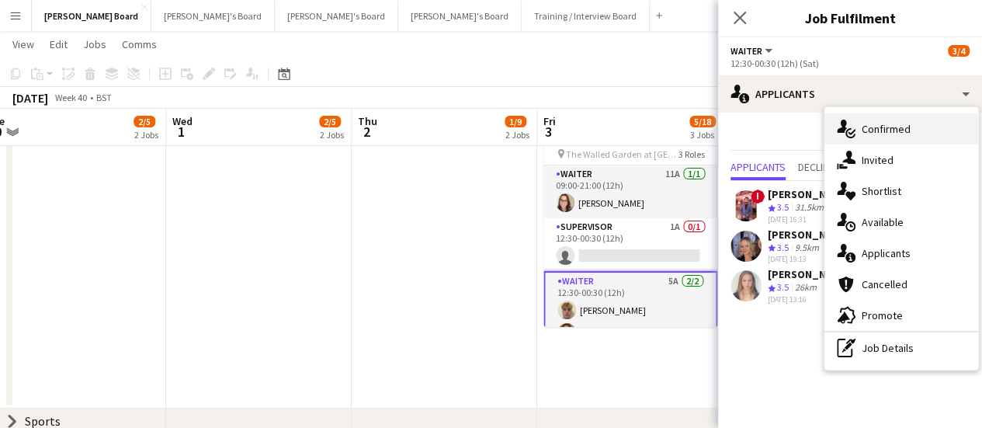
click at [901, 140] on div "single-neutral-actions-check-2 Confirmed" at bounding box center [902, 128] width 154 height 31
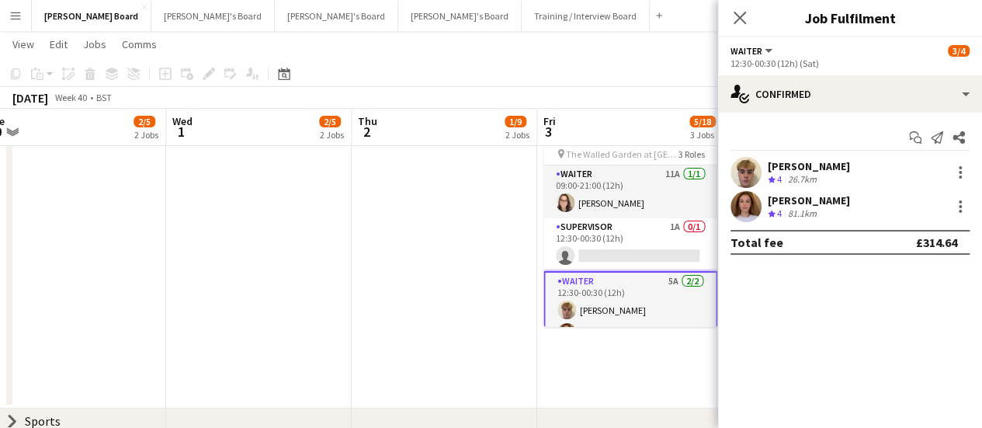
click at [804, 215] on div "81.1km" at bounding box center [802, 213] width 35 height 13
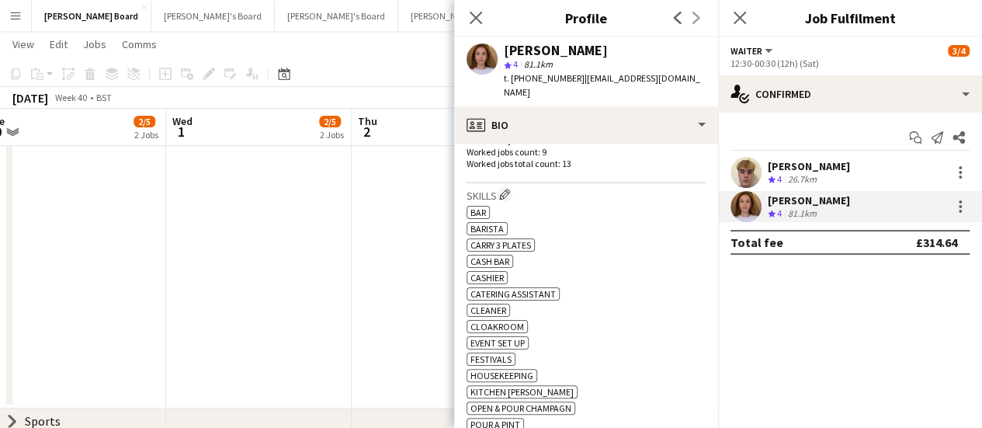
scroll to position [468, 0]
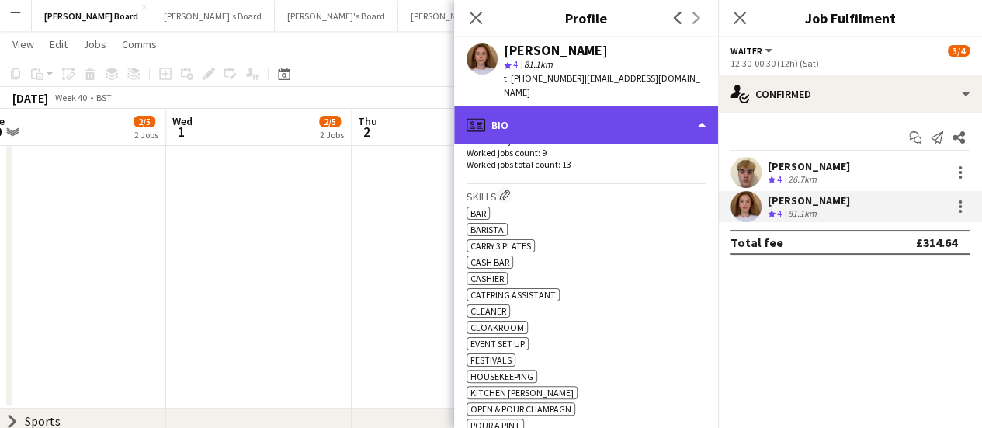
click at [605, 106] on div "profile Bio" at bounding box center [586, 124] width 264 height 37
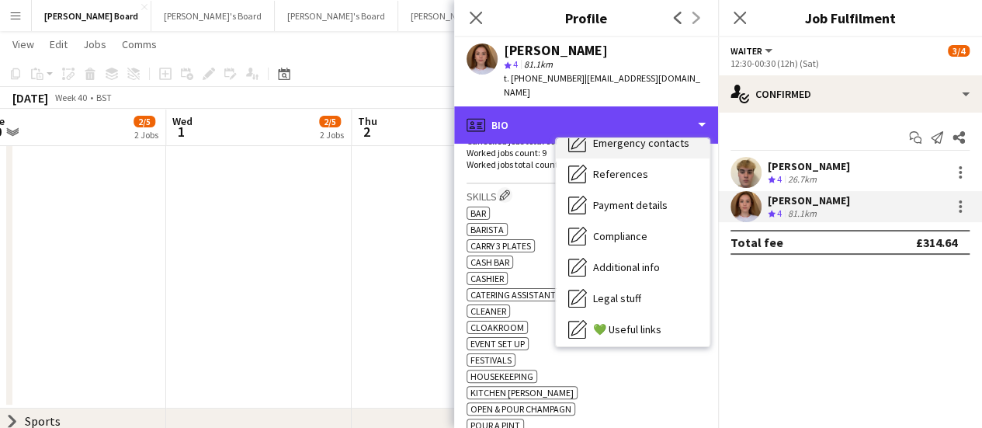
scroll to position [143, 0]
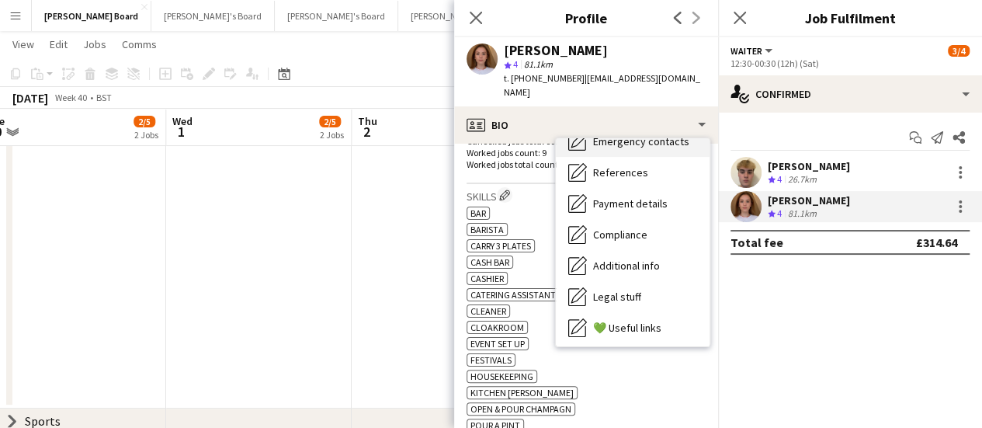
click at [633, 281] on div "Legal stuff Legal stuff" at bounding box center [633, 296] width 154 height 31
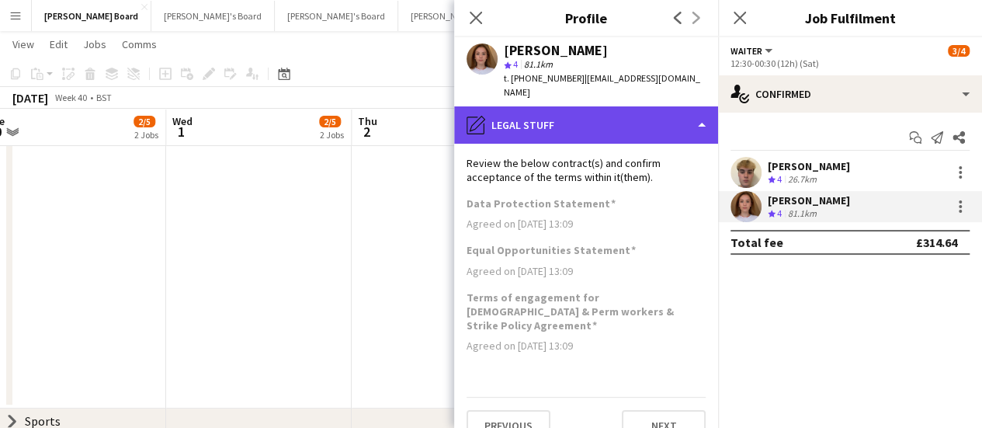
click at [623, 113] on div "pencil4 Legal stuff" at bounding box center [586, 124] width 264 height 37
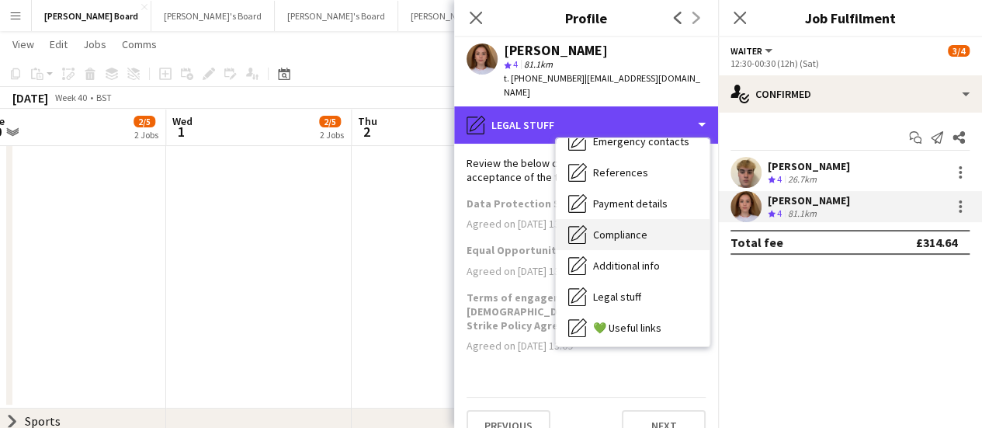
scroll to position [208, 0]
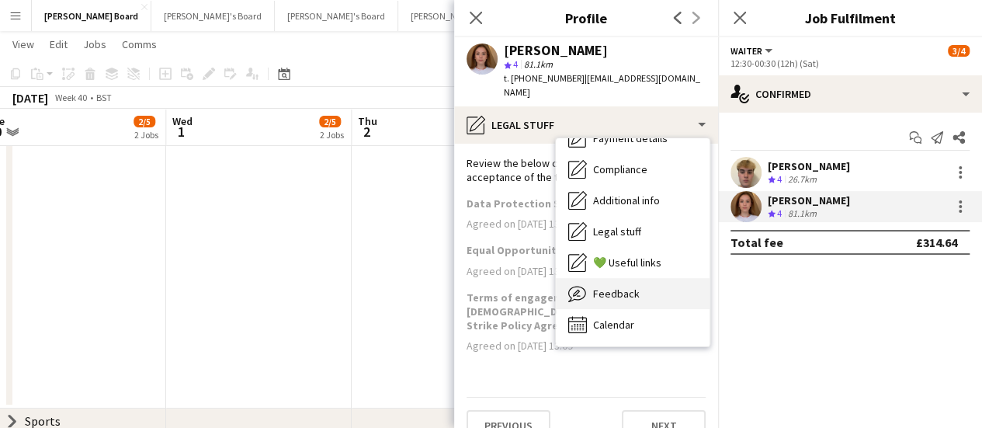
click at [635, 278] on div "Feedback Feedback" at bounding box center [633, 293] width 154 height 31
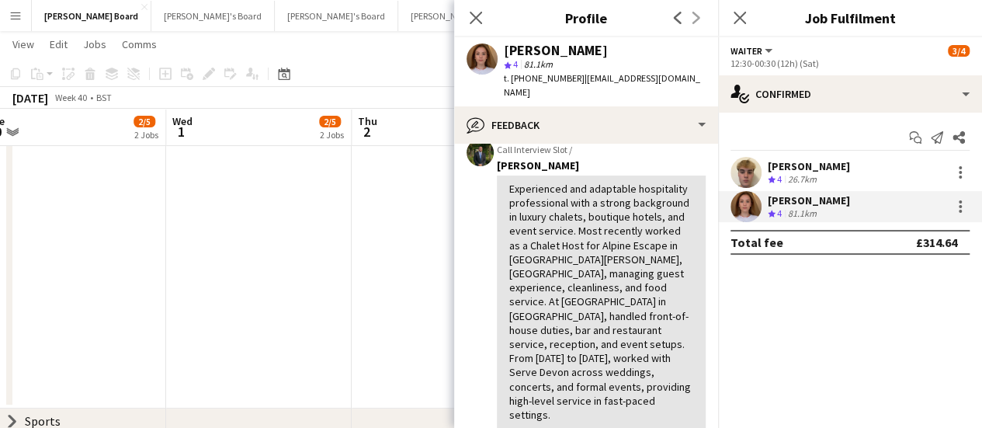
scroll to position [93, 0]
click at [412, 251] on app-date-cell at bounding box center [445, 250] width 186 height 318
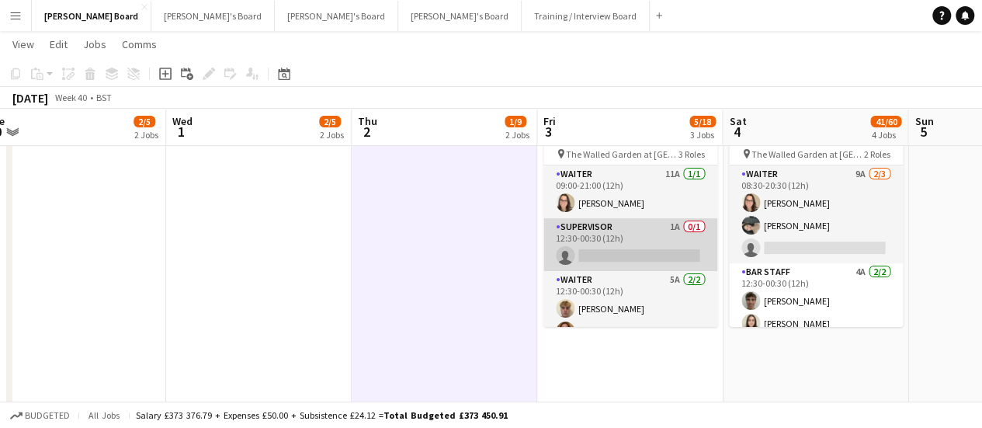
click at [672, 262] on app-card-role "Supervisor 1A 0/1 12:30-00:30 (12h) single-neutral-actions" at bounding box center [631, 244] width 174 height 53
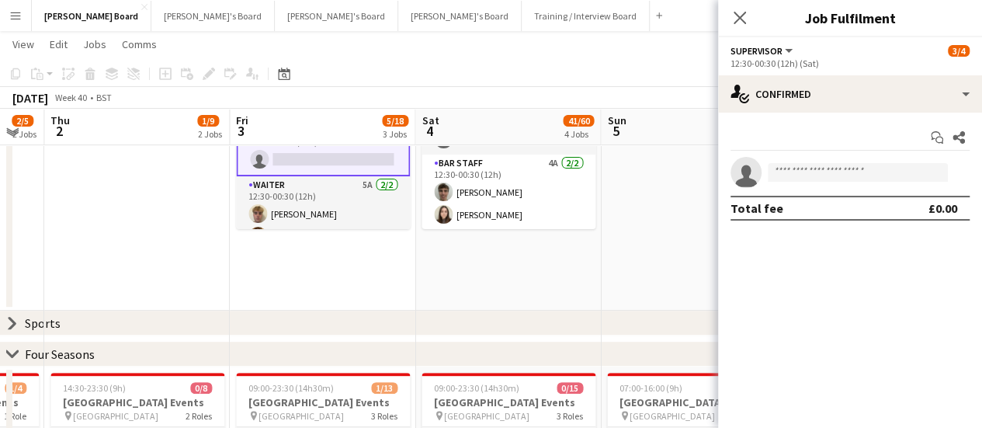
scroll to position [180, 0]
click at [16, 322] on icon "chevron-right" at bounding box center [12, 324] width 12 height 12
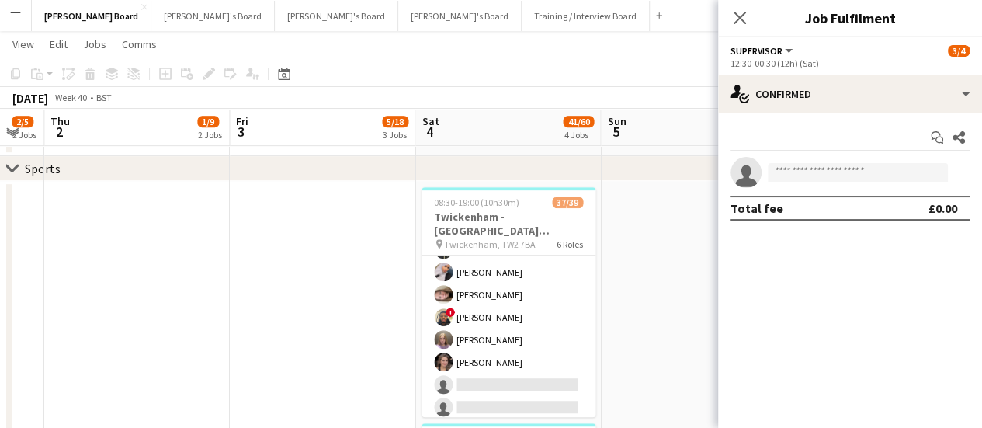
scroll to position [339, 0]
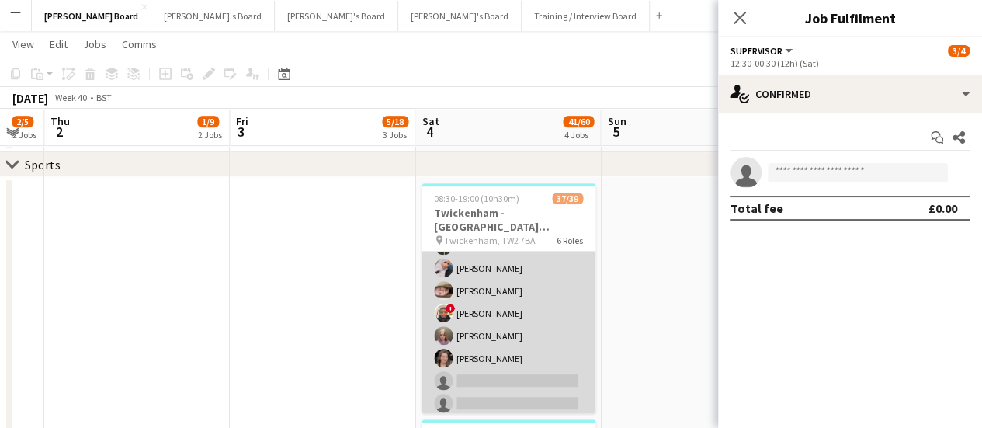
click at [516, 343] on app-card-role "Till Operator 5A 28/30 11:30-16:00 (4h30m) [PERSON_NAME] [PERSON_NAME] [PERSON_…" at bounding box center [509, 63] width 174 height 710
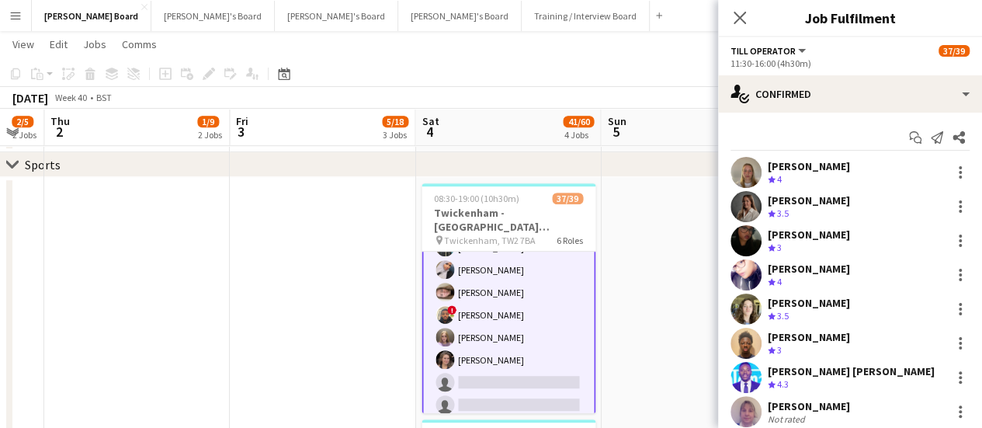
scroll to position [899, 0]
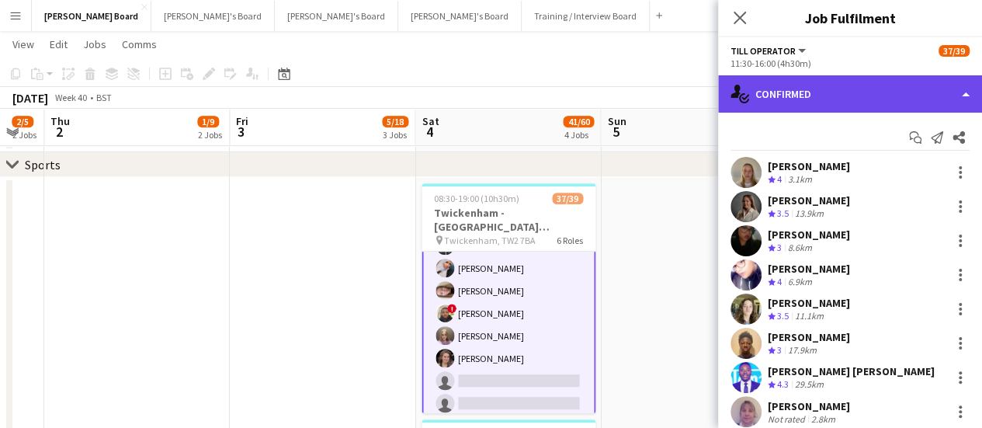
click at [913, 99] on div "single-neutral-actions-check-2 Confirmed" at bounding box center [850, 93] width 264 height 37
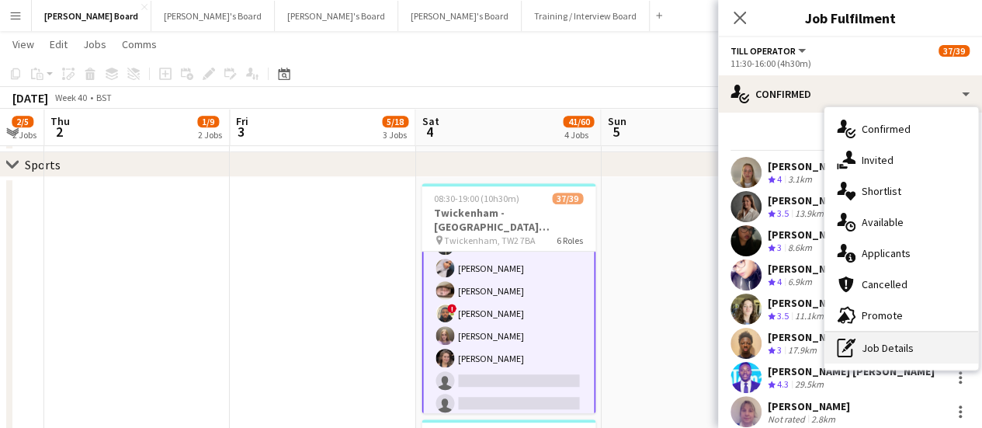
click at [887, 347] on div "pen-write Job Details" at bounding box center [902, 347] width 154 height 31
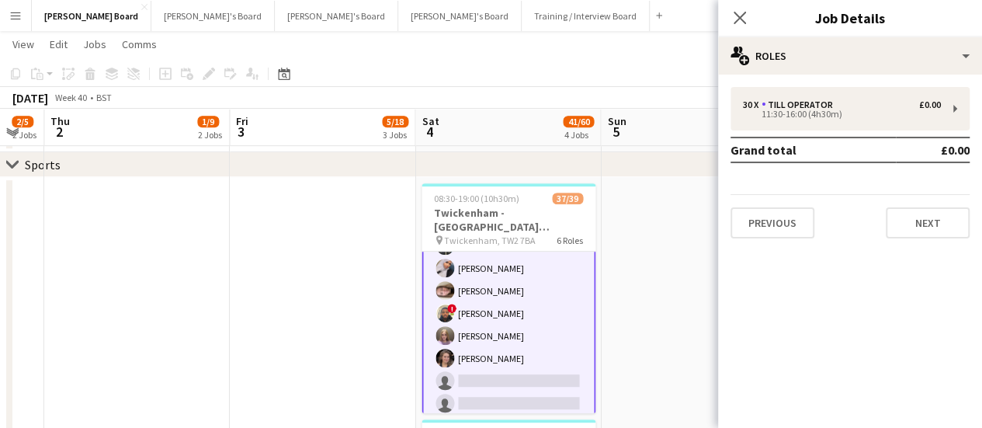
click at [811, 83] on div "30 x Till Operator £0.00 11:30-16:00 (4h30m) Grand total £0.00 Previous Next" at bounding box center [850, 163] width 264 height 176
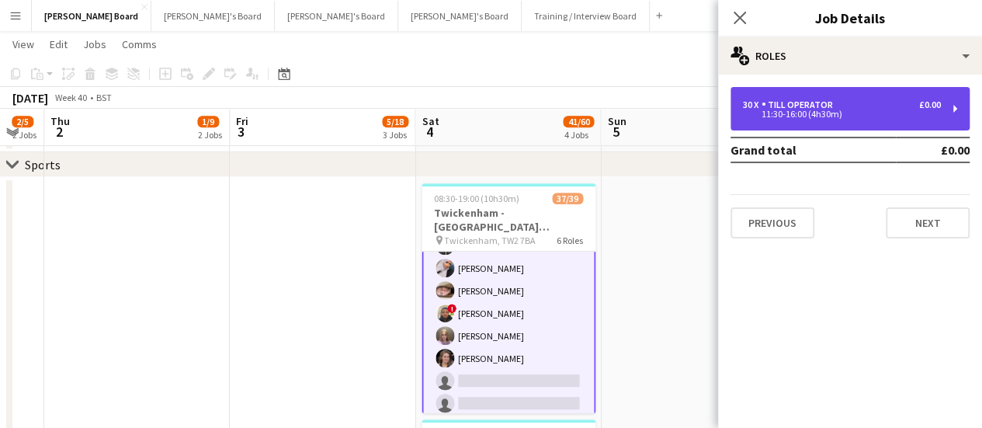
click at [812, 103] on div "Till Operator" at bounding box center [801, 104] width 78 height 11
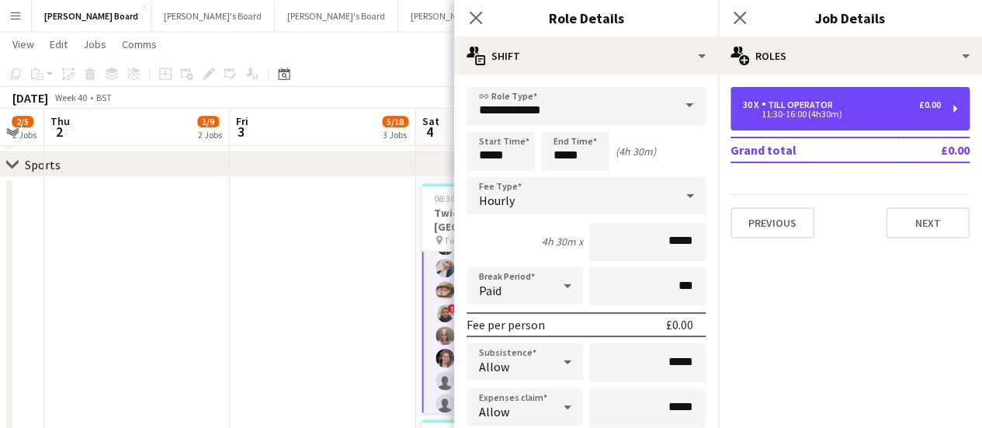
scroll to position [104, 0]
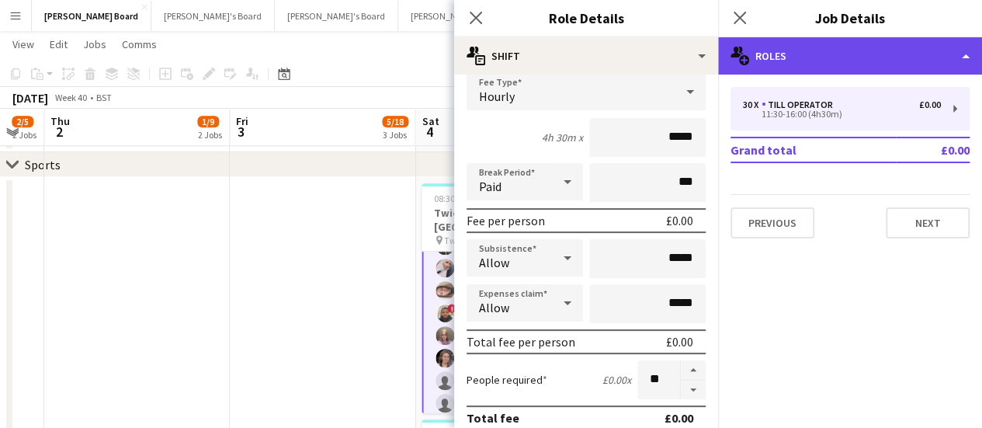
click at [890, 42] on div "multiple-users-add Roles" at bounding box center [850, 55] width 264 height 37
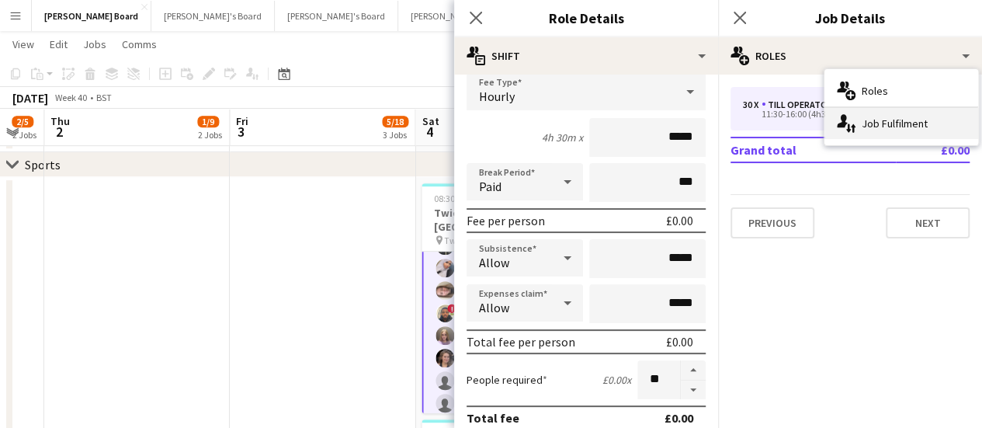
click at [891, 133] on div "single-neutral-actions-up-down Job Fulfilment" at bounding box center [902, 123] width 154 height 31
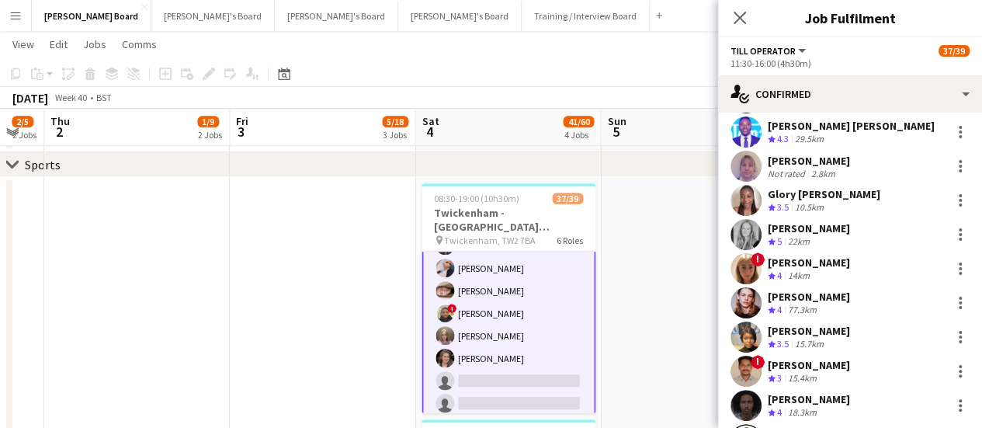
scroll to position [247, 0]
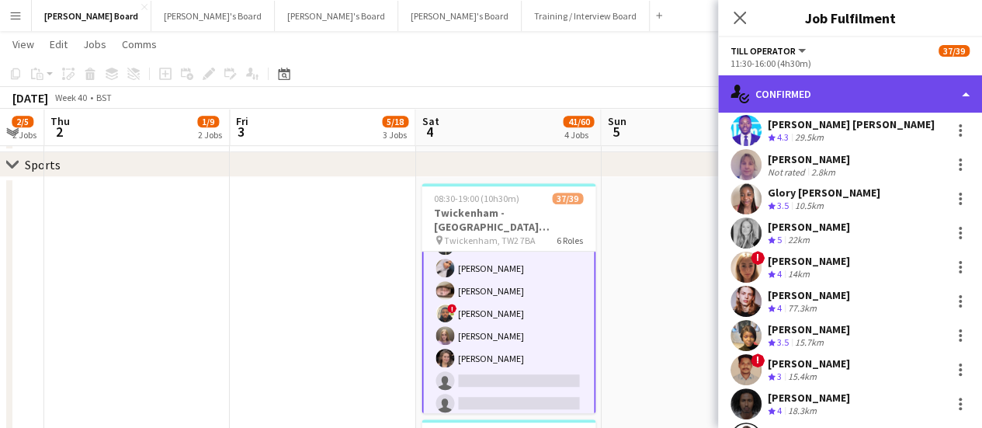
click at [893, 88] on div "single-neutral-actions-check-2 Confirmed" at bounding box center [850, 93] width 264 height 37
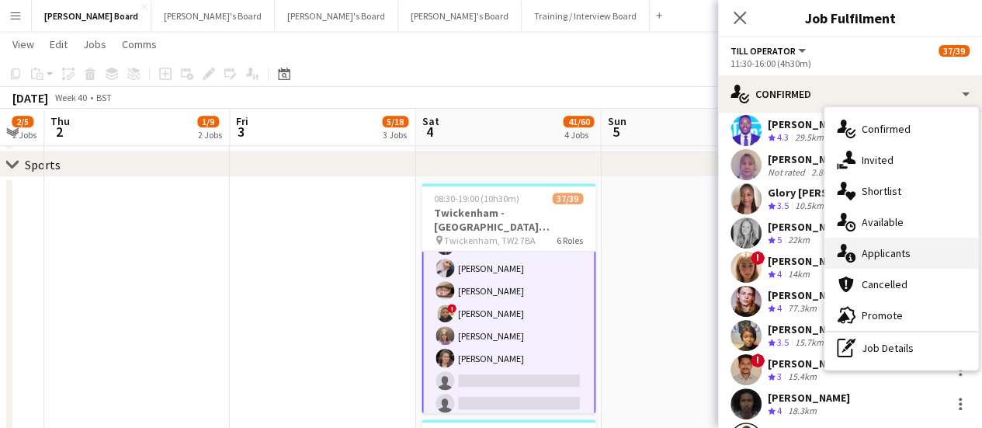
click at [905, 251] on span "Applicants" at bounding box center [886, 253] width 49 height 14
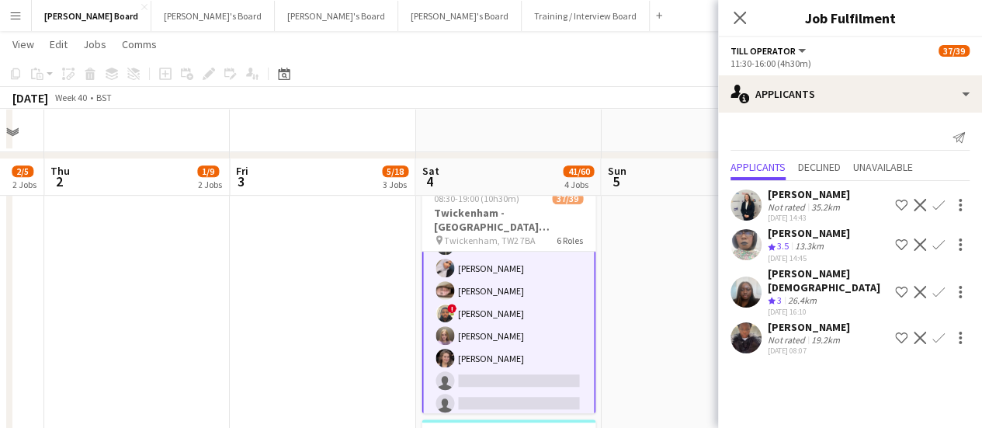
scroll to position [555, 0]
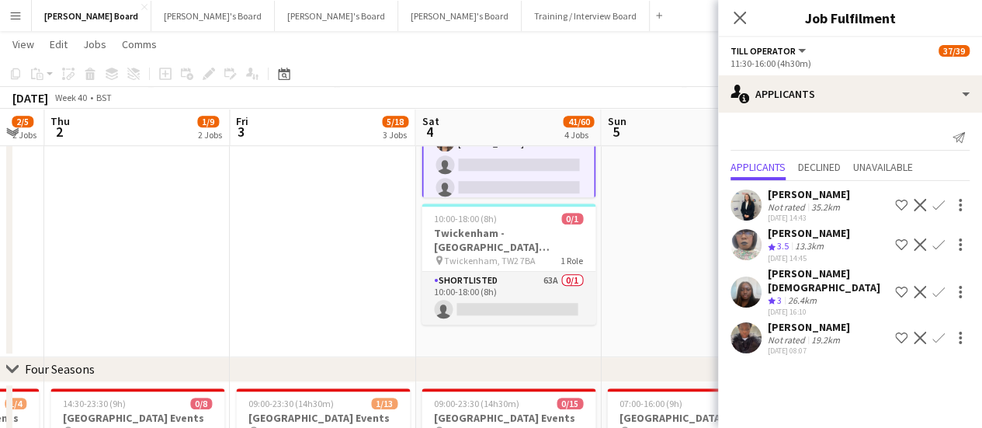
click at [662, 223] on app-date-cell at bounding box center [694, 159] width 186 height 396
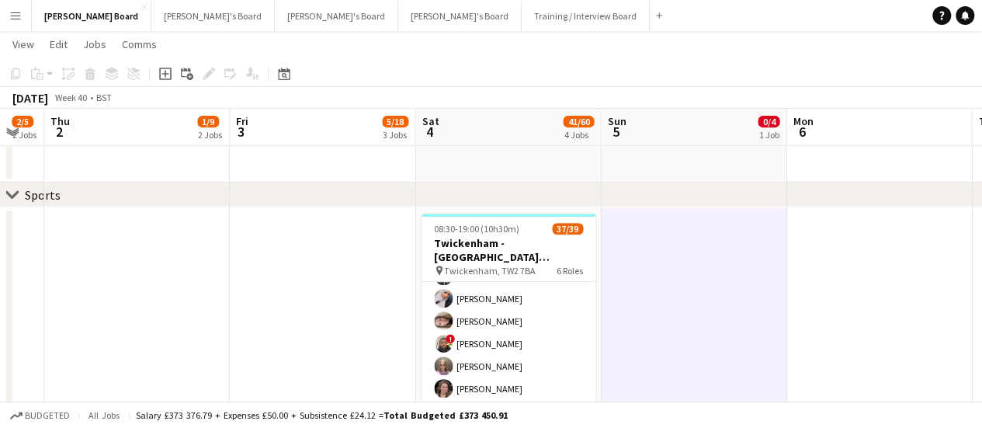
scroll to position [306, 0]
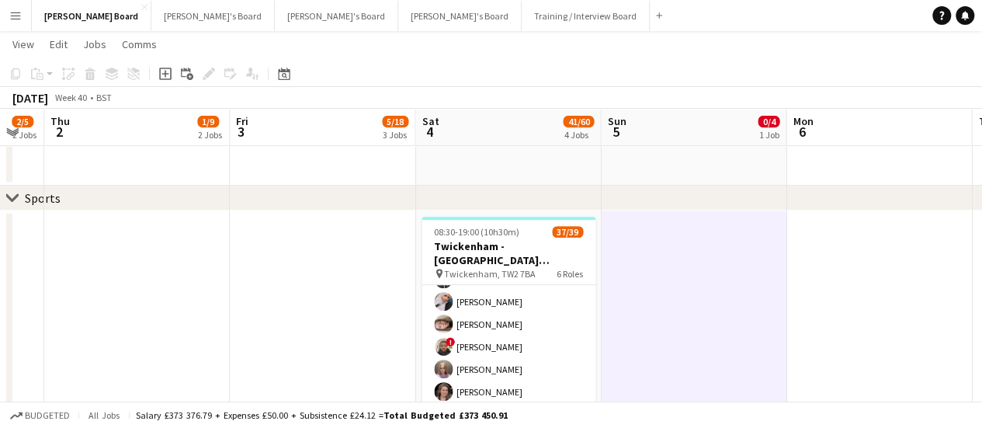
click at [640, 267] on app-date-cell at bounding box center [694, 408] width 186 height 396
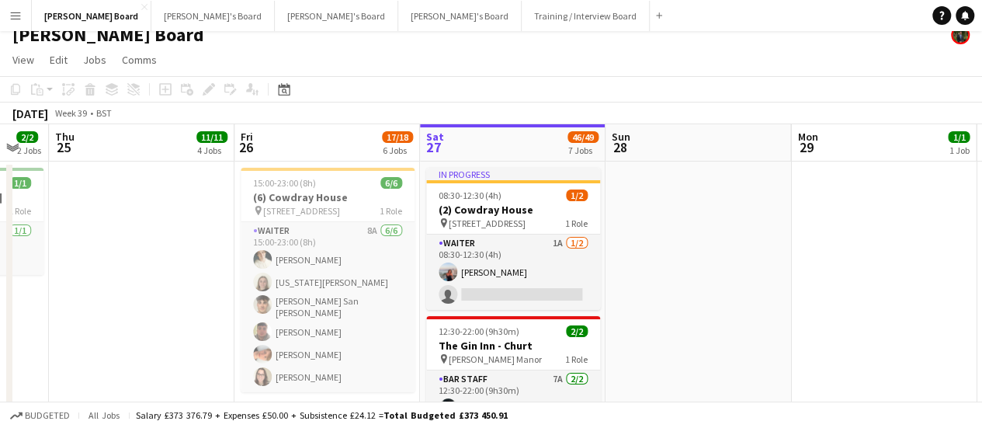
scroll to position [12, 0]
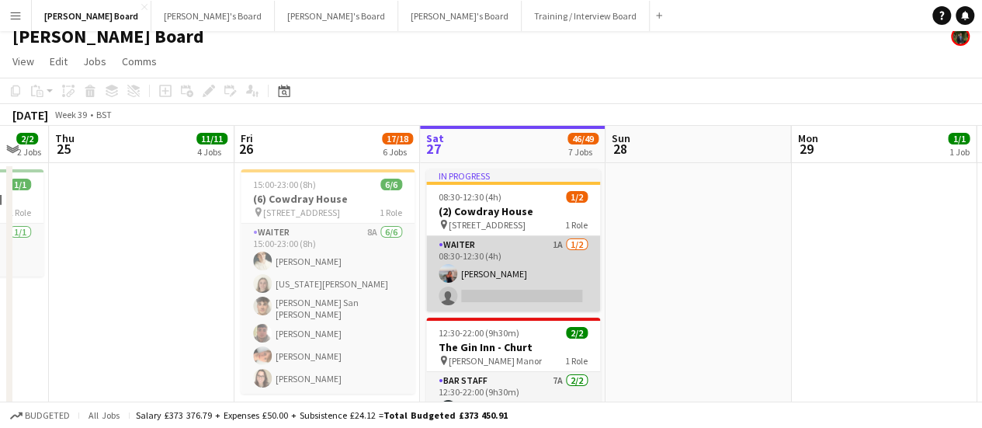
click at [559, 285] on app-card-role "Waiter 1A [DATE] 08:30-12:30 (4h) [PERSON_NAME] single-neutral-actions" at bounding box center [513, 273] width 174 height 75
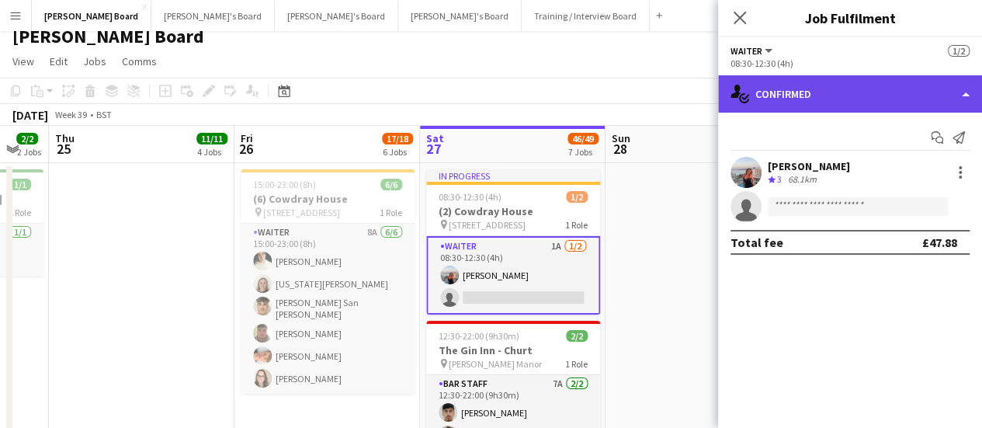
click at [892, 89] on div "single-neutral-actions-check-2 Confirmed" at bounding box center [850, 93] width 264 height 37
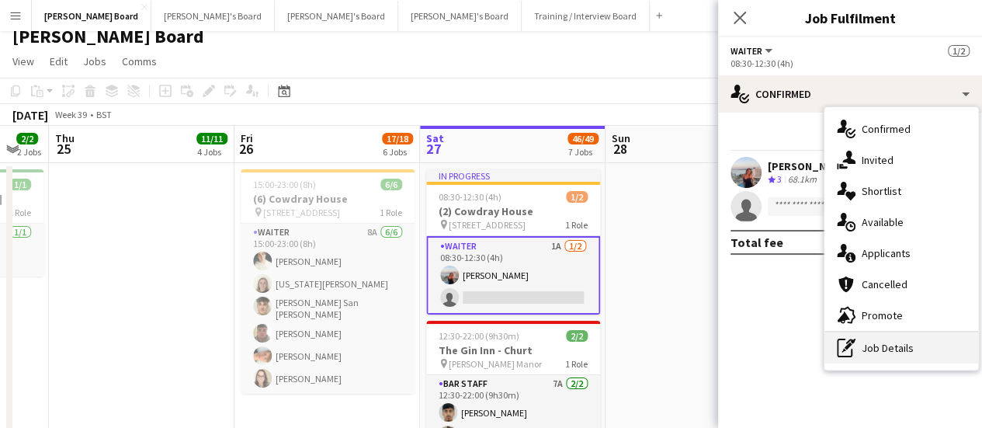
click at [891, 358] on div "pen-write Job Details" at bounding box center [902, 347] width 154 height 31
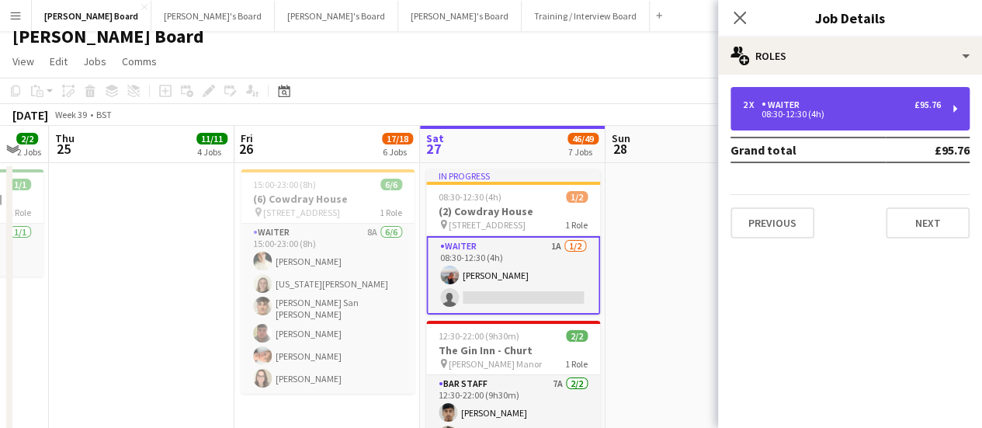
click at [822, 110] on div "08:30-12:30 (4h)" at bounding box center [842, 114] width 198 height 8
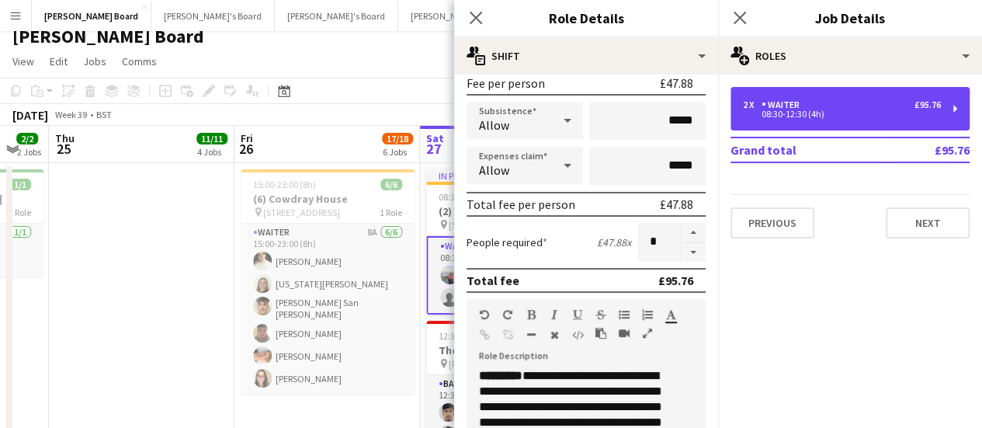
scroll to position [250, 0]
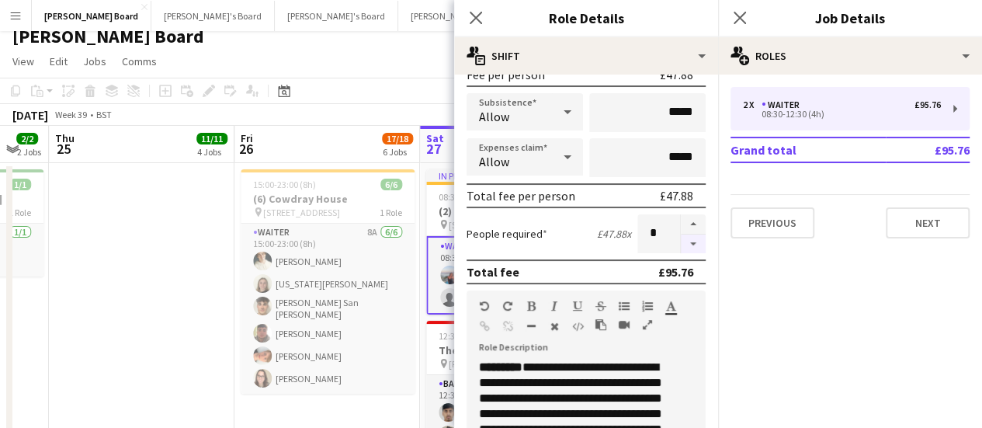
click at [681, 245] on button "button" at bounding box center [693, 243] width 25 height 19
type input "*"
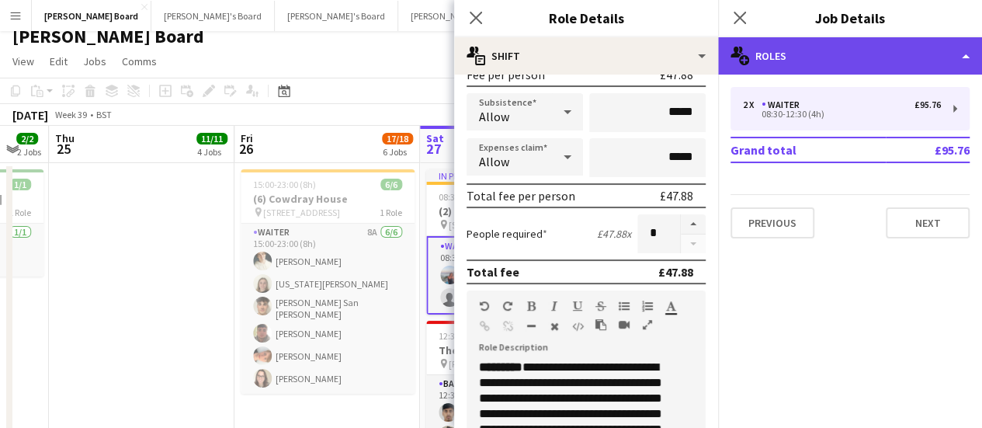
click at [814, 54] on div "multiple-users-add Roles" at bounding box center [850, 55] width 264 height 37
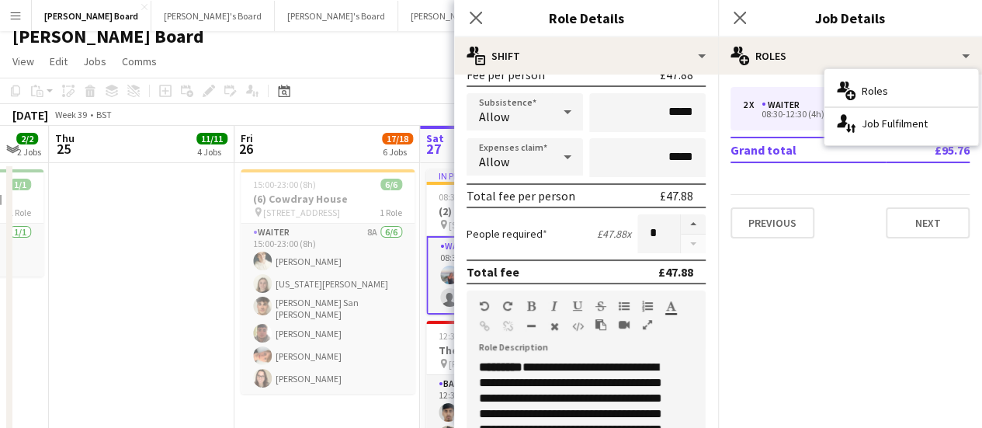
click at [427, 159] on div "Sat 27" at bounding box center [435, 146] width 18 height 31
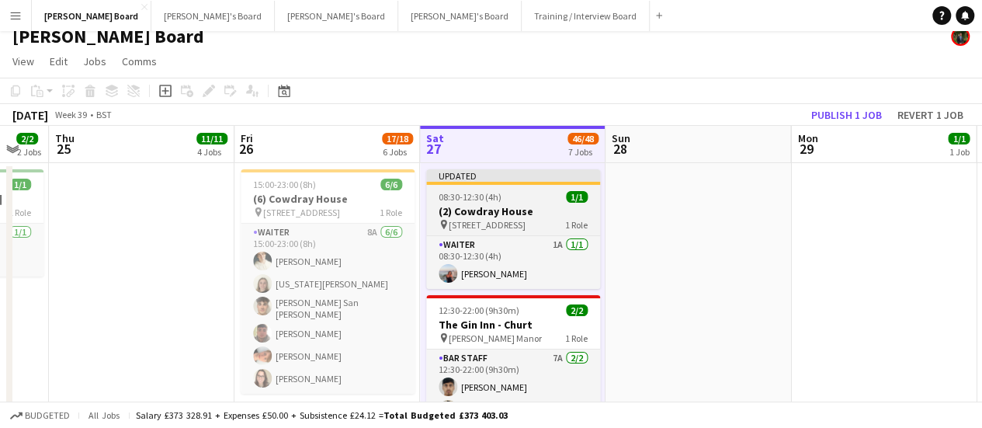
click at [455, 196] on span "08:30-12:30 (4h)" at bounding box center [470, 197] width 63 height 12
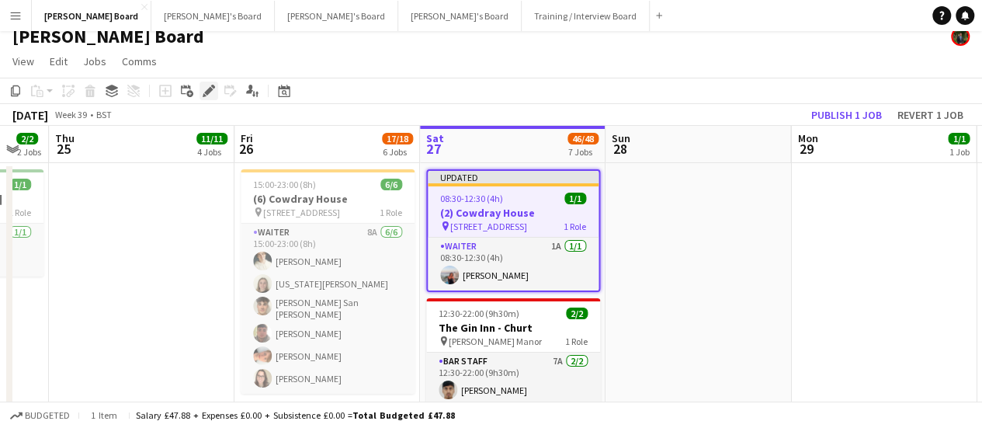
click at [206, 94] on icon at bounding box center [208, 91] width 9 height 9
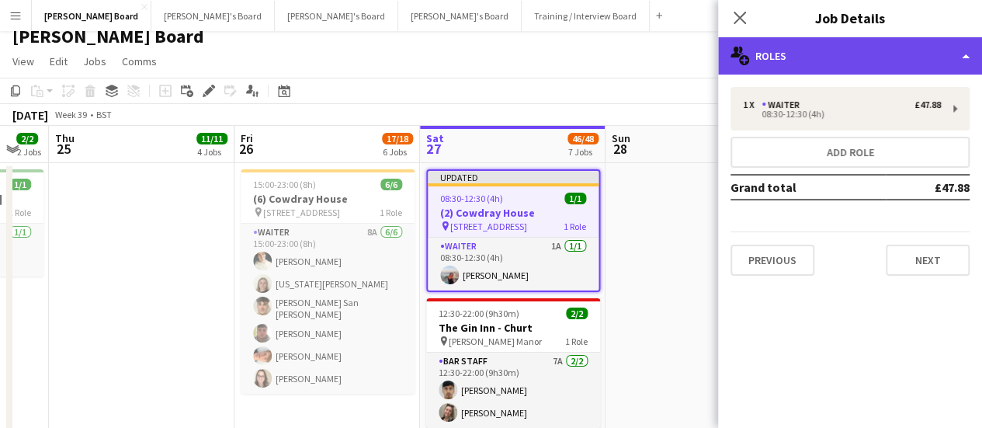
click at [923, 68] on div "multiple-users-add Roles" at bounding box center [850, 55] width 264 height 37
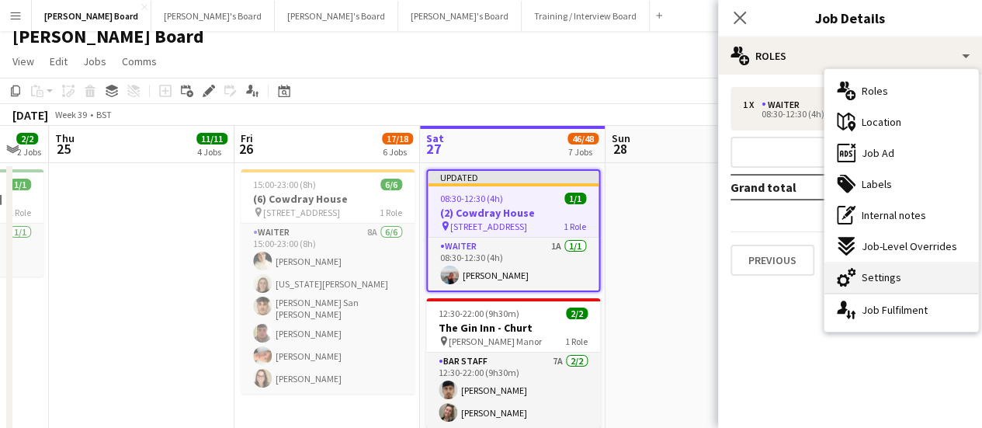
click at [877, 280] on span "Settings" at bounding box center [882, 277] width 40 height 14
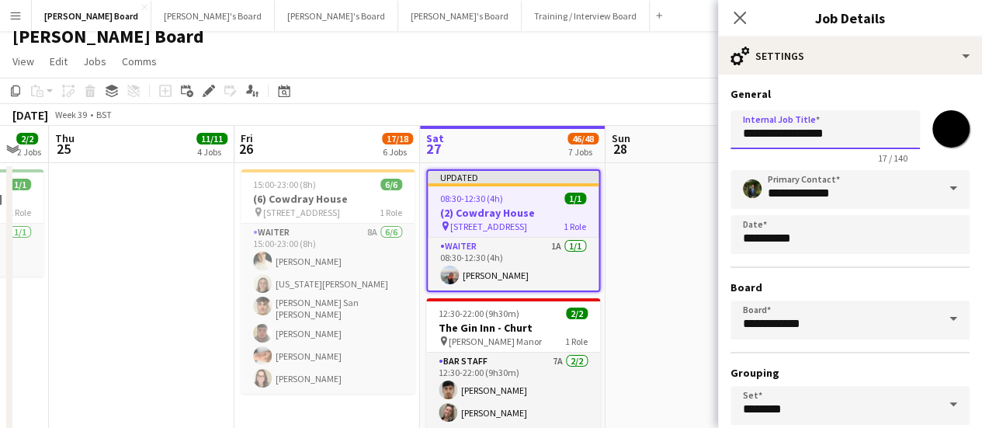
drag, startPoint x: 758, startPoint y: 137, endPoint x: 683, endPoint y: 136, distance: 74.6
type input "**********"
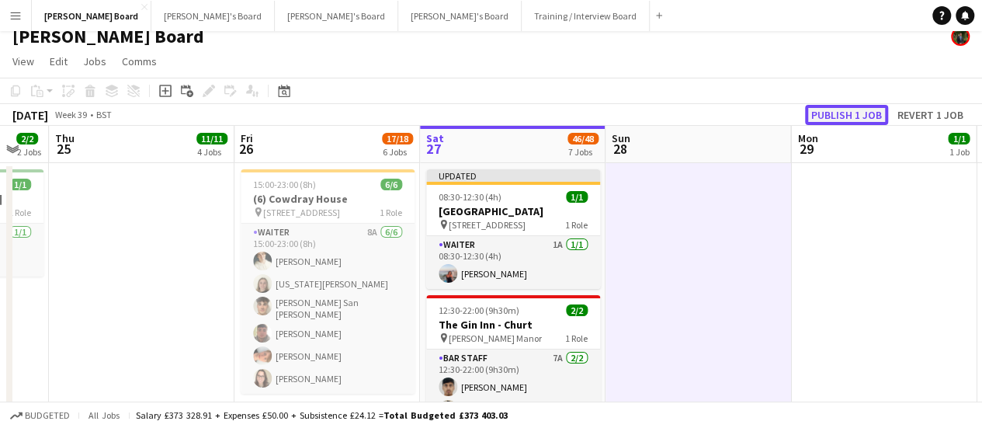
click at [870, 105] on button "Publish 1 job" at bounding box center [846, 115] width 83 height 20
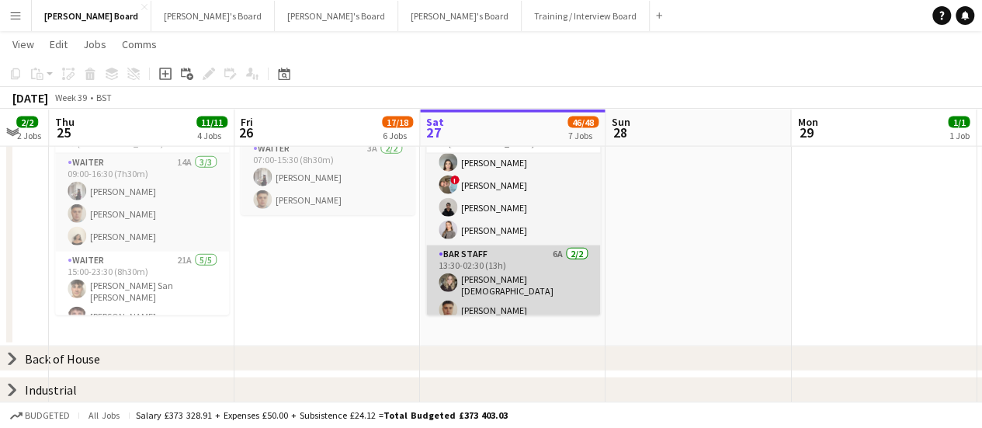
scroll to position [42, 0]
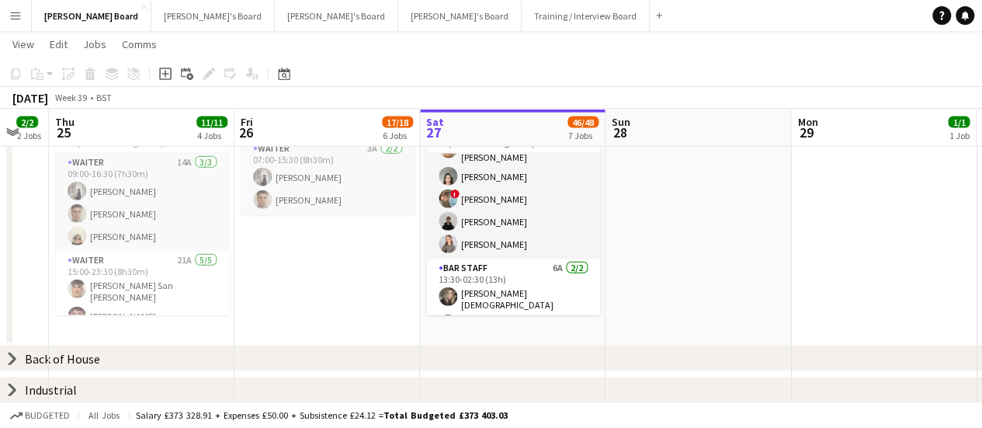
click at [19, 356] on div "chevron-right Back of House" at bounding box center [491, 358] width 982 height 25
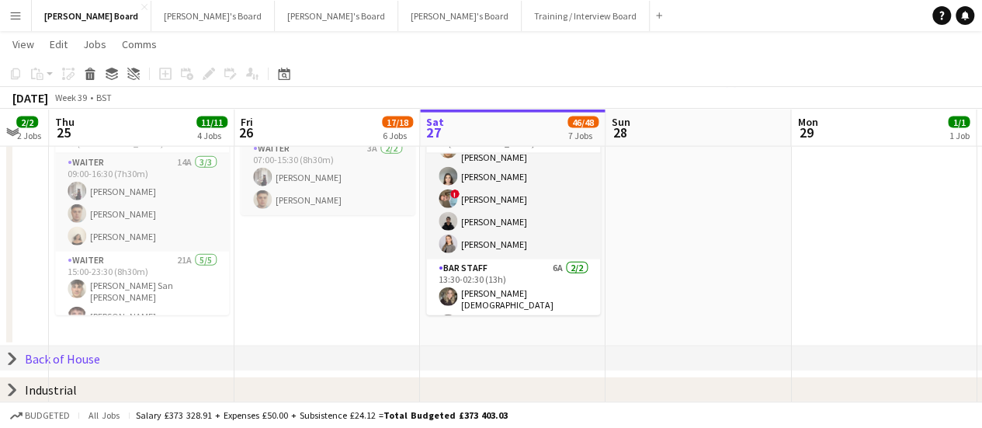
click at [2, 359] on div "chevron-right Back of House" at bounding box center [491, 358] width 982 height 25
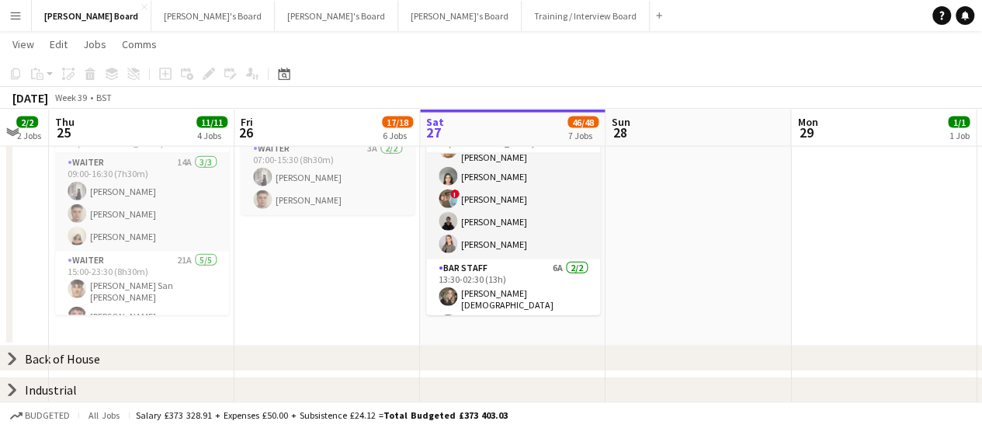
click at [9, 358] on icon "chevron-right" at bounding box center [12, 359] width 12 height 12
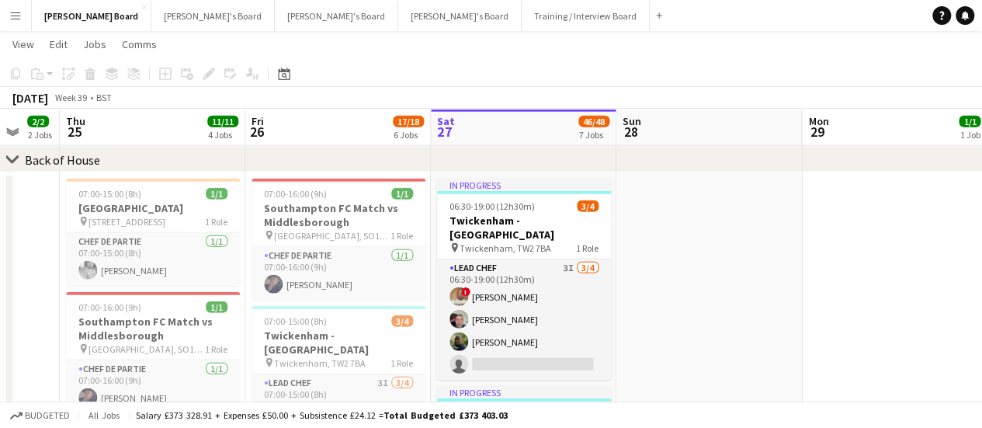
scroll to position [1947, 0]
click at [15, 156] on icon "chevron-right" at bounding box center [12, 160] width 12 height 12
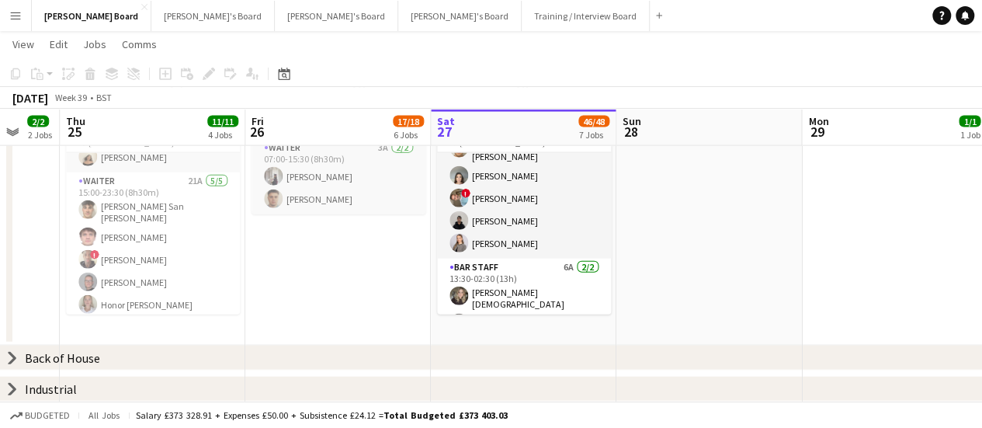
scroll to position [1749, 0]
click at [10, 392] on icon at bounding box center [12, 390] width 6 height 12
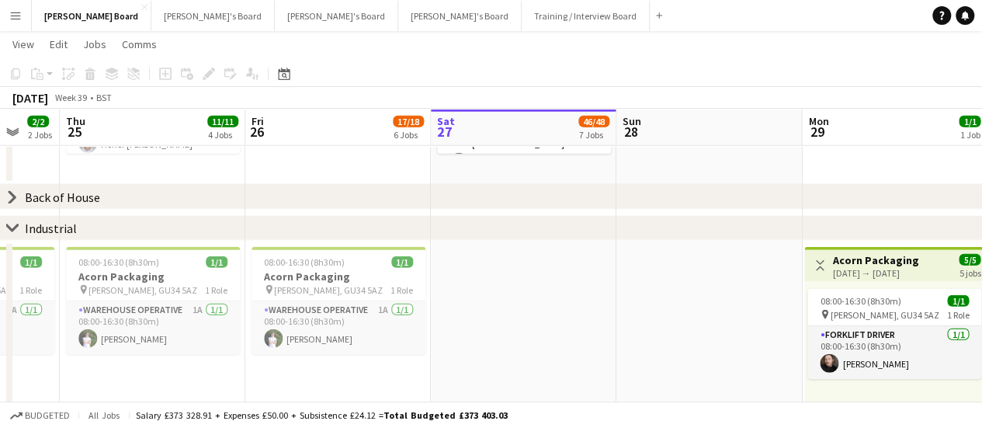
scroll to position [1909, 0]
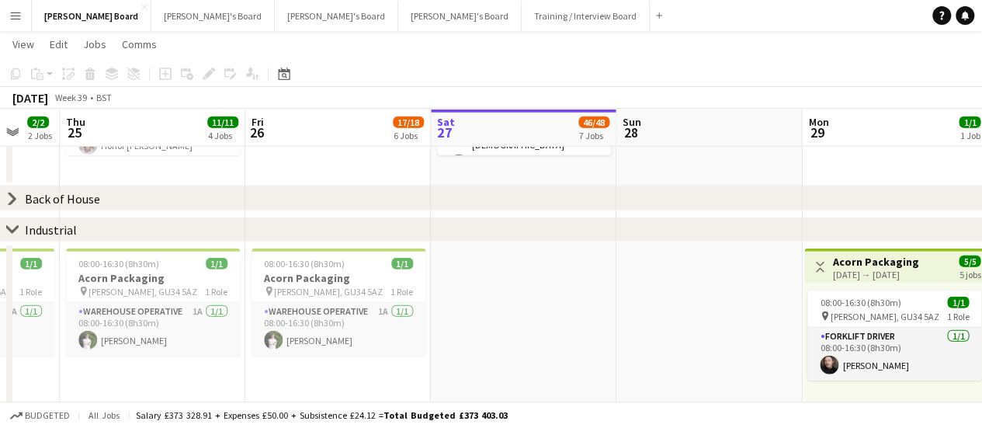
click at [14, 227] on icon "chevron-right" at bounding box center [12, 230] width 12 height 12
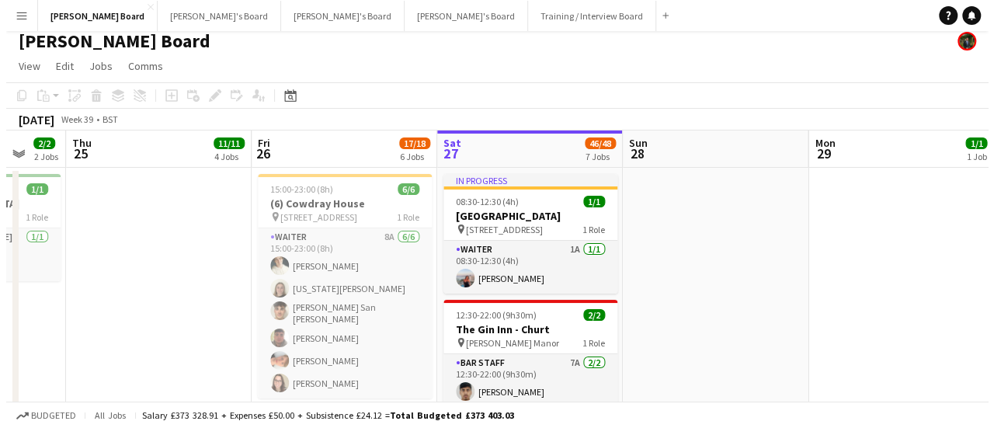
scroll to position [0, 0]
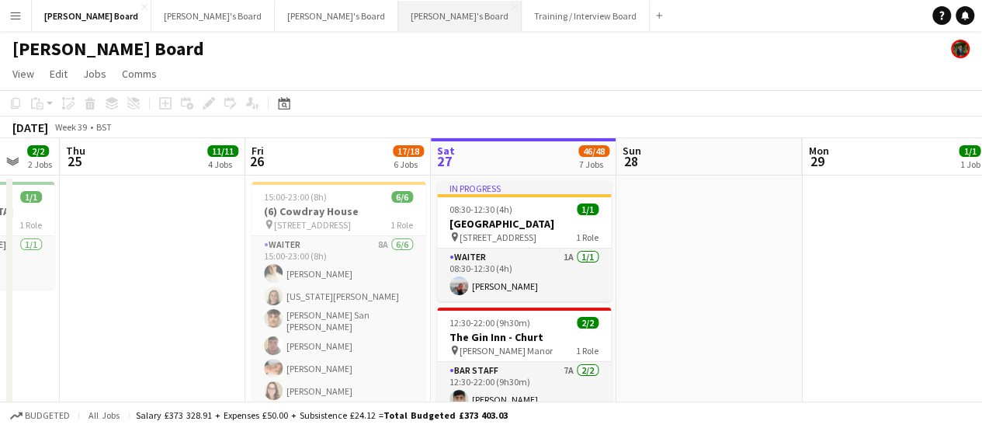
click at [398, 18] on button "[PERSON_NAME]'s Board Close" at bounding box center [459, 16] width 123 height 30
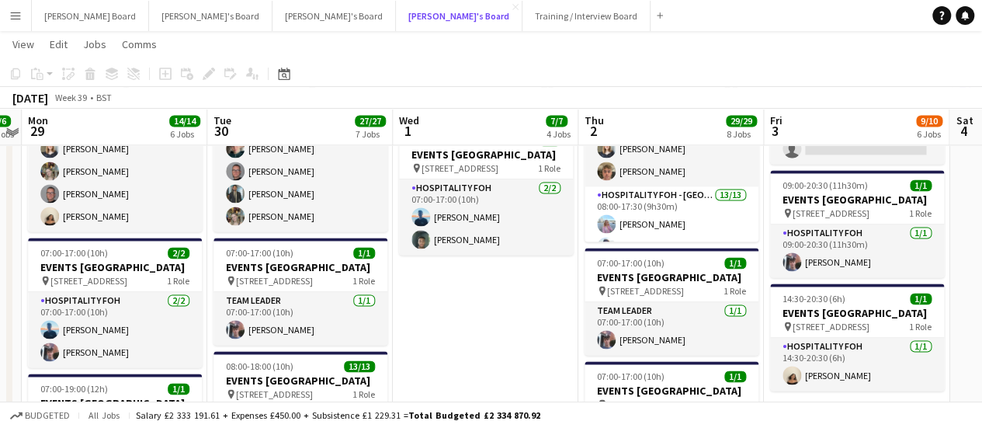
scroll to position [1079, 0]
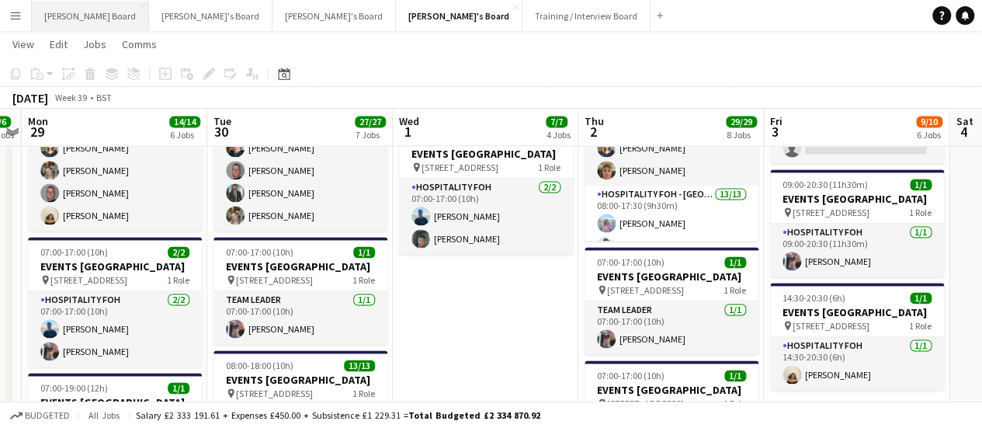
click at [64, 16] on button "[PERSON_NAME] Board Close" at bounding box center [90, 16] width 117 height 30
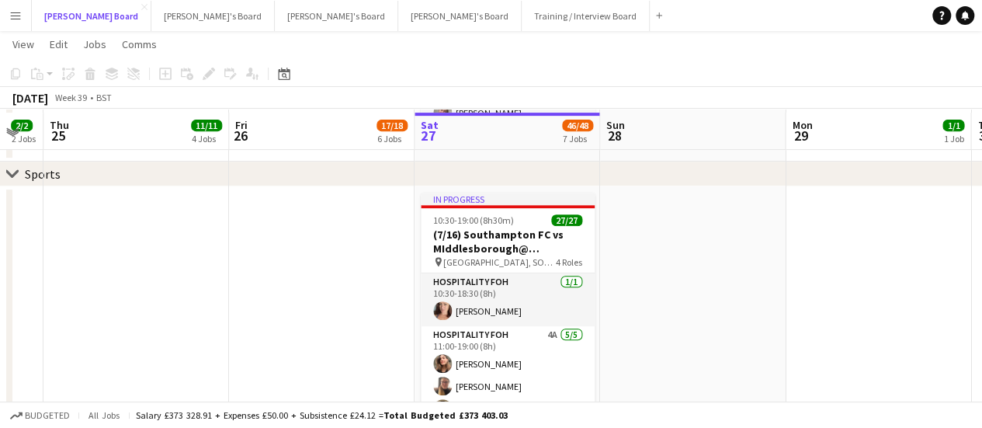
scroll to position [307, 0]
